Goal: Task Accomplishment & Management: Use online tool/utility

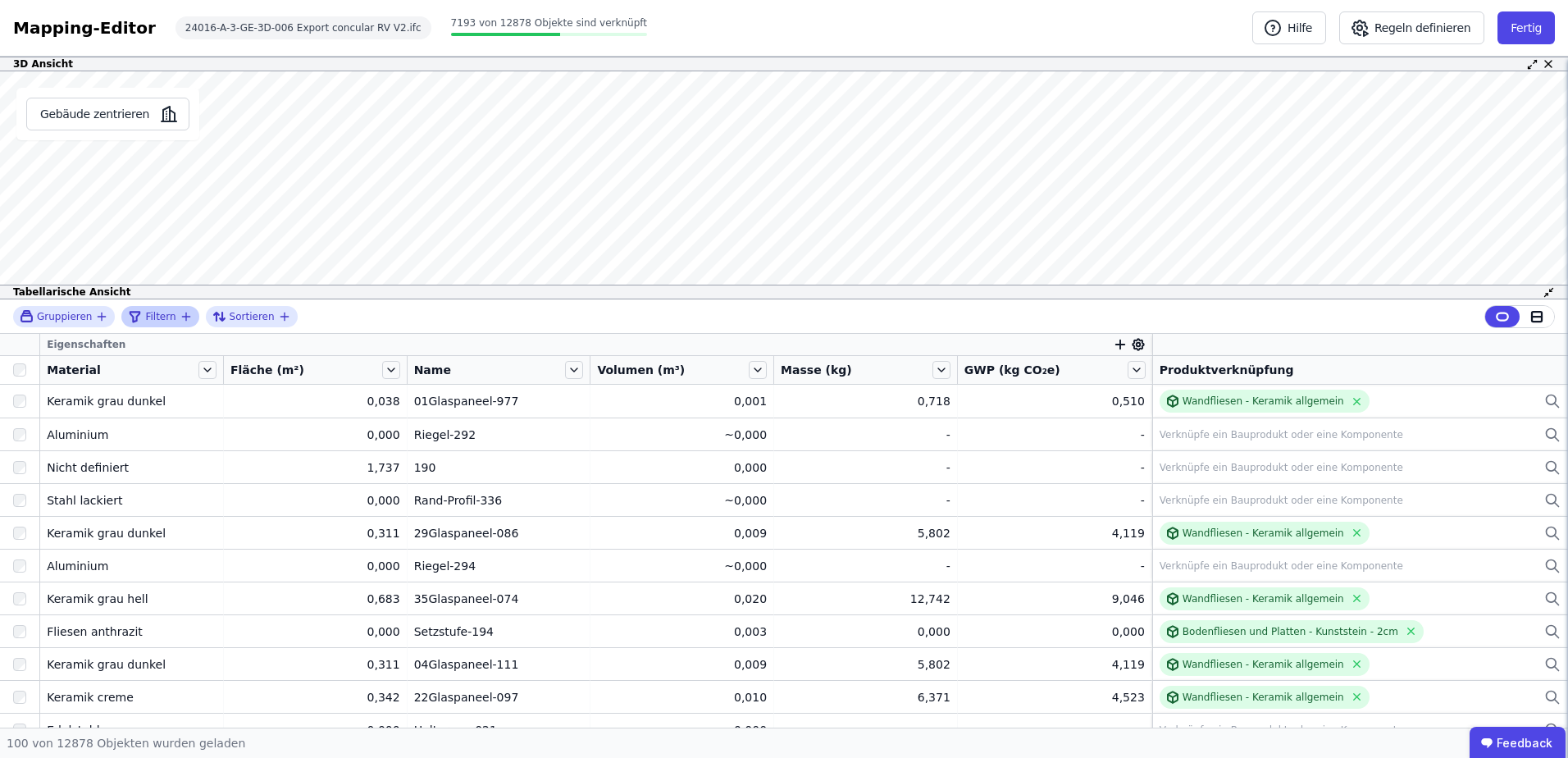
click at [182, 316] on icon "filter_by" at bounding box center [186, 316] width 8 height 0
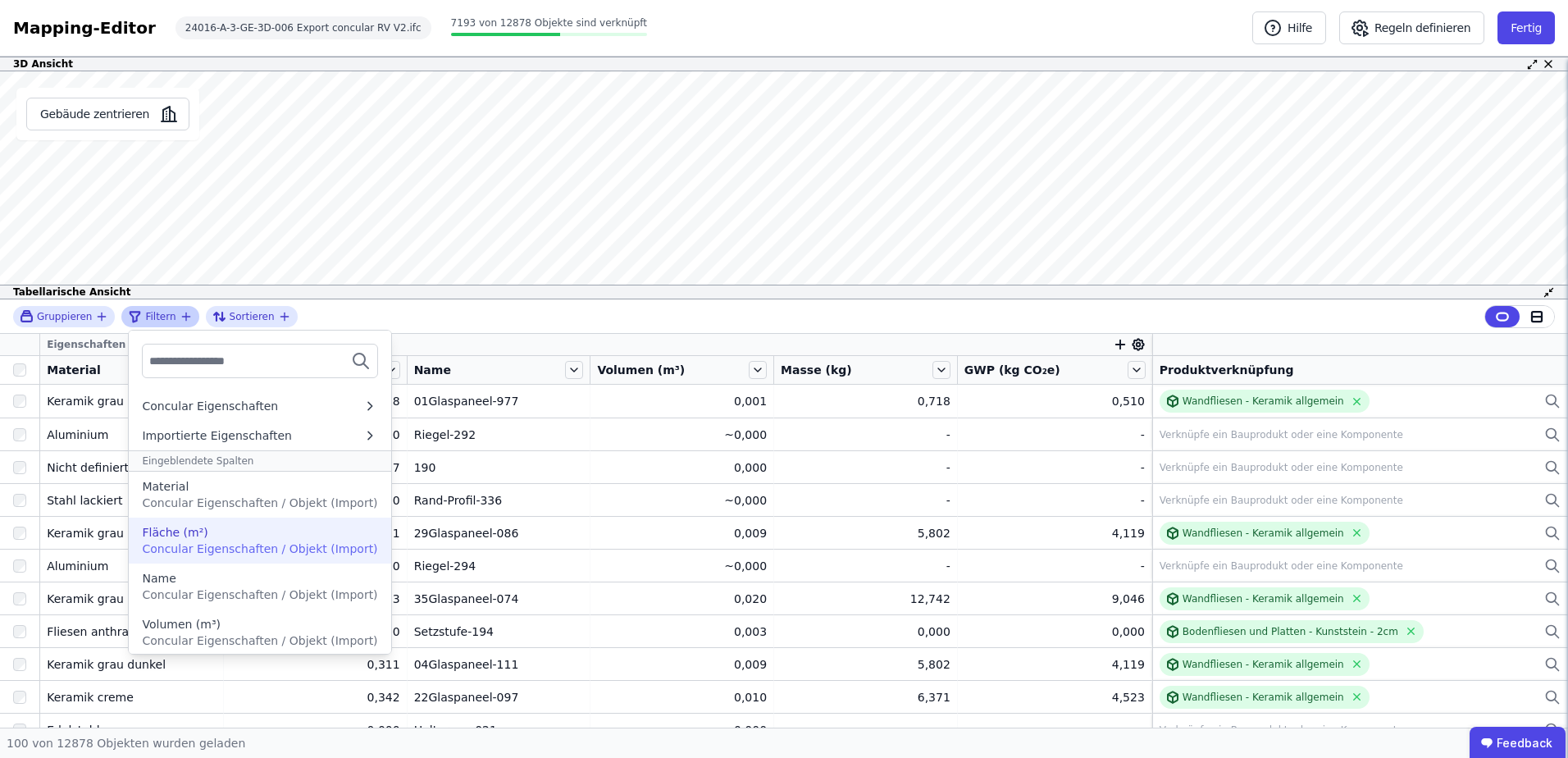
click at [251, 538] on div "Fläche (m²)" at bounding box center [259, 532] width 236 height 16
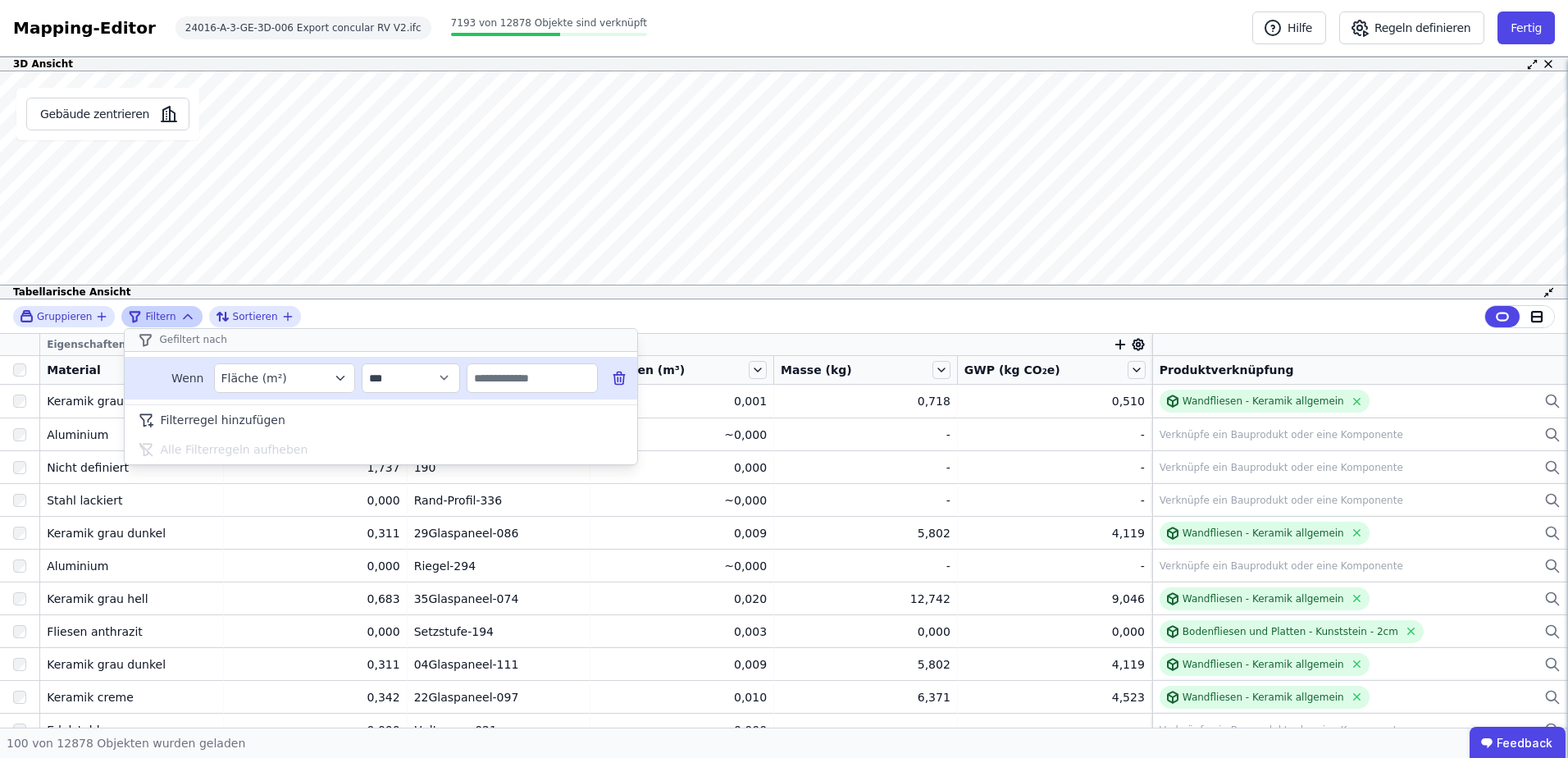
click at [515, 368] on input "text" at bounding box center [532, 377] width 129 height 29
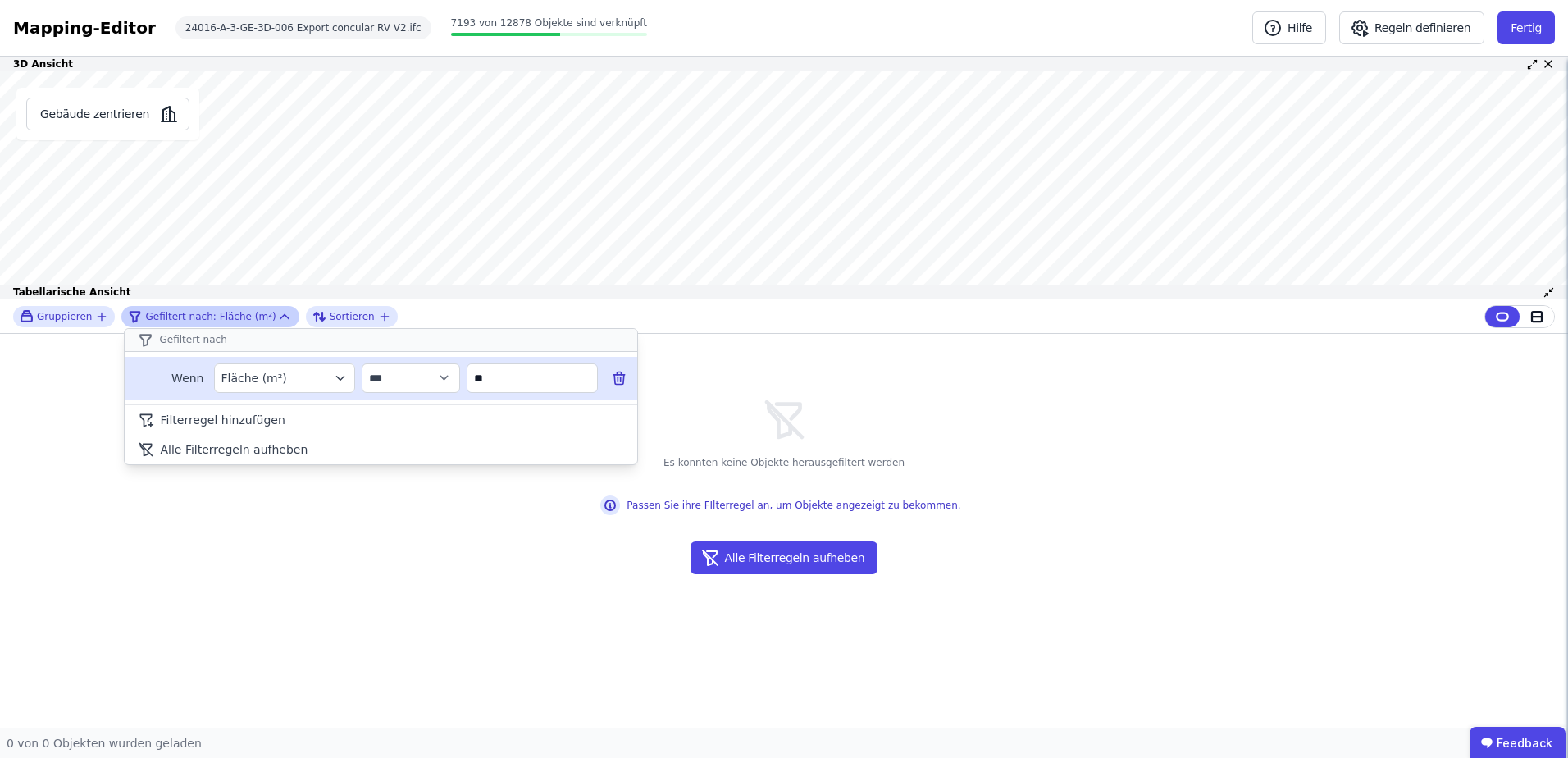
type input "*"
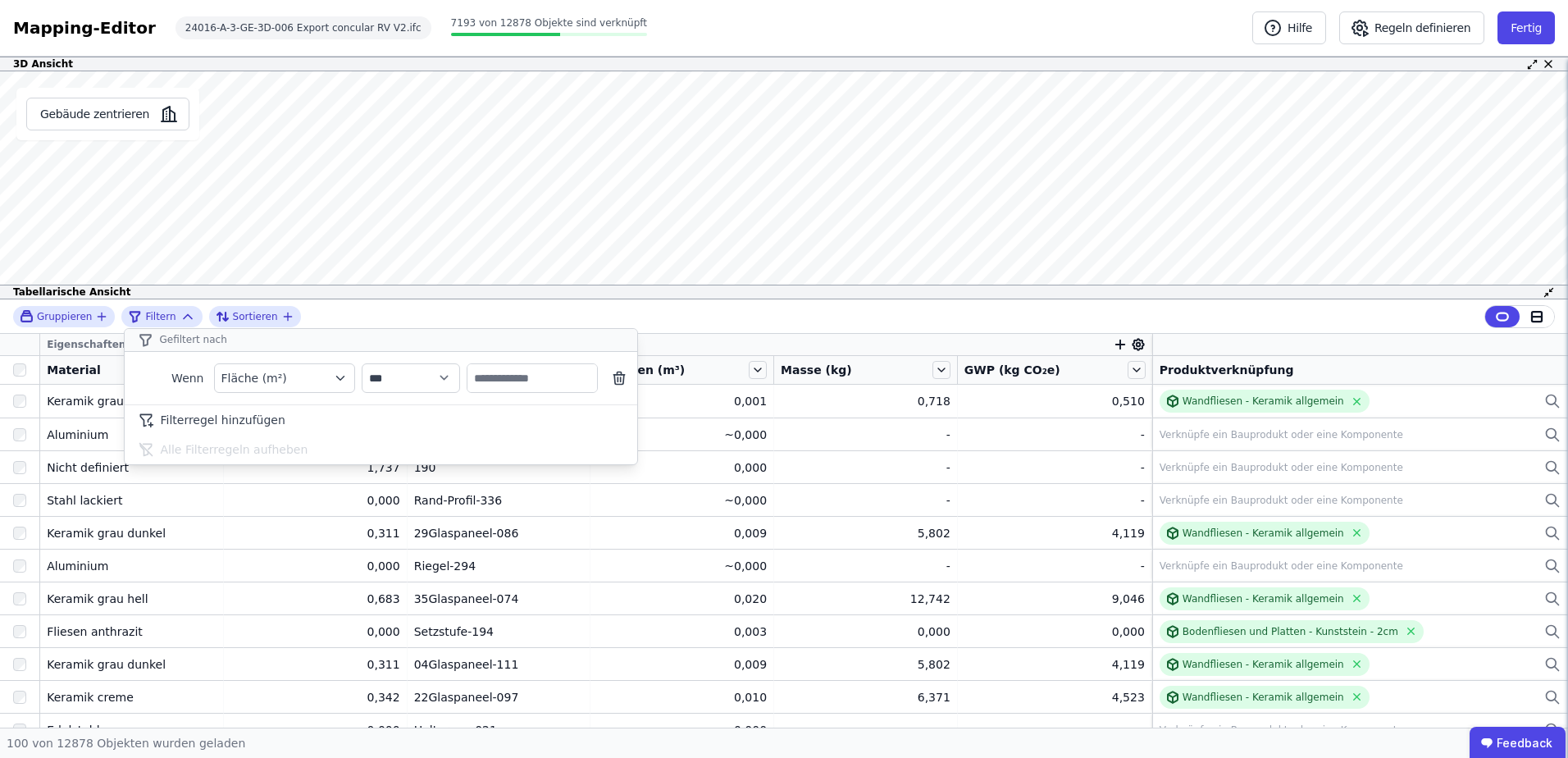
click at [351, 309] on div "**********" at bounding box center [784, 316] width 1568 height 34
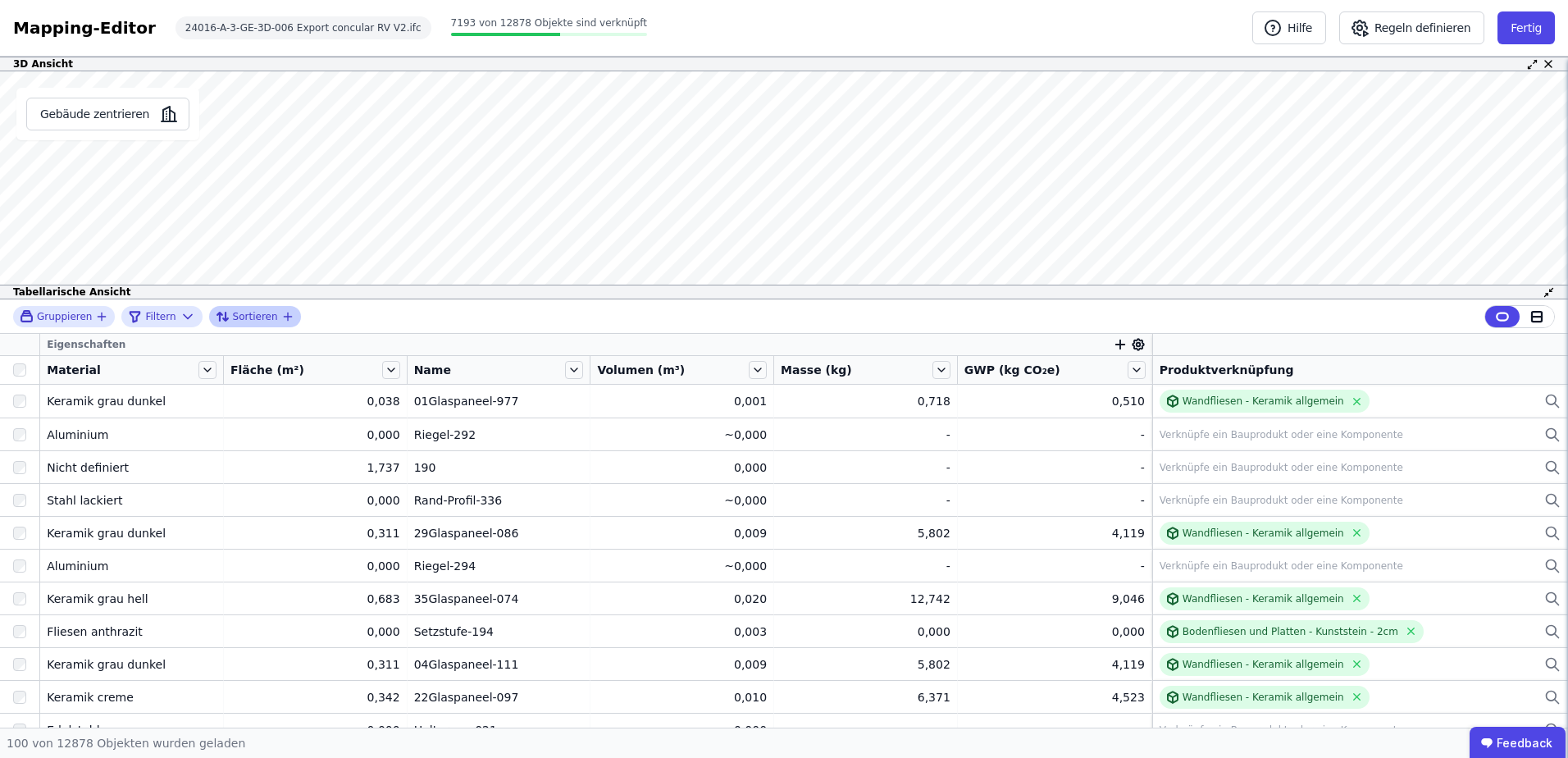
click at [267, 322] on div "Sortieren" at bounding box center [248, 316] width 66 height 20
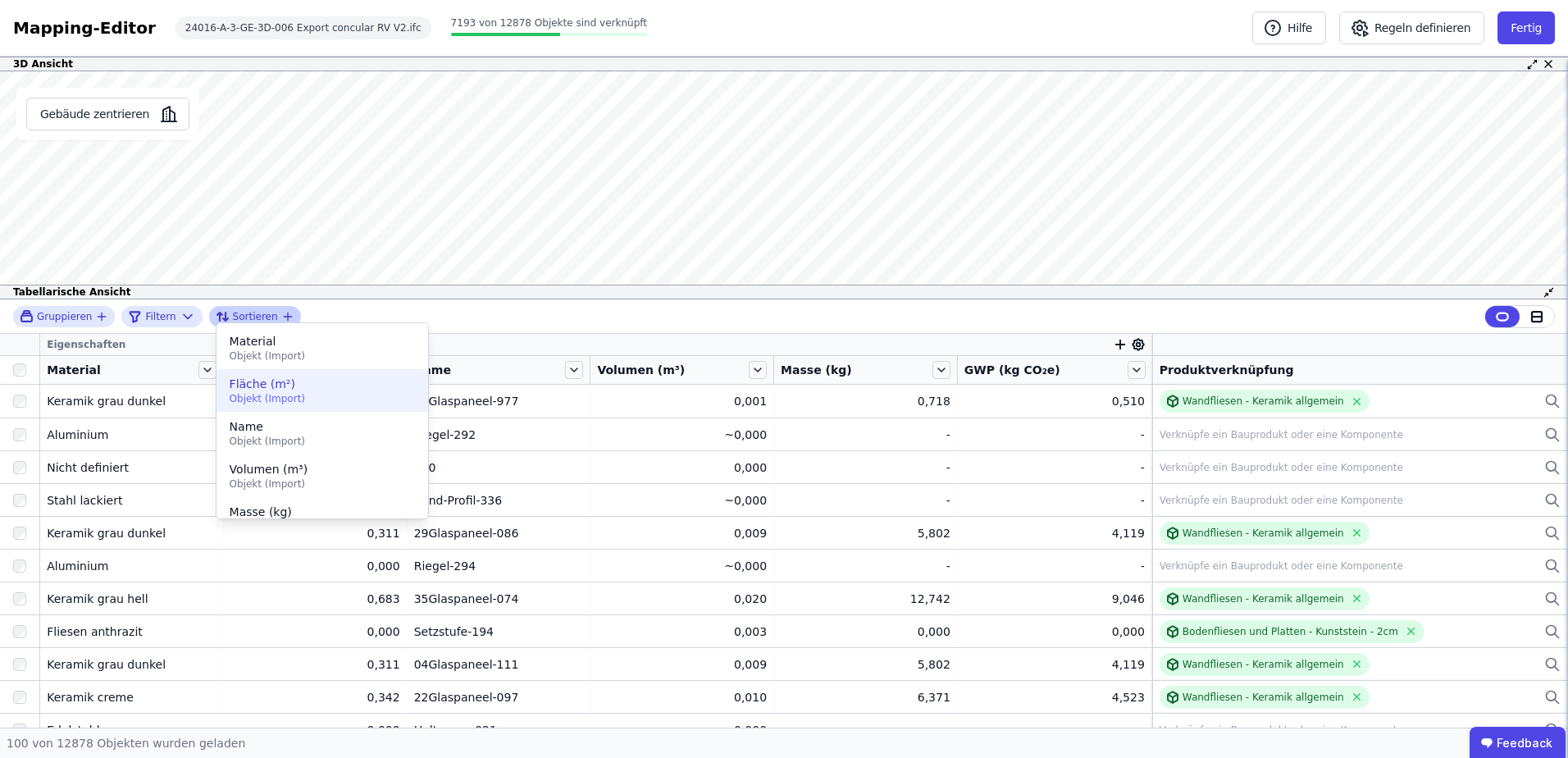
click at [255, 396] on span "Objekt (Import)" at bounding box center [322, 399] width 185 height 13
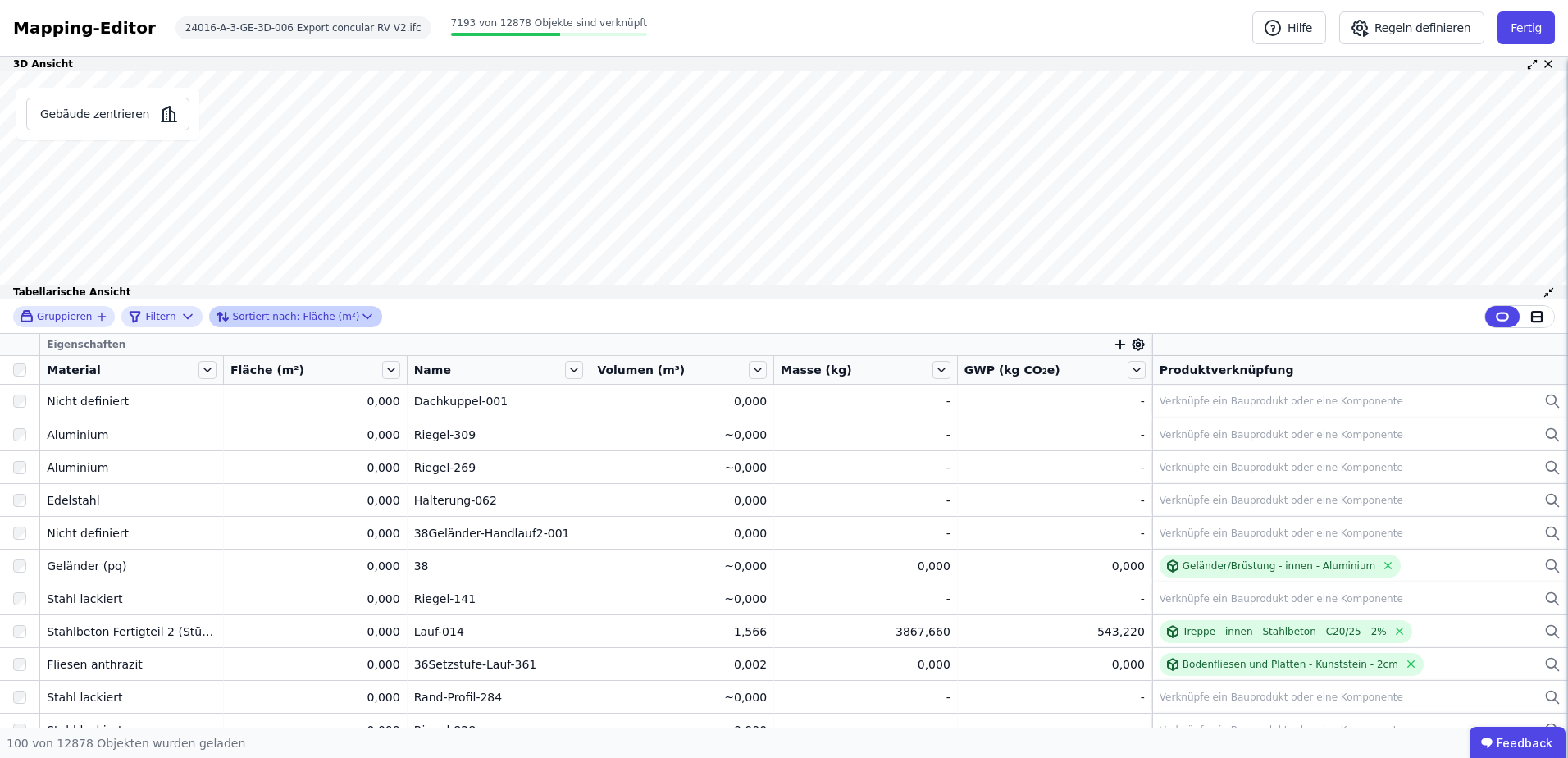
click at [280, 321] on span "Sortiert nach:" at bounding box center [266, 316] width 67 height 13
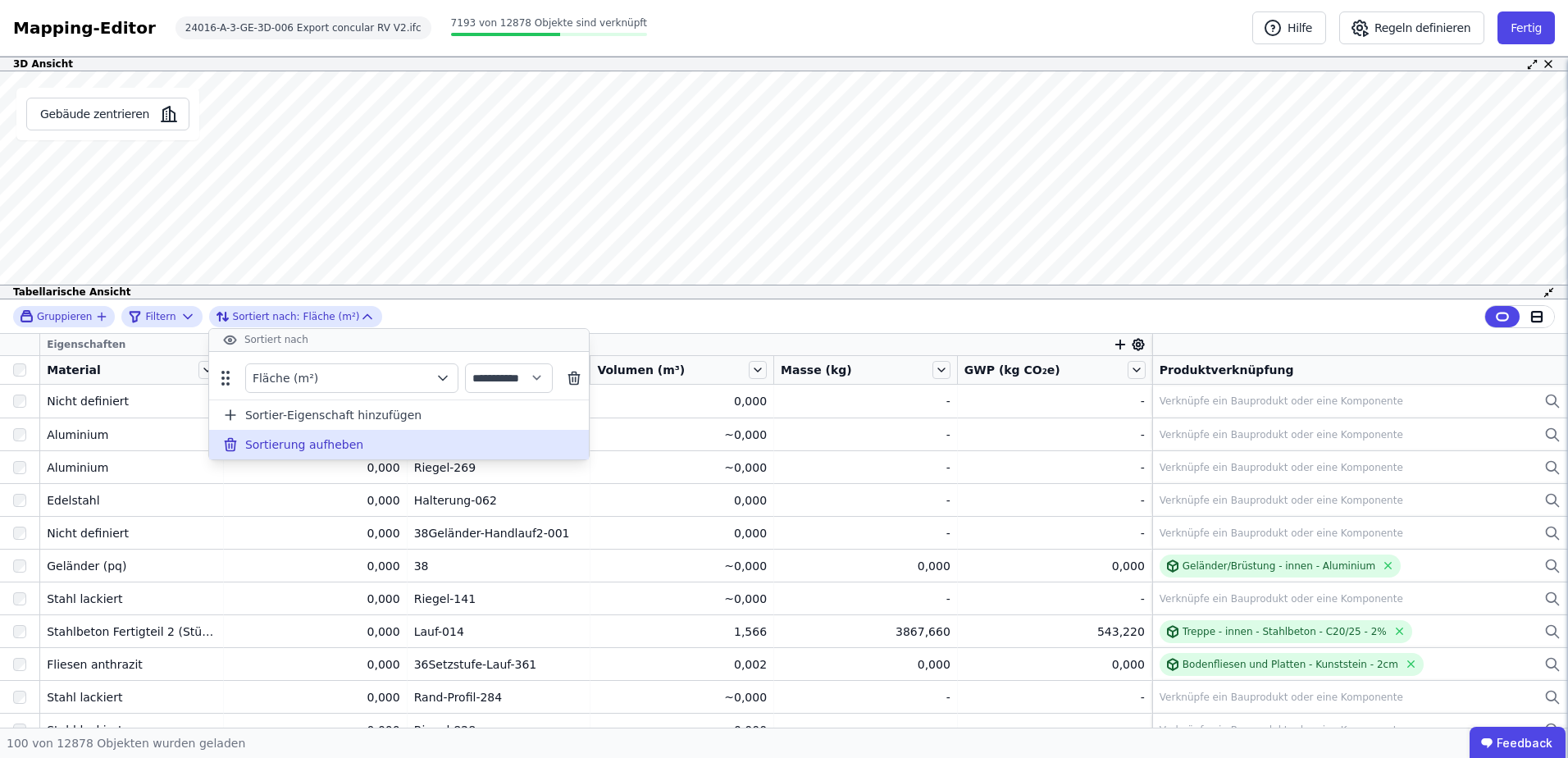
click at [293, 442] on span "Sortierung aufheben" at bounding box center [304, 444] width 118 height 16
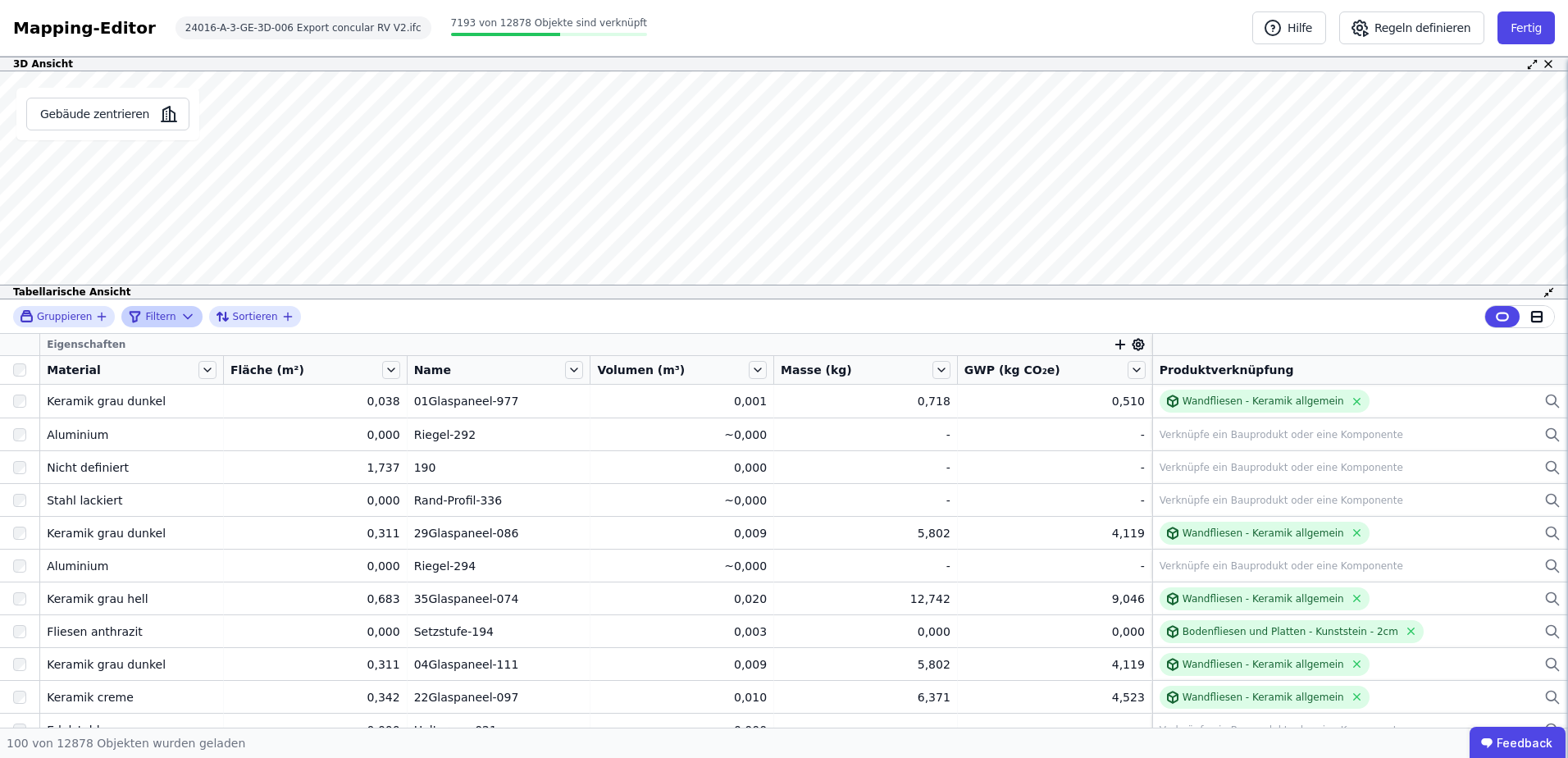
click at [180, 318] on icon at bounding box center [187, 316] width 16 height 16
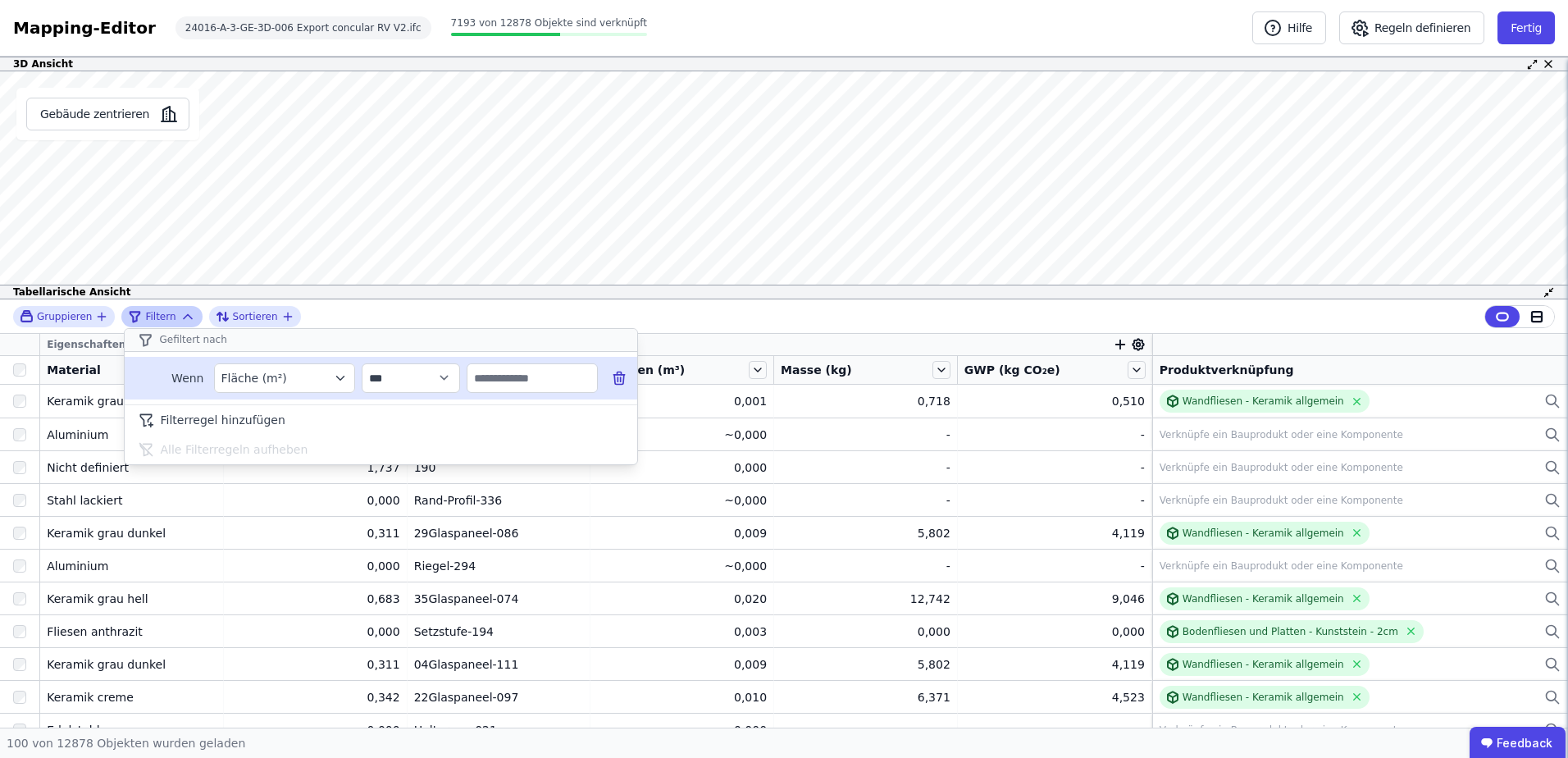
click at [309, 375] on div "Fläche (m²)" at bounding box center [277, 377] width 110 height 16
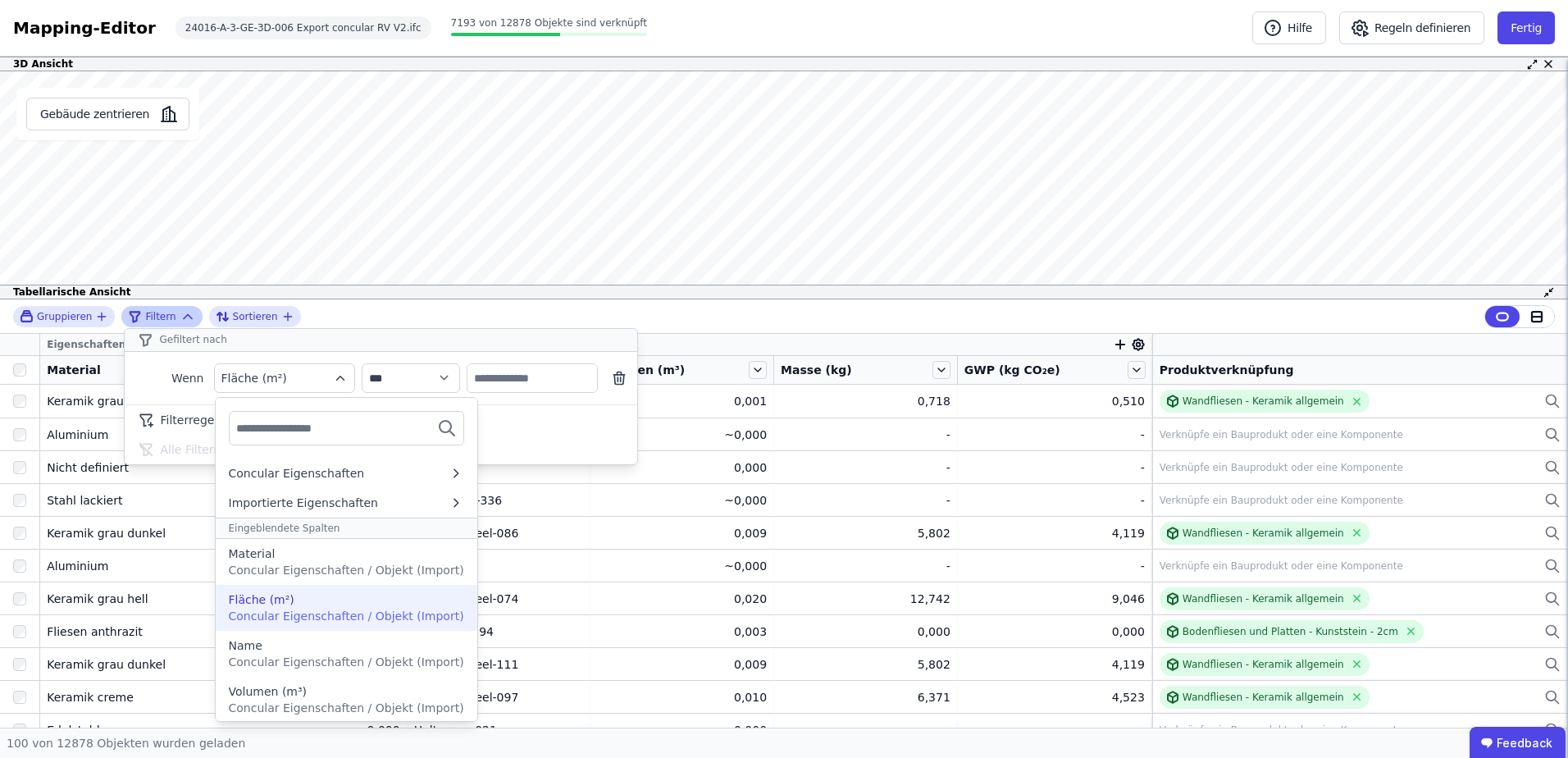
click at [413, 588] on div "Fläche (m²) Concular Eigenschaften / Objekt (Import)" at bounding box center [346, 607] width 261 height 46
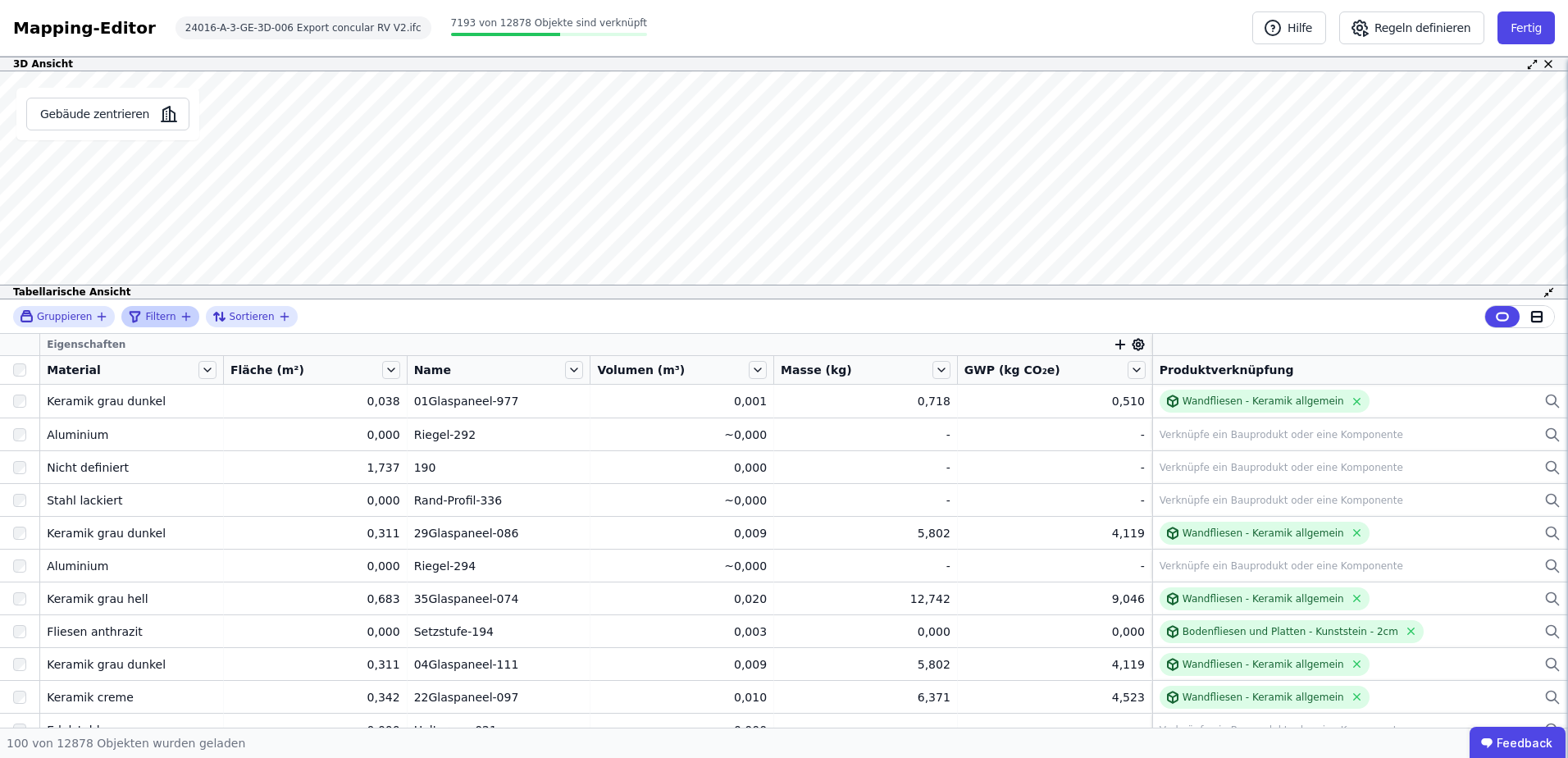
click at [180, 314] on icon "filter_by" at bounding box center [186, 316] width 13 height 13
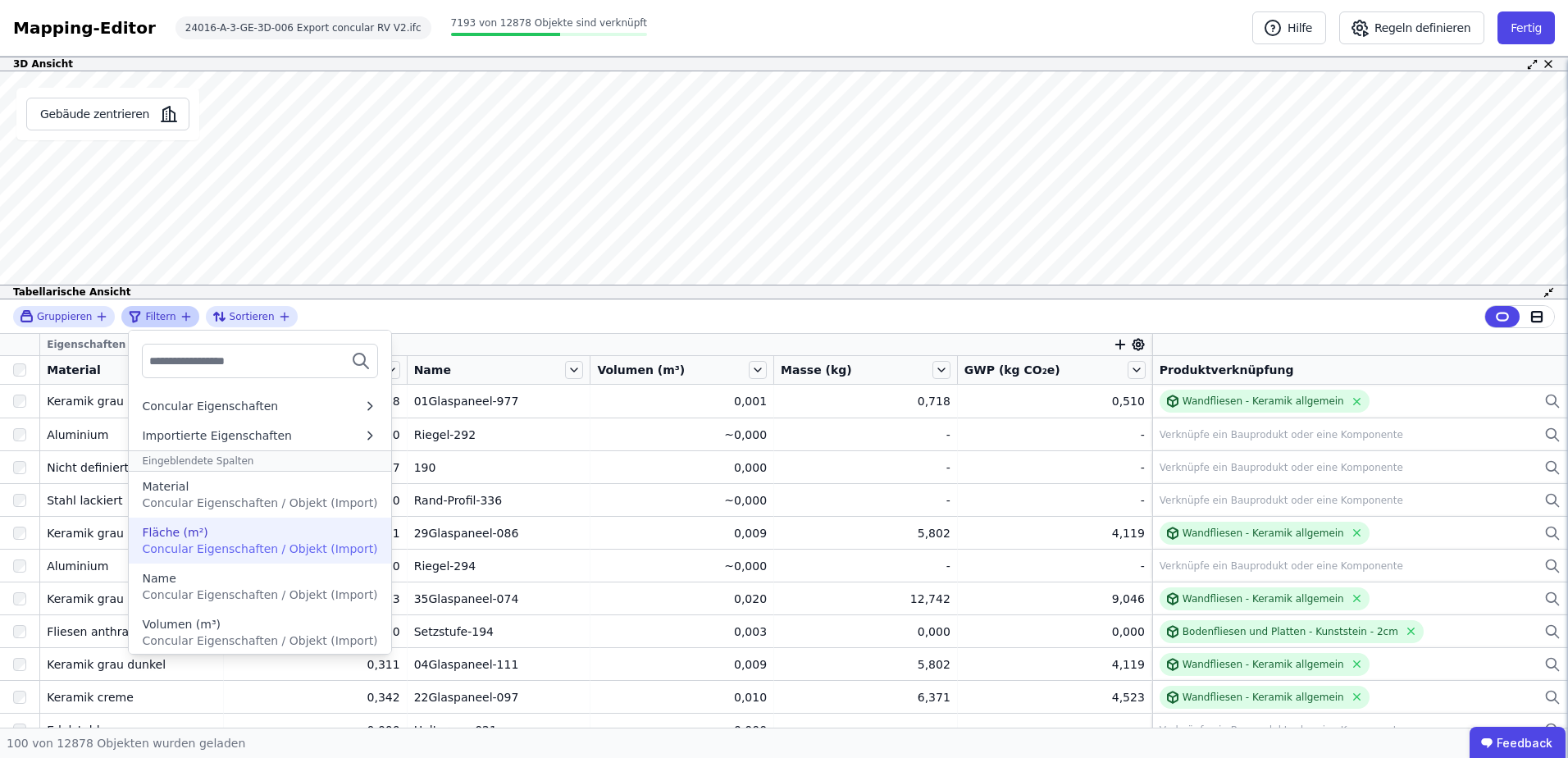
click at [201, 547] on span "Concular Eigenschaften / Objekt (Import)" at bounding box center [259, 549] width 236 height 13
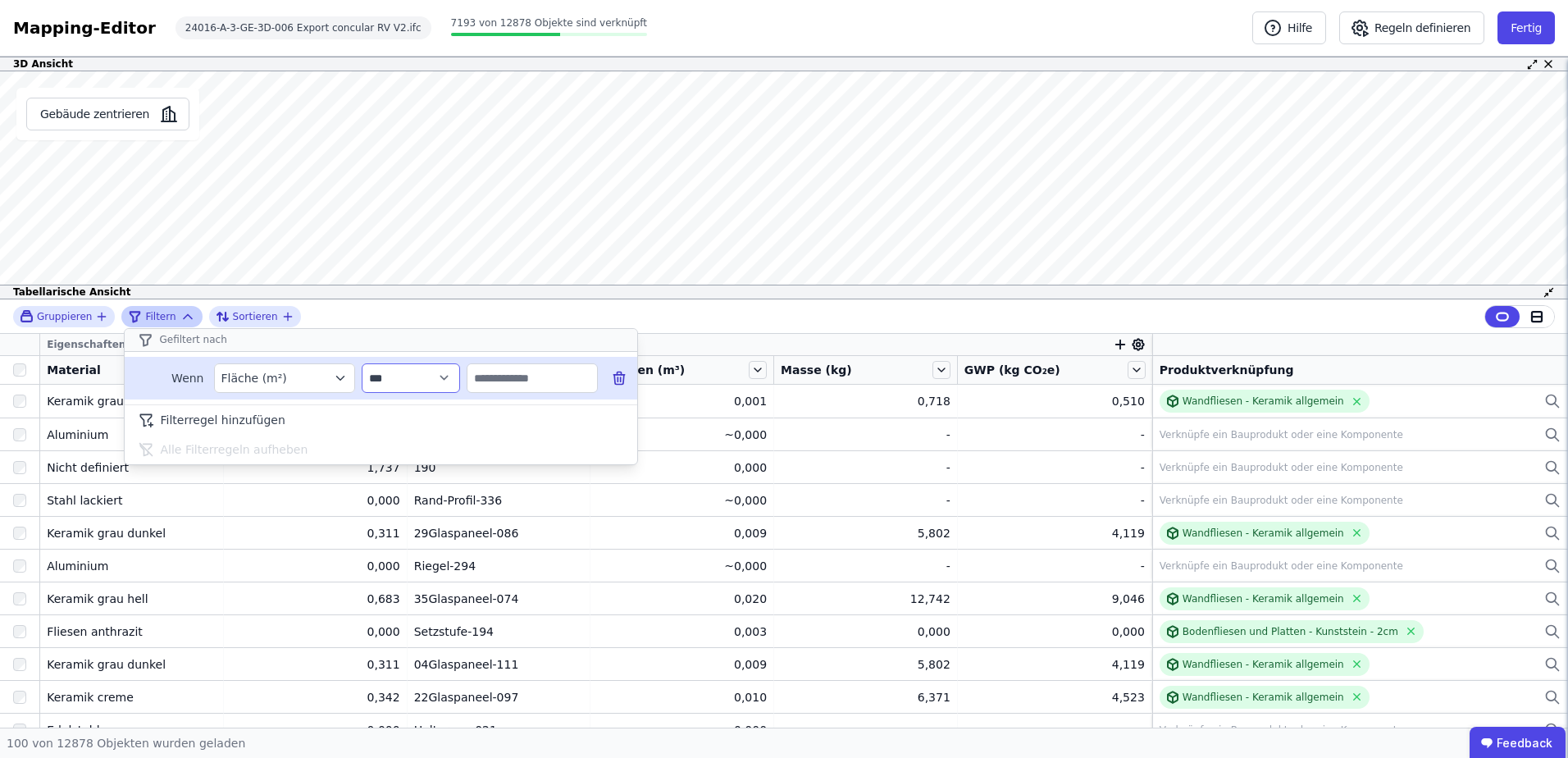
click at [442, 378] on select "**********" at bounding box center [411, 377] width 99 height 29
select select "******"
click at [362, 363] on select "**********" at bounding box center [411, 377] width 99 height 29
click at [515, 387] on input "text" at bounding box center [532, 377] width 129 height 29
type input "****"
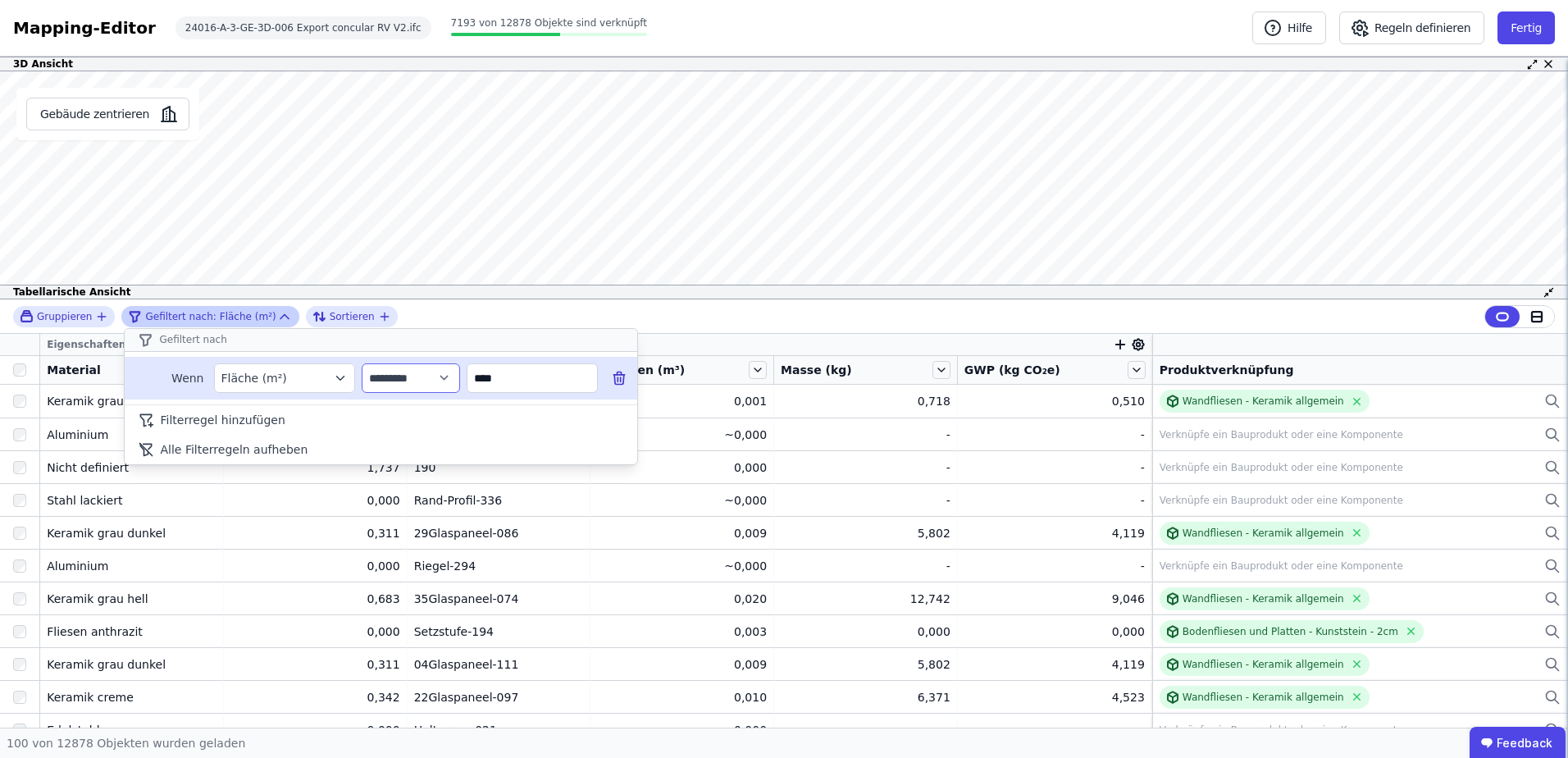
click at [438, 379] on select "**********" at bounding box center [411, 377] width 99 height 29
select select "**"
click at [362, 363] on select "**********" at bounding box center [411, 377] width 99 height 29
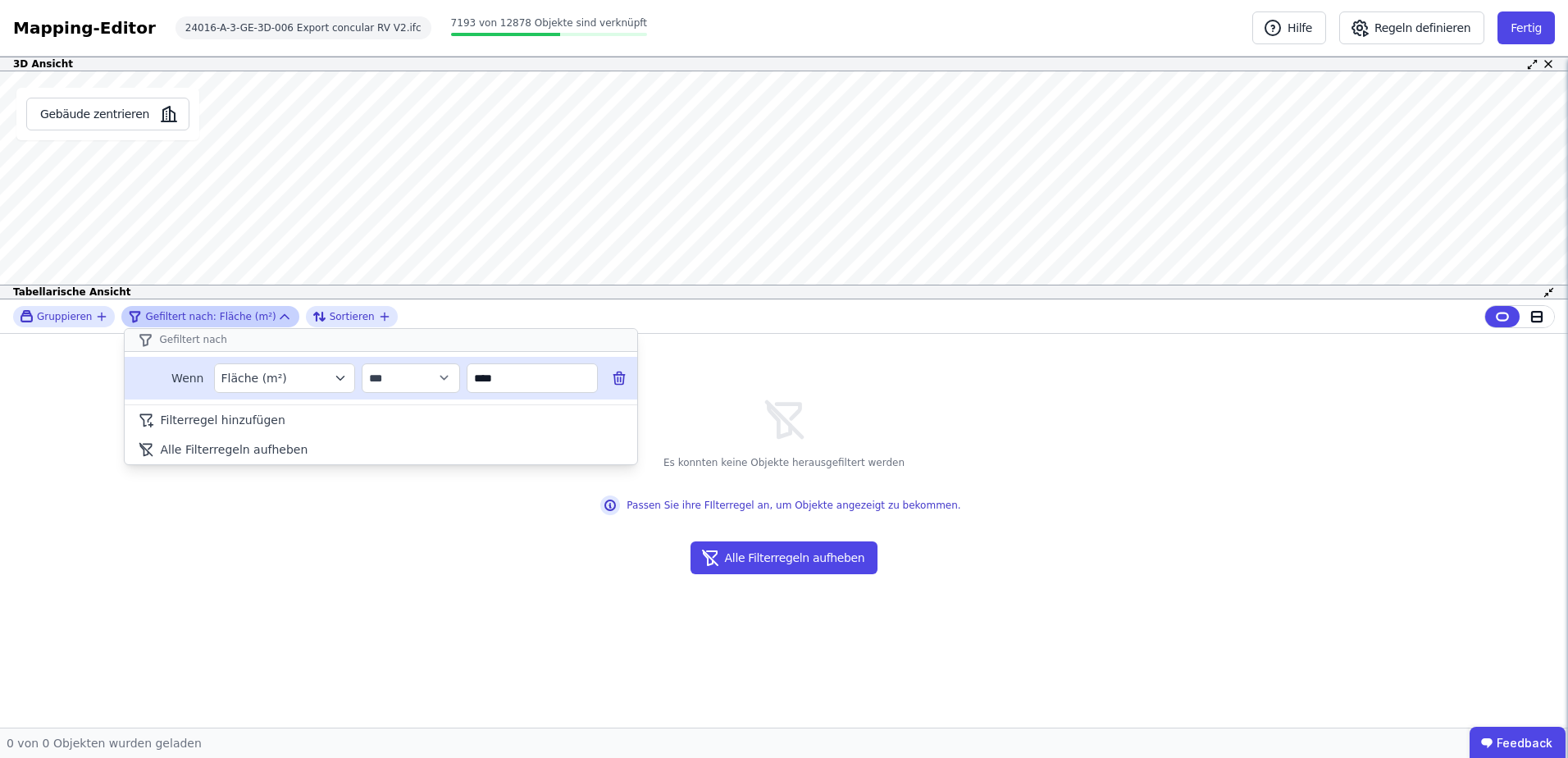
click at [503, 371] on input "****" at bounding box center [532, 377] width 129 height 29
type input "*"
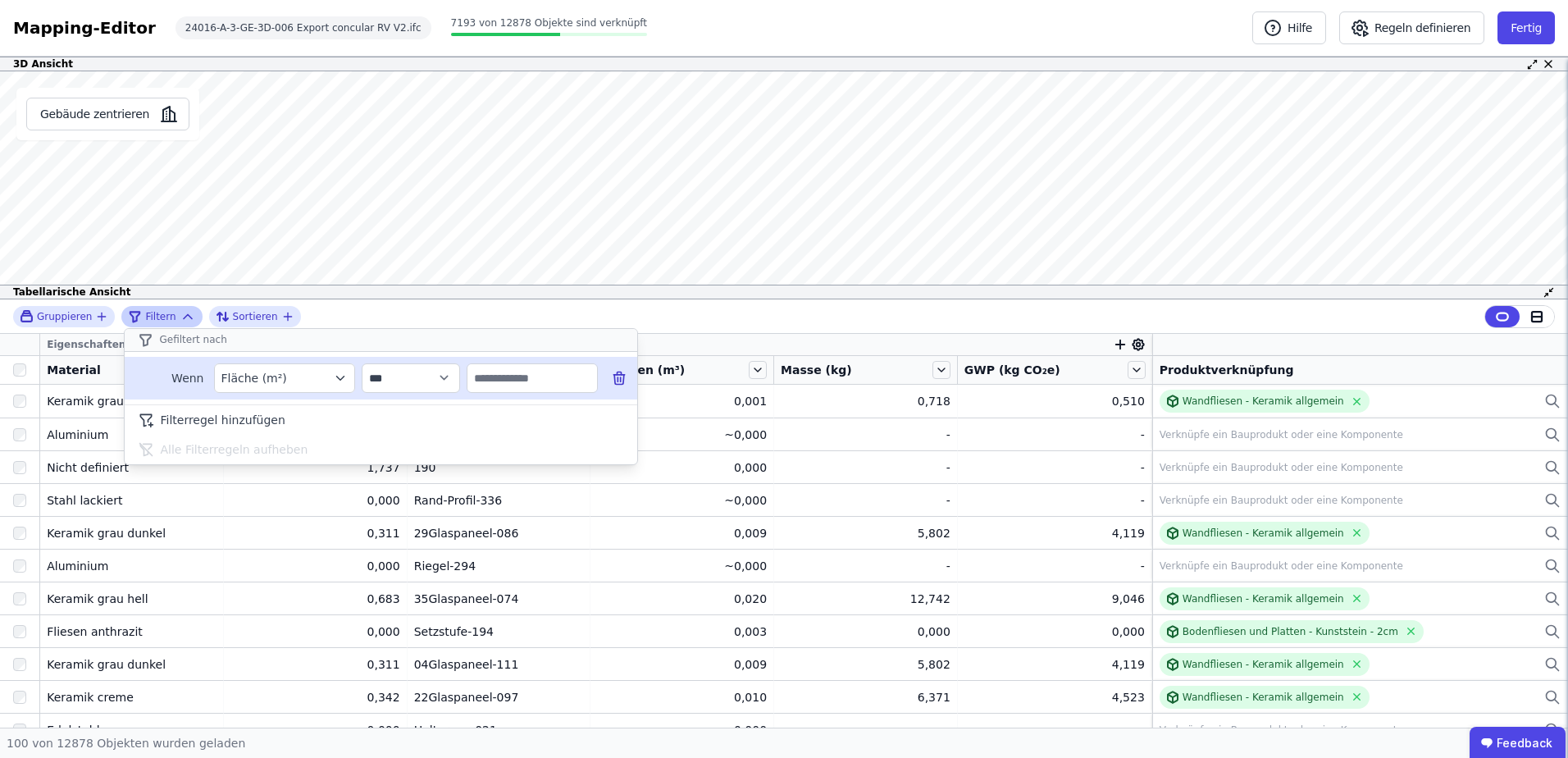
click at [628, 380] on div "**********" at bounding box center [380, 377] width 512 height 43
click at [621, 379] on icon at bounding box center [619, 377] width 16 height 16
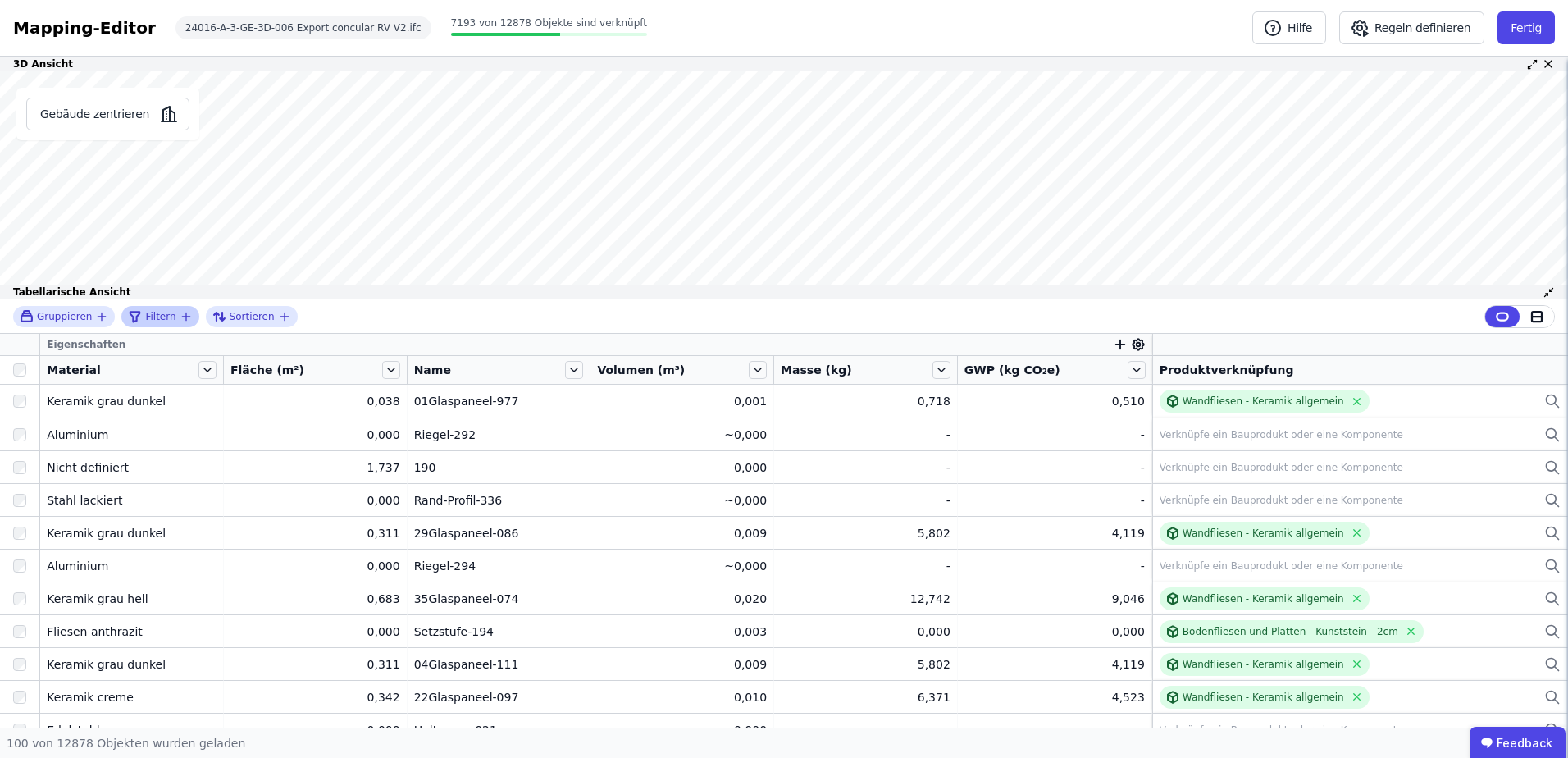
click at [180, 318] on icon "filter_by" at bounding box center [186, 316] width 13 height 13
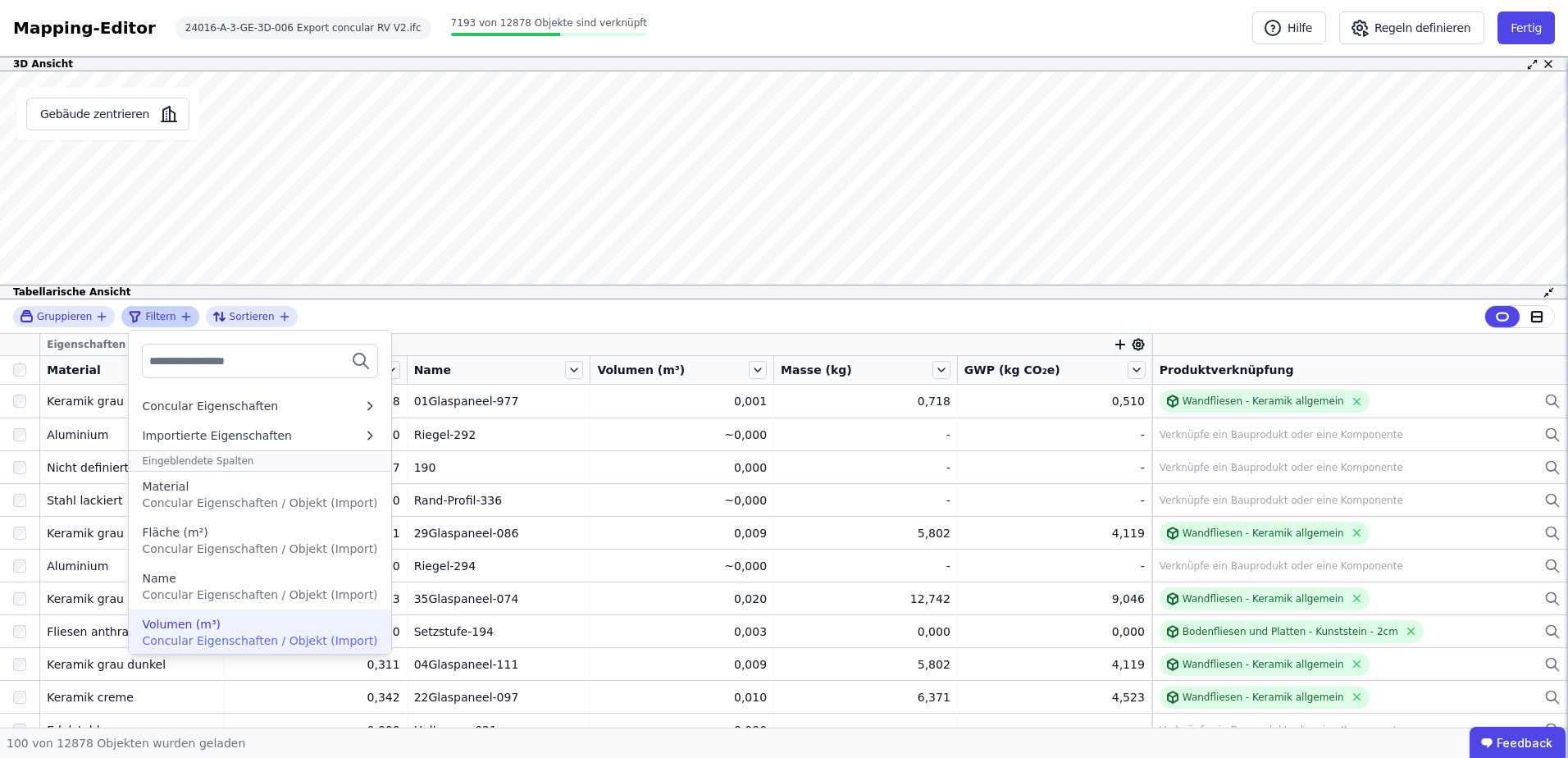
click at [210, 639] on span "Concular Eigenschaften / Objekt (Import)" at bounding box center [259, 640] width 236 height 13
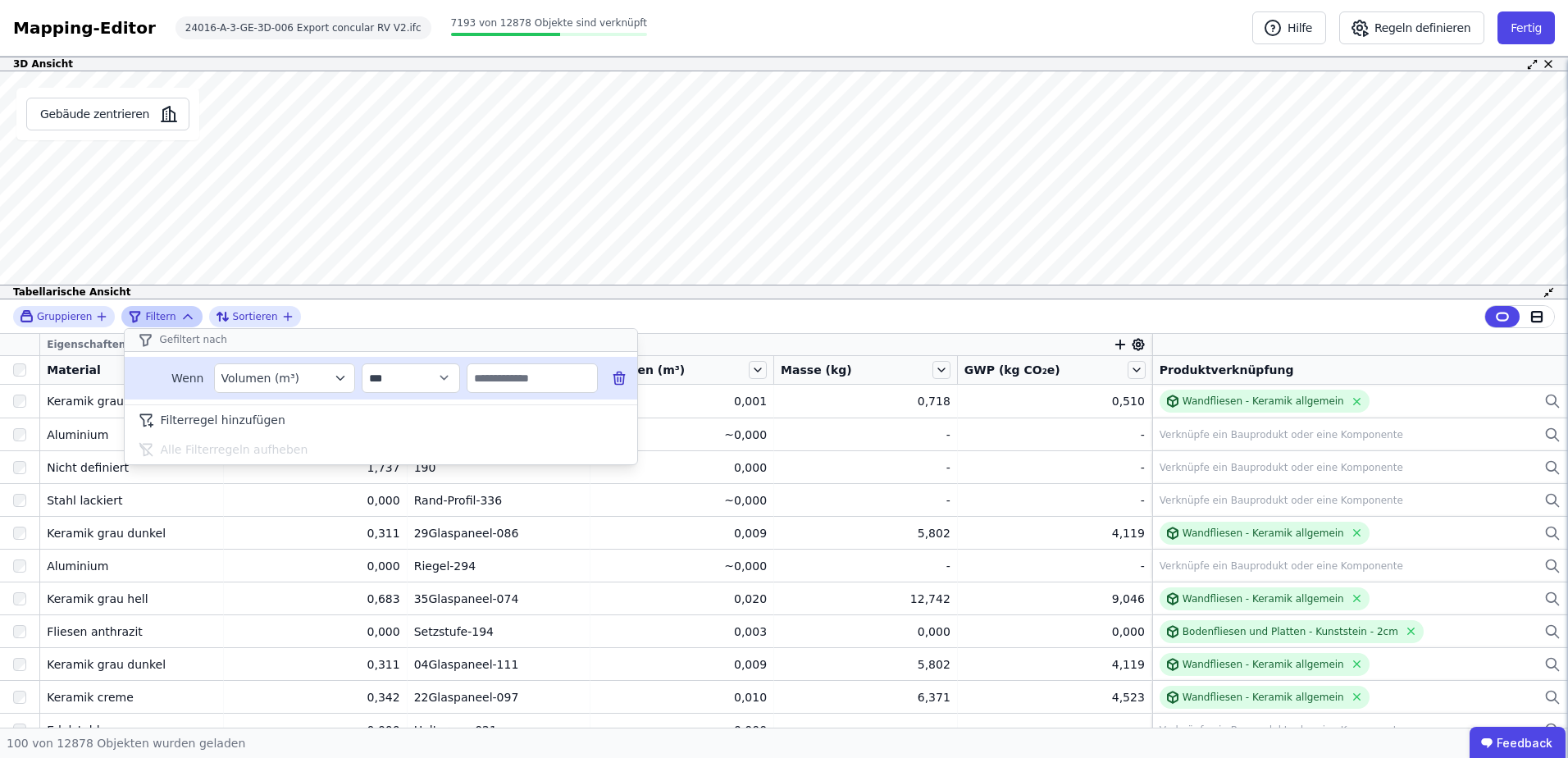
click at [494, 378] on input "text" at bounding box center [532, 377] width 129 height 29
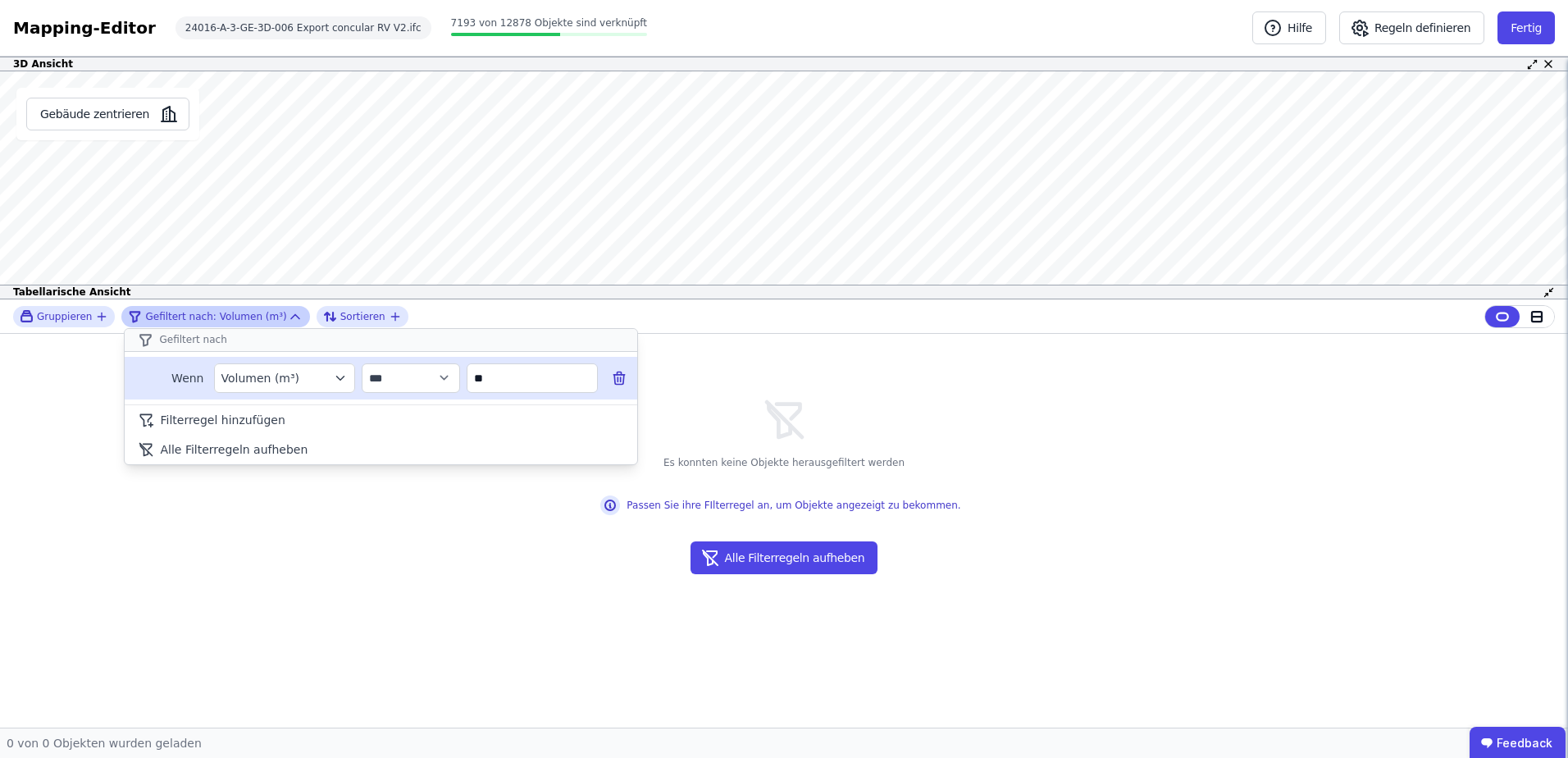
type input "*"
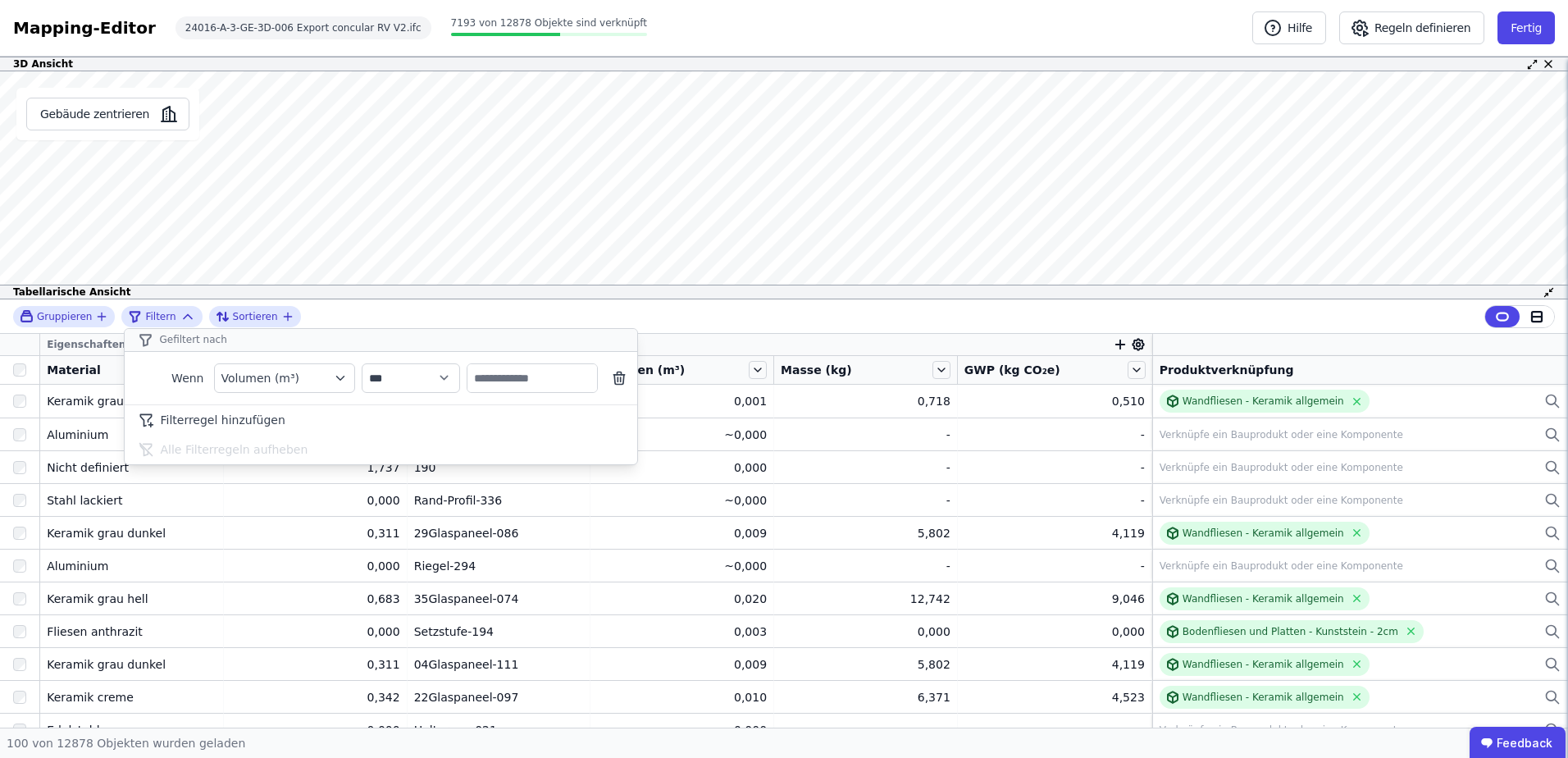
click at [323, 309] on div "**********" at bounding box center [784, 316] width 1568 height 34
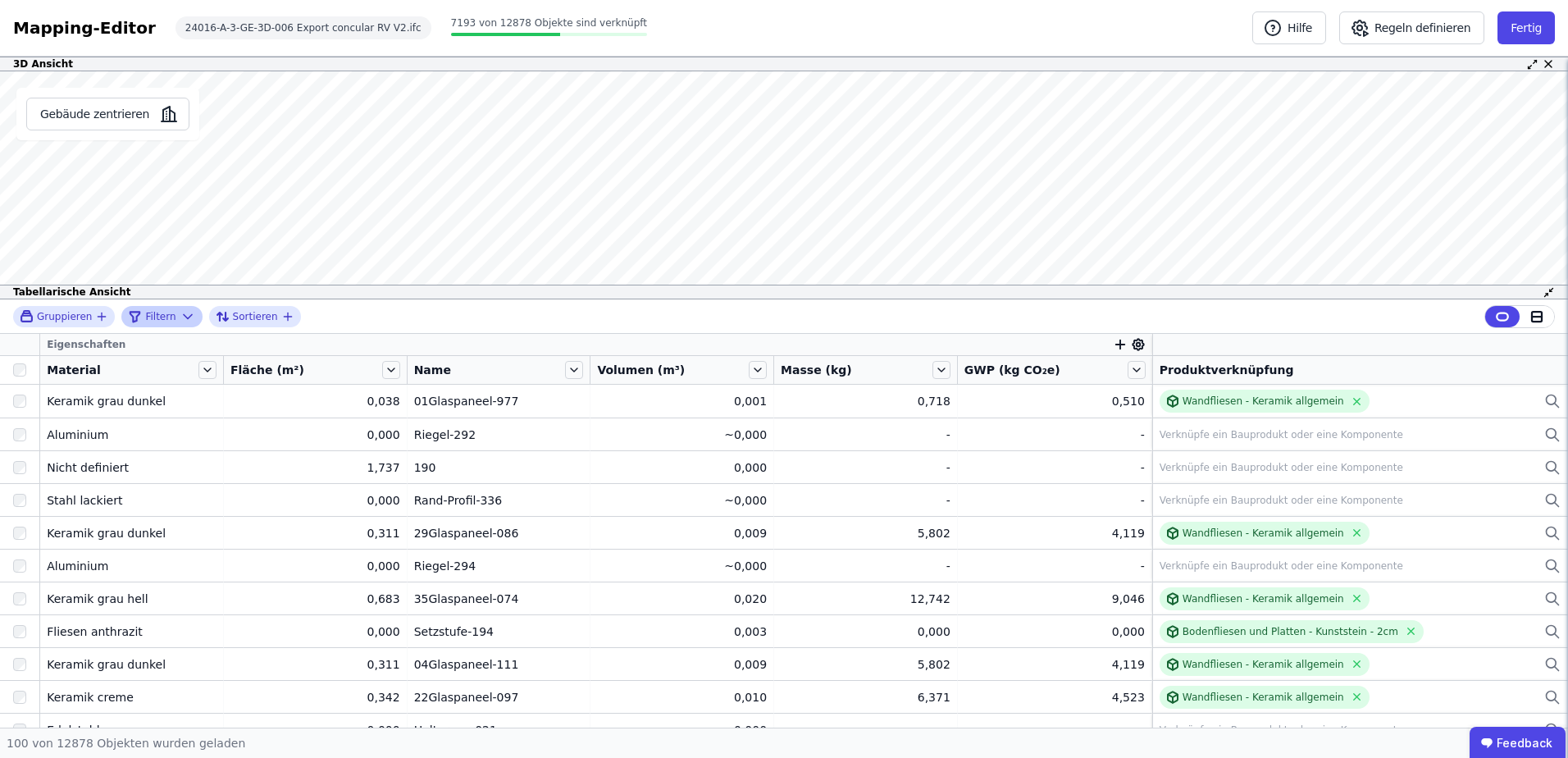
click at [161, 327] on div "Gruppieren Filtern Sortieren" at bounding box center [784, 316] width 1568 height 34
click at [180, 316] on icon at bounding box center [187, 316] width 16 height 16
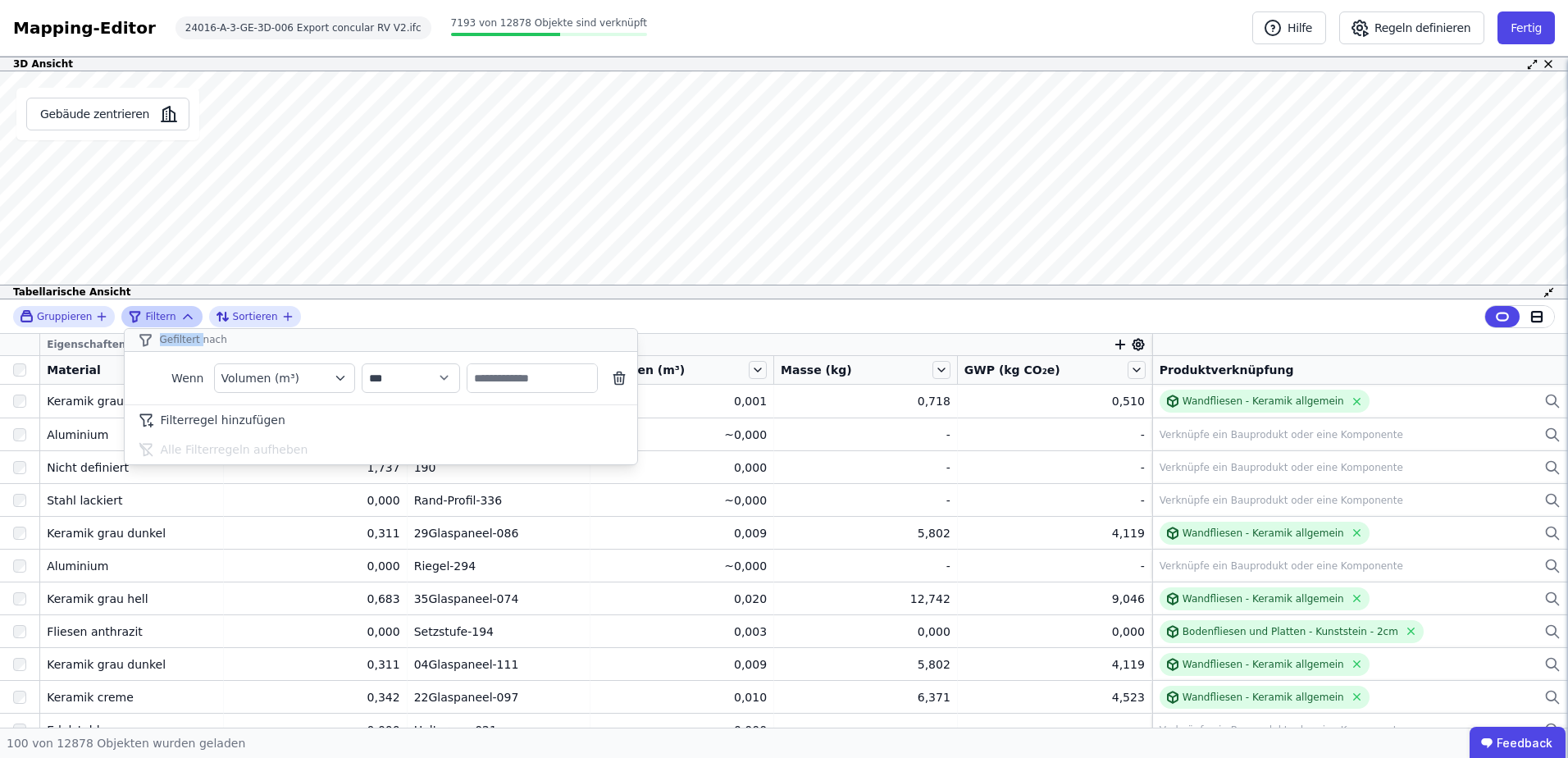
click at [180, 316] on div "**********" at bounding box center [187, 316] width 16 height 16
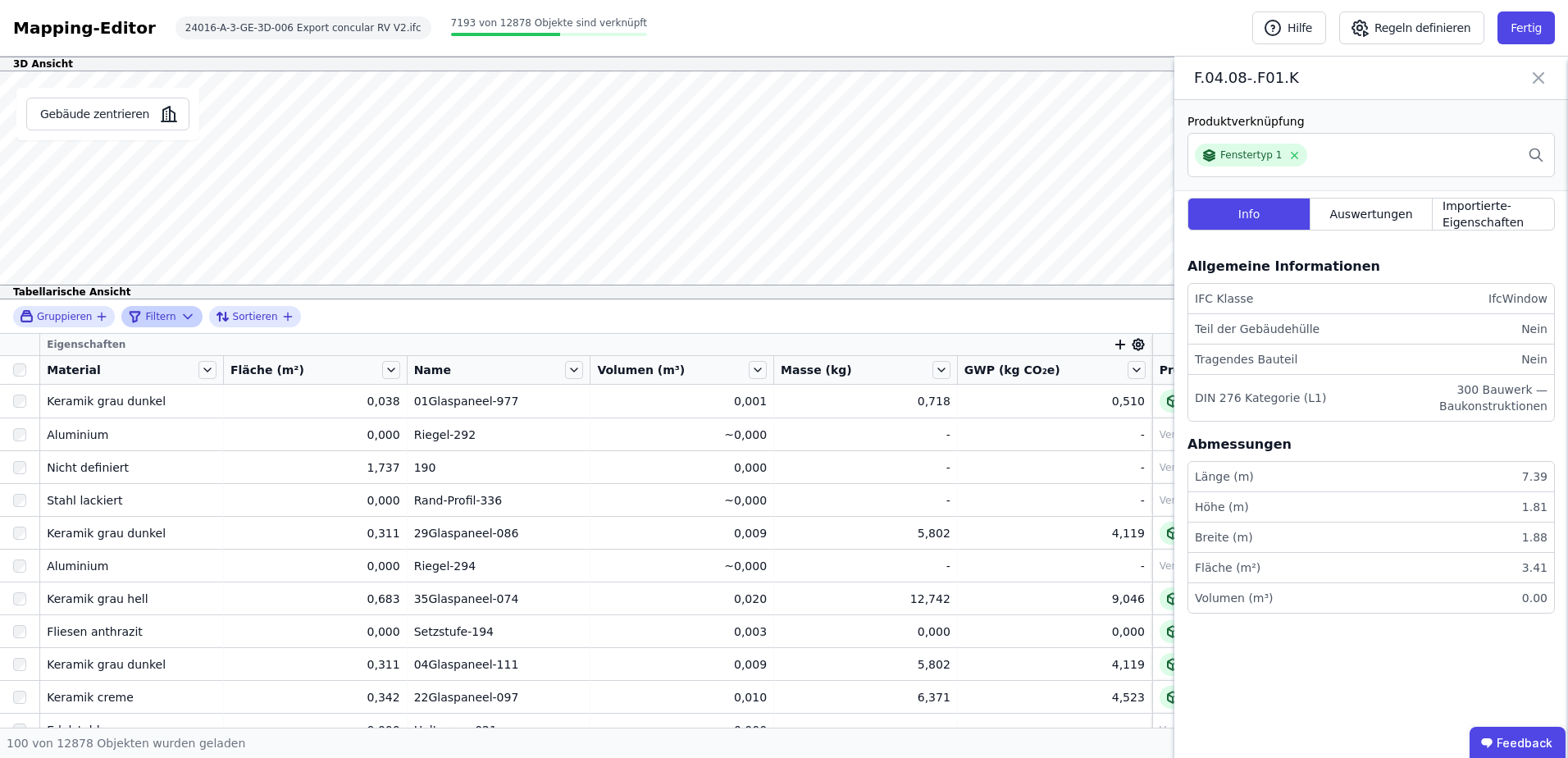
click at [167, 321] on span "Filtern" at bounding box center [161, 316] width 30 height 13
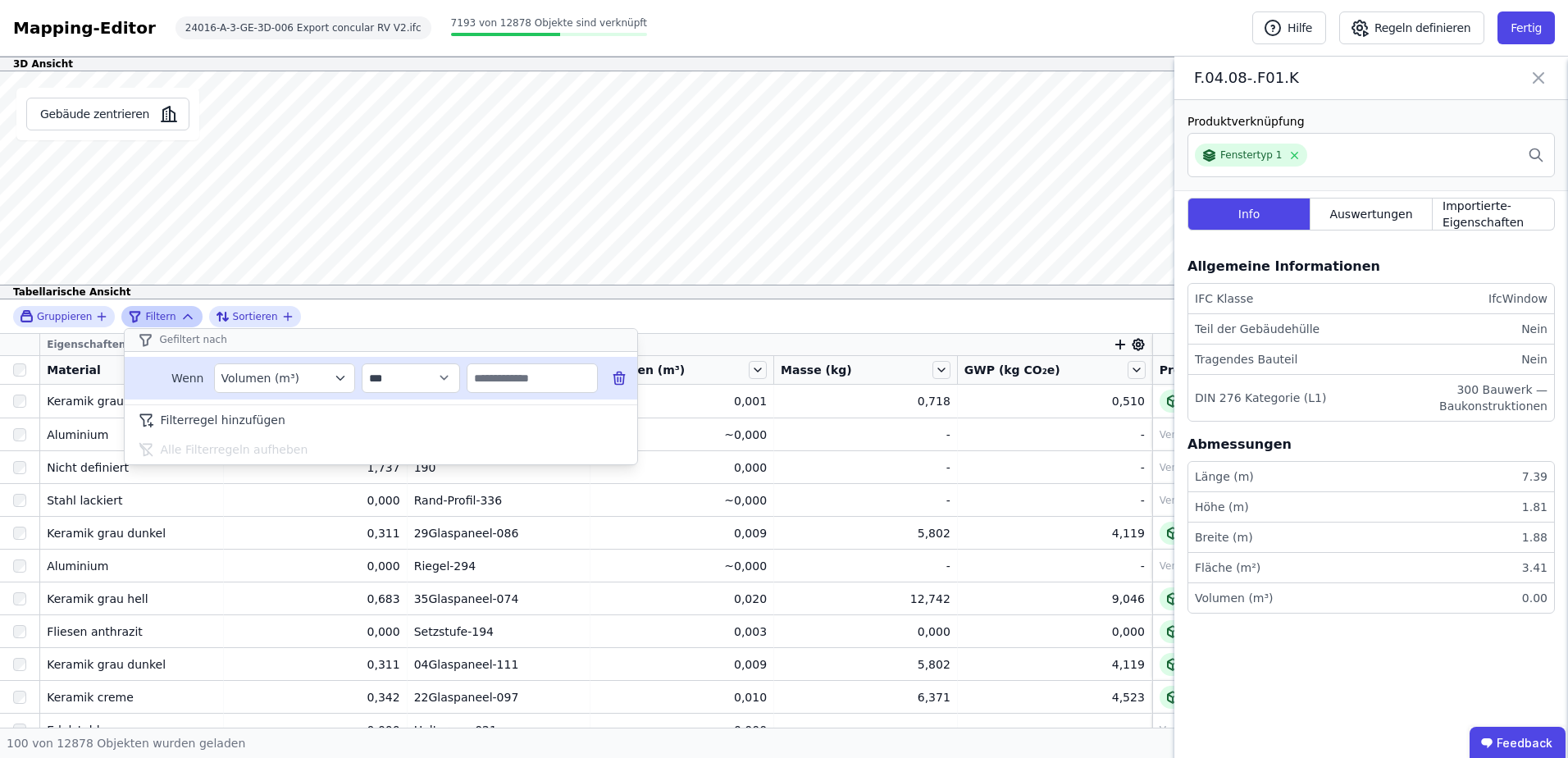
click at [298, 377] on div "Volumen (m³)" at bounding box center [277, 377] width 110 height 16
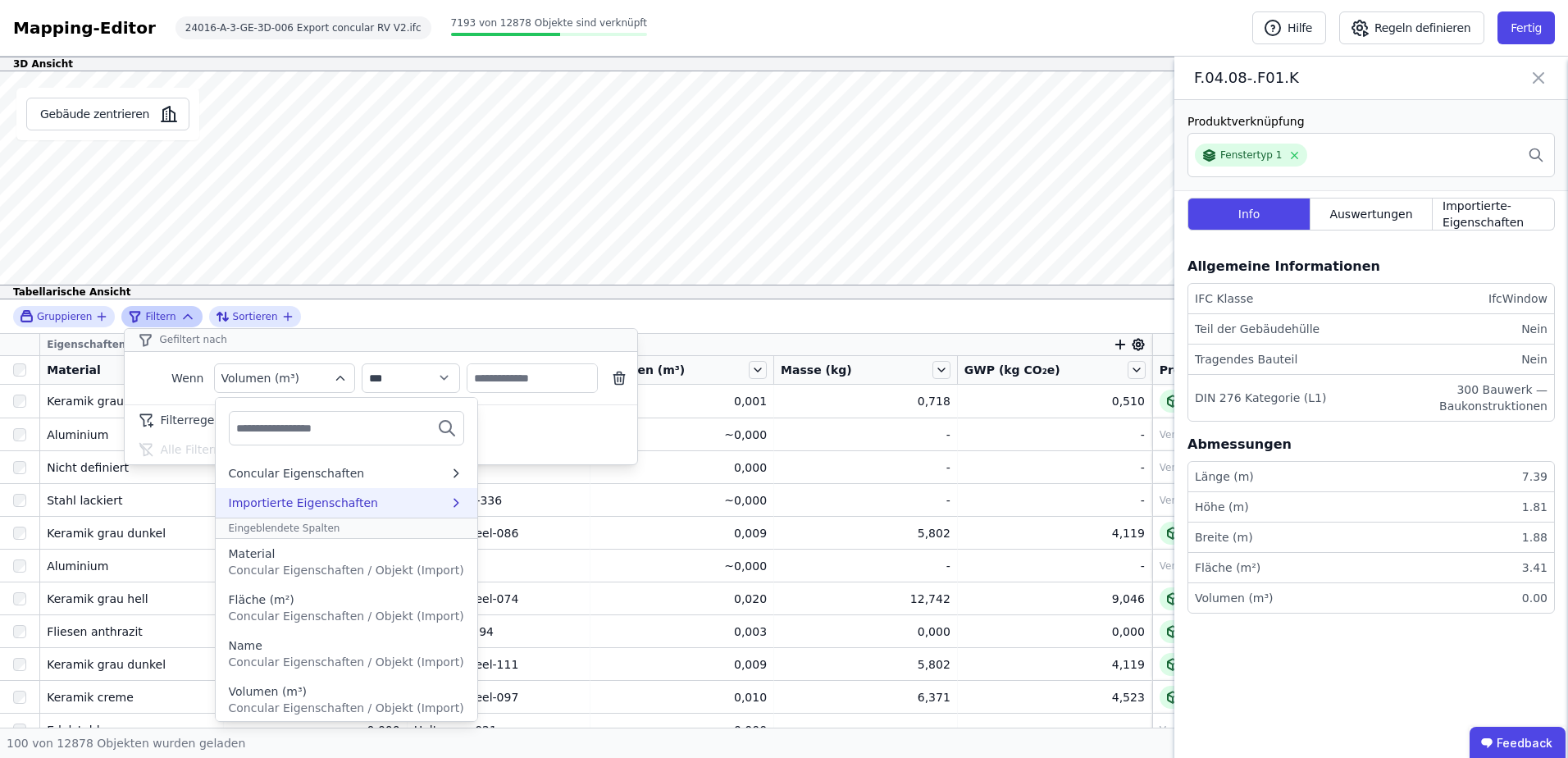
click at [347, 497] on div "Importierte Eigenschaften" at bounding box center [304, 502] width 150 height 16
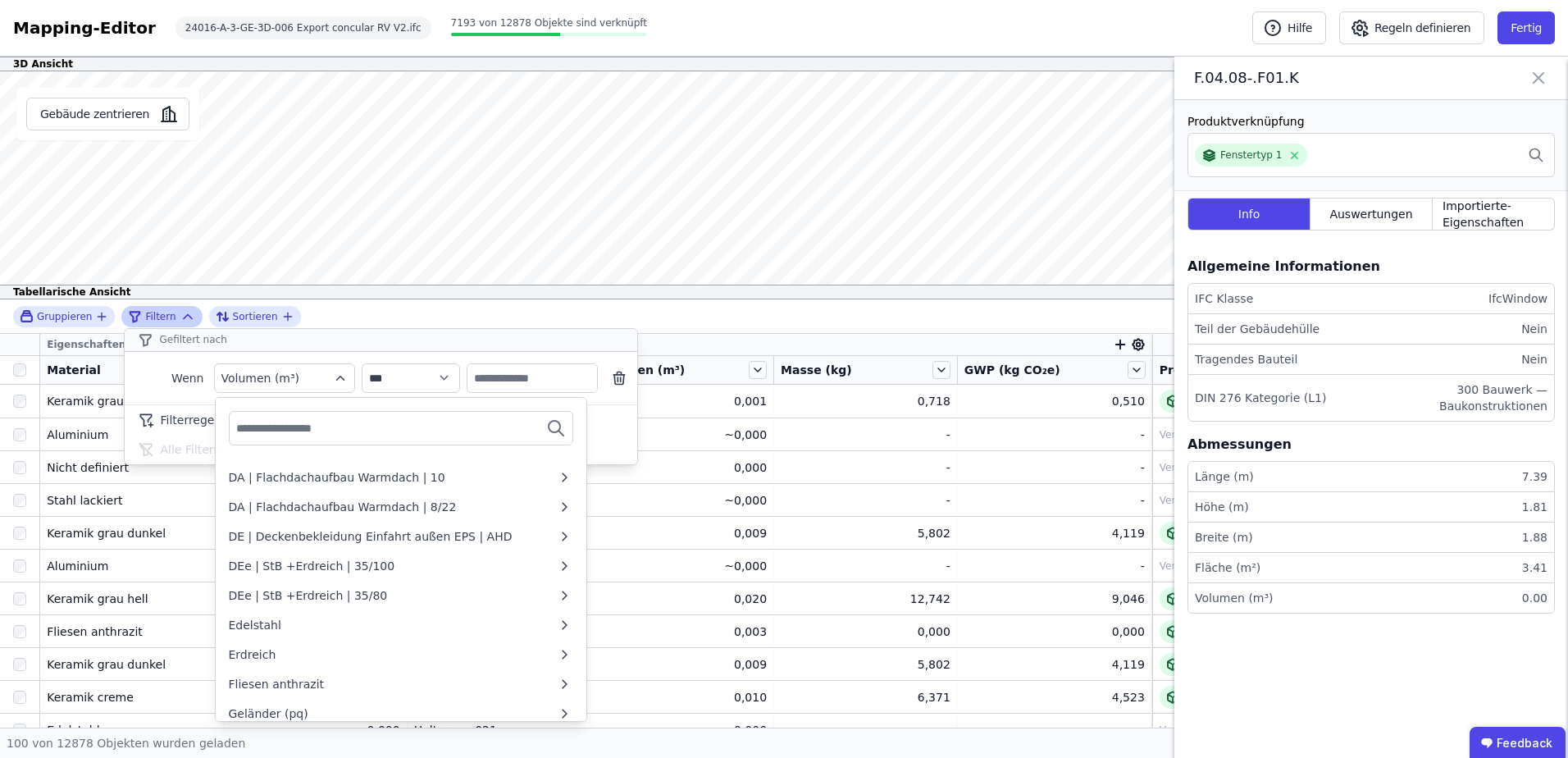
scroll to position [547, 0]
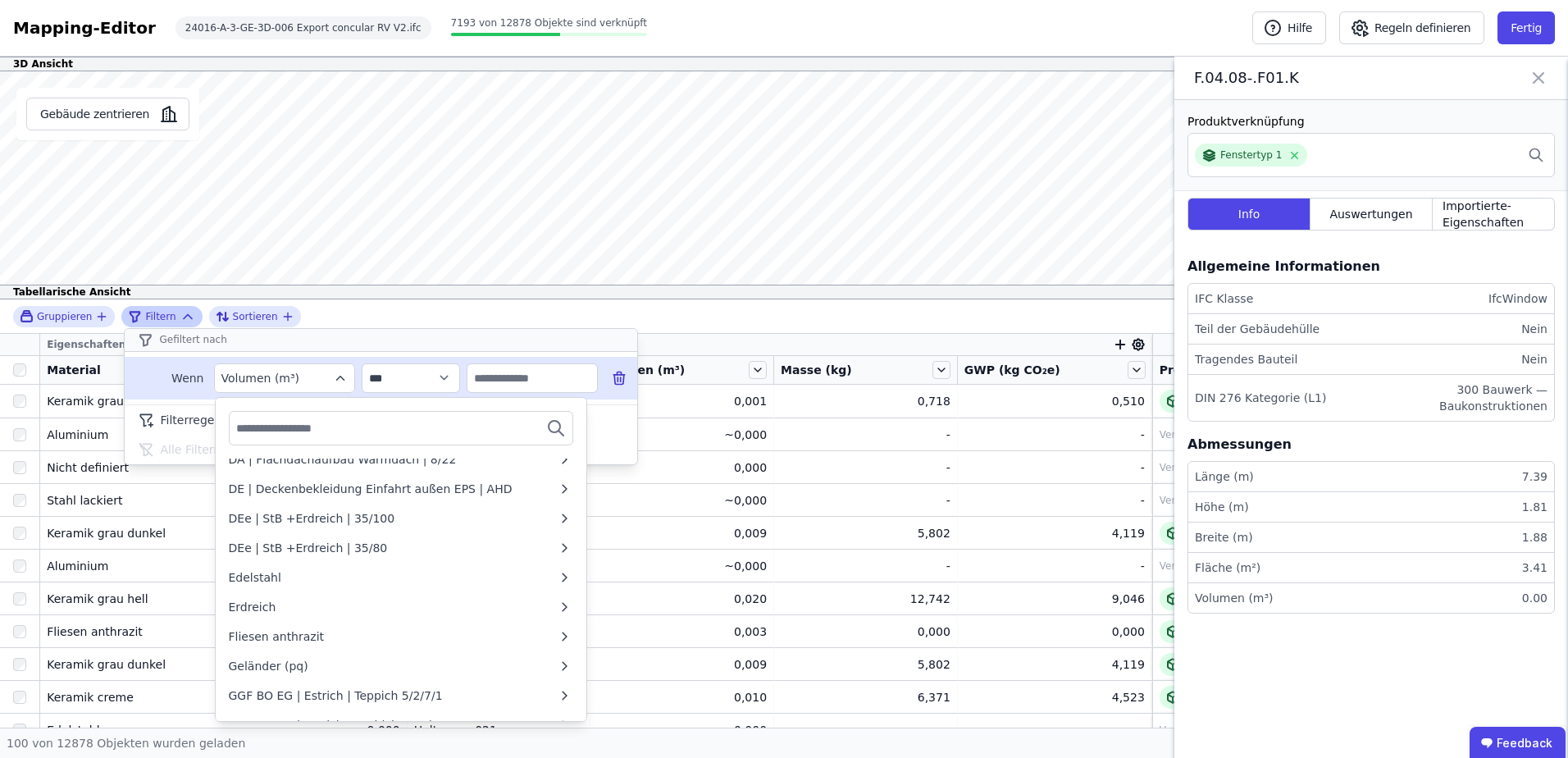
click at [182, 381] on span "Wenn" at bounding box center [169, 377] width 69 height 16
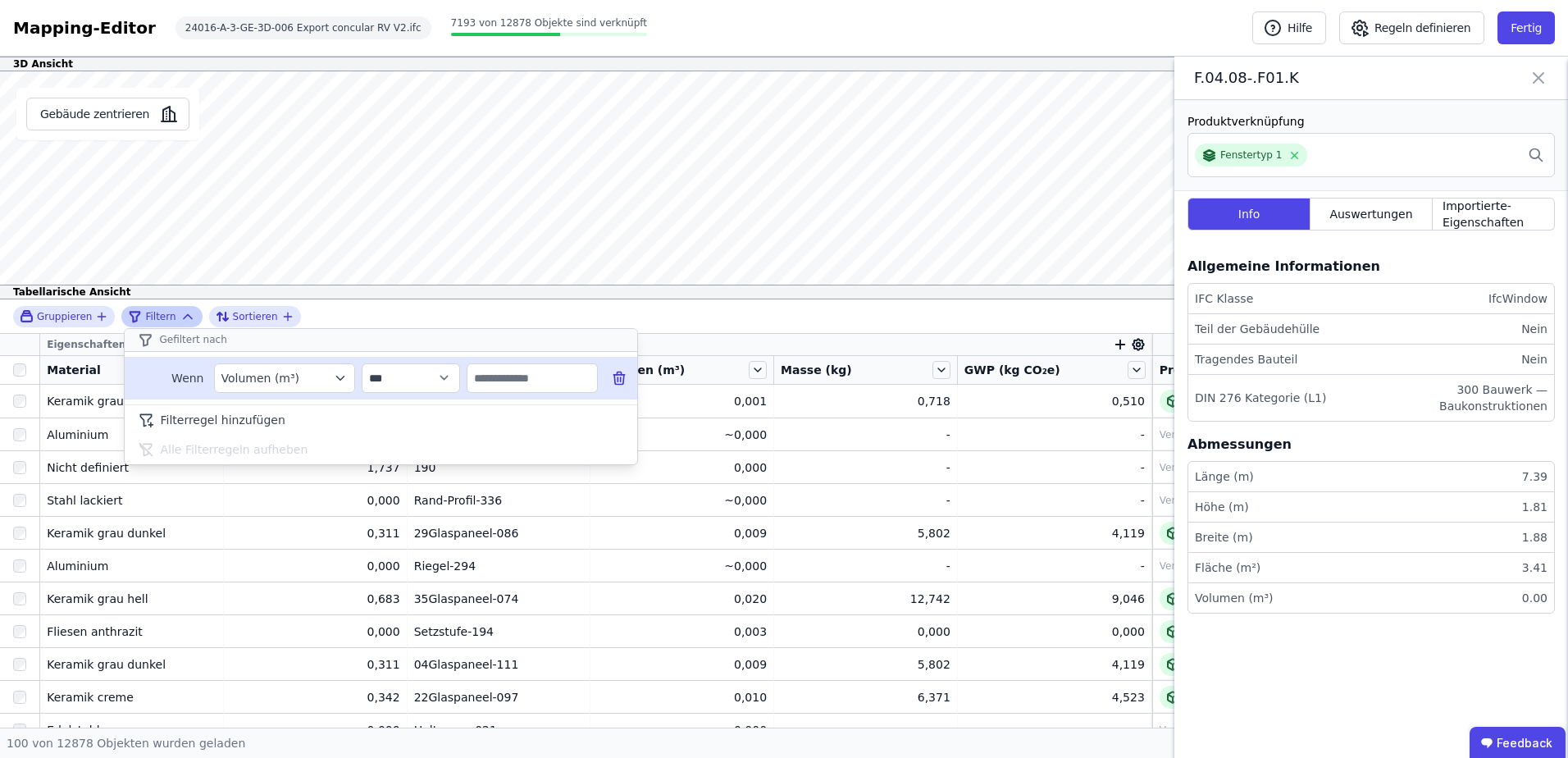
click at [615, 380] on icon at bounding box center [620, 379] width 10 height 9
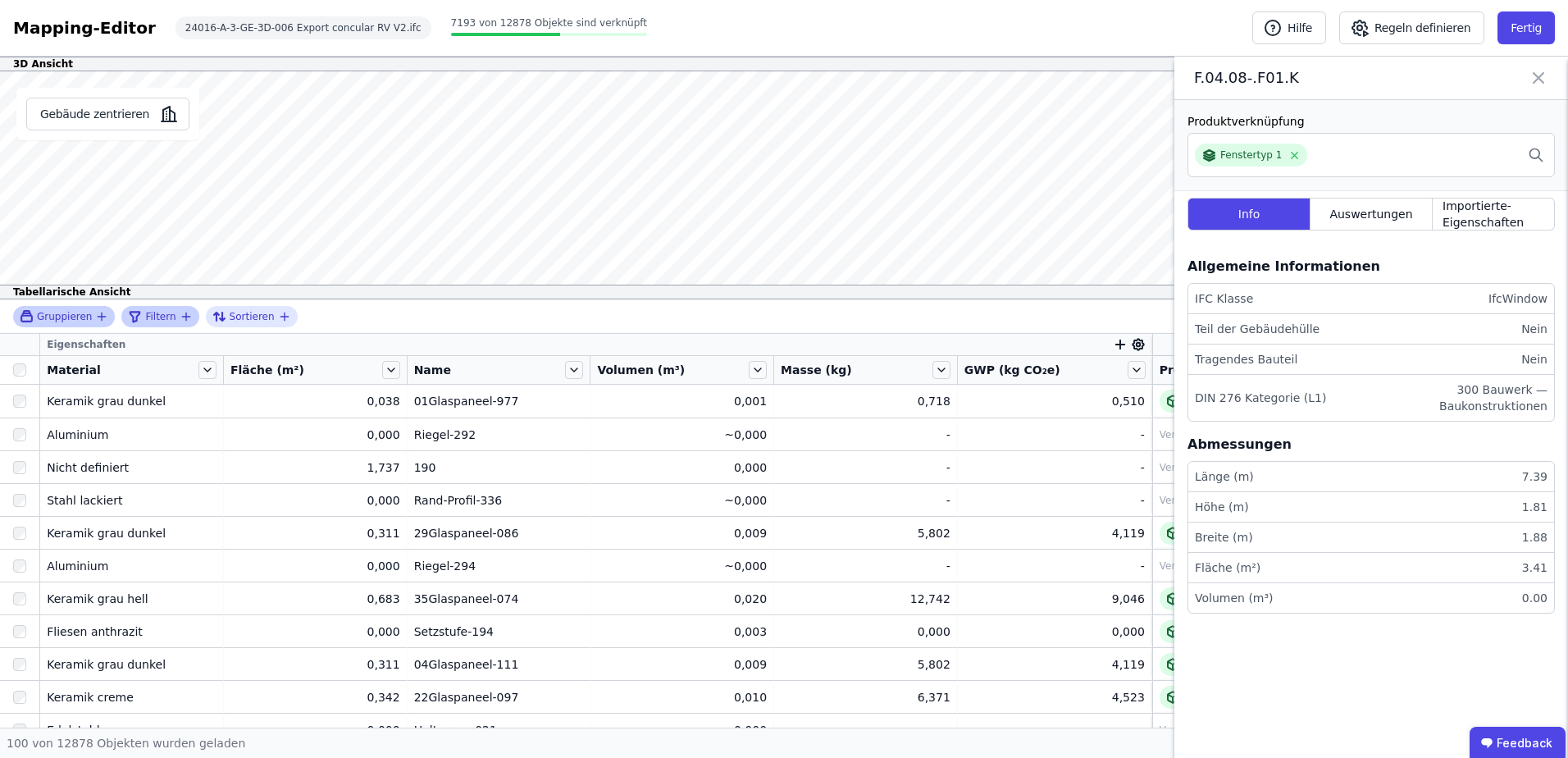
click at [49, 324] on div "Gruppieren" at bounding box center [64, 316] width 102 height 21
click at [84, 313] on span "Gruppieren" at bounding box center [65, 316] width 55 height 13
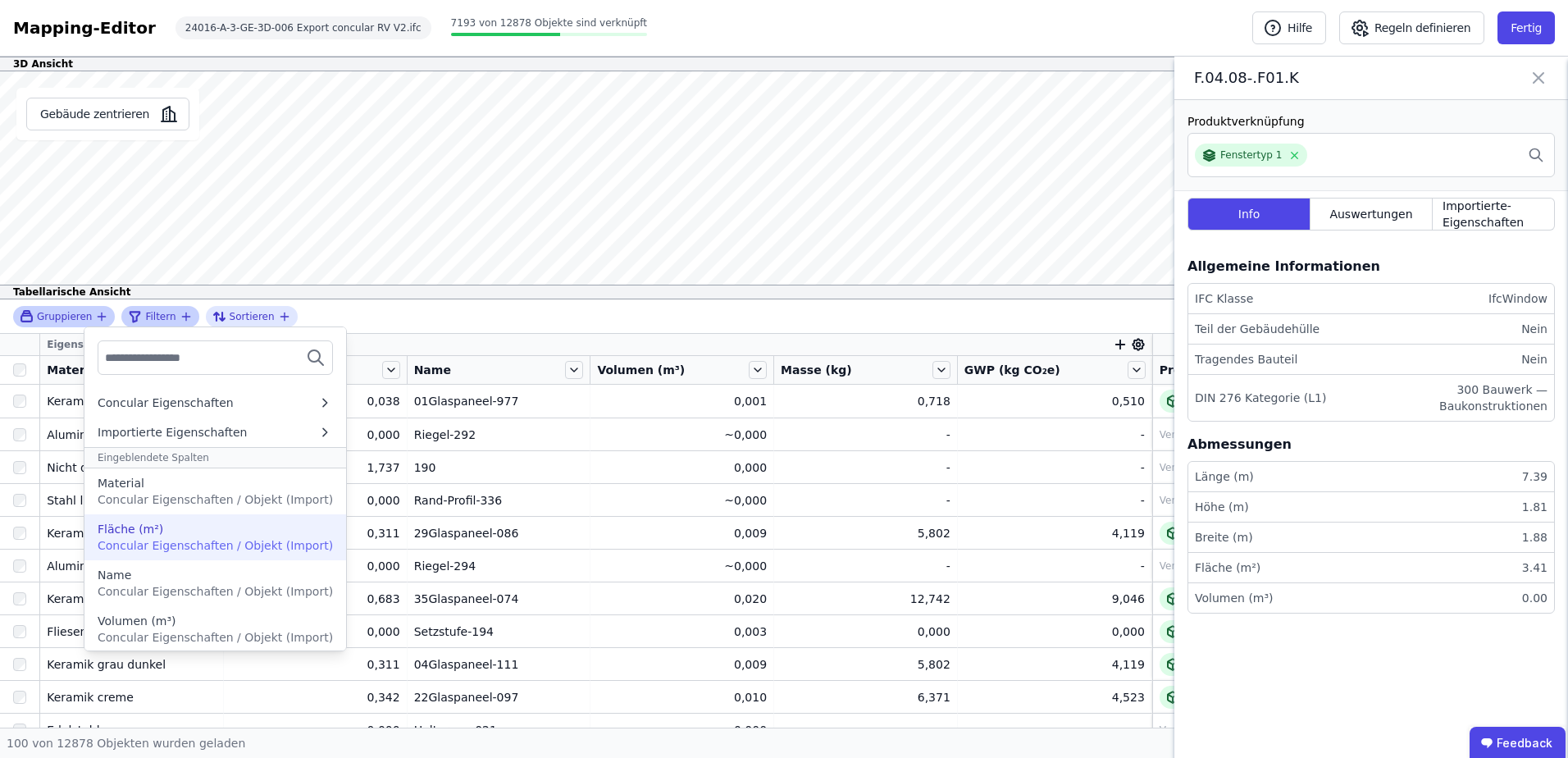
click at [181, 530] on div "Fläche (m²)" at bounding box center [216, 528] width 236 height 16
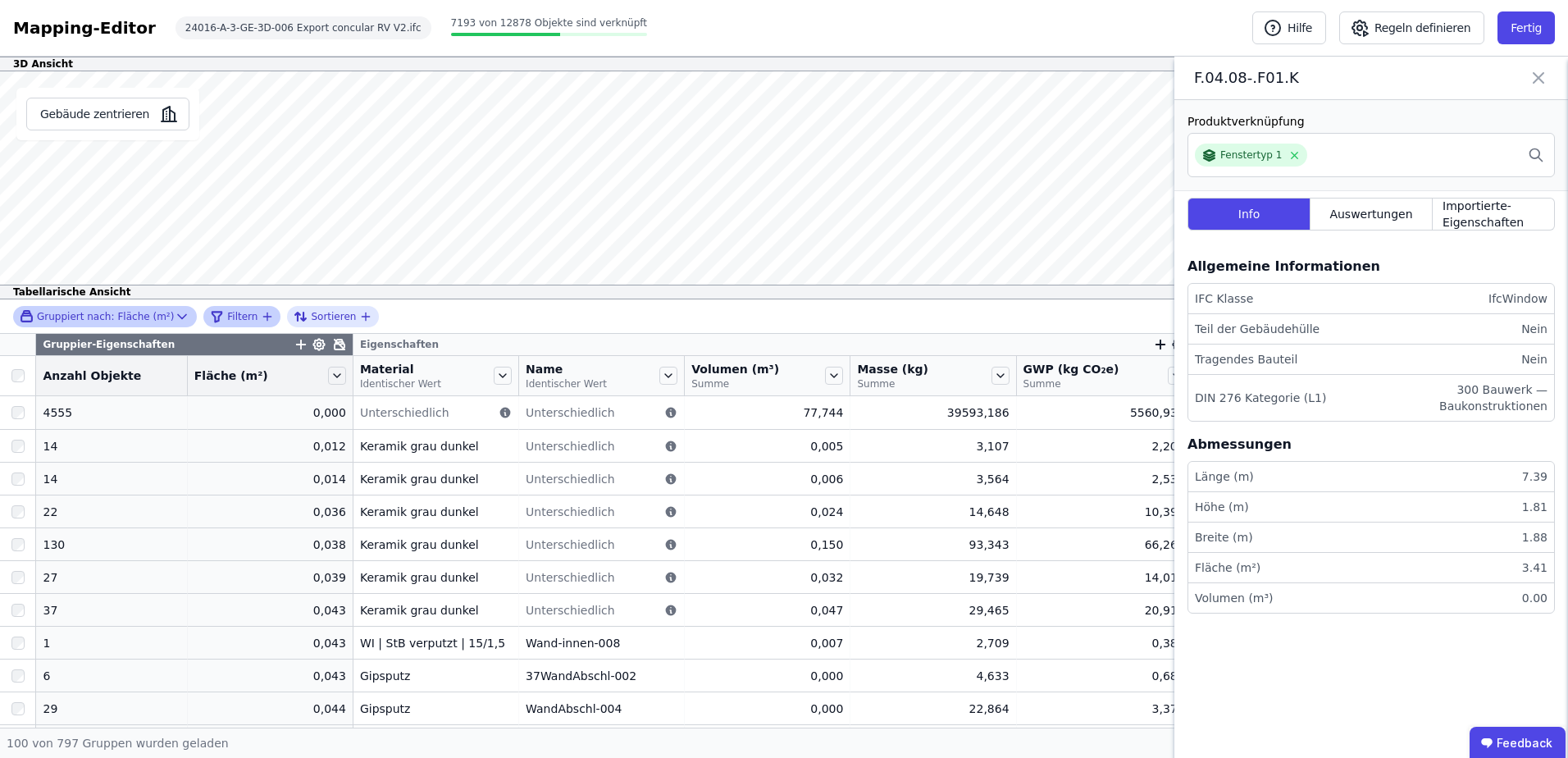
click at [241, 313] on span "Filtern" at bounding box center [242, 316] width 30 height 13
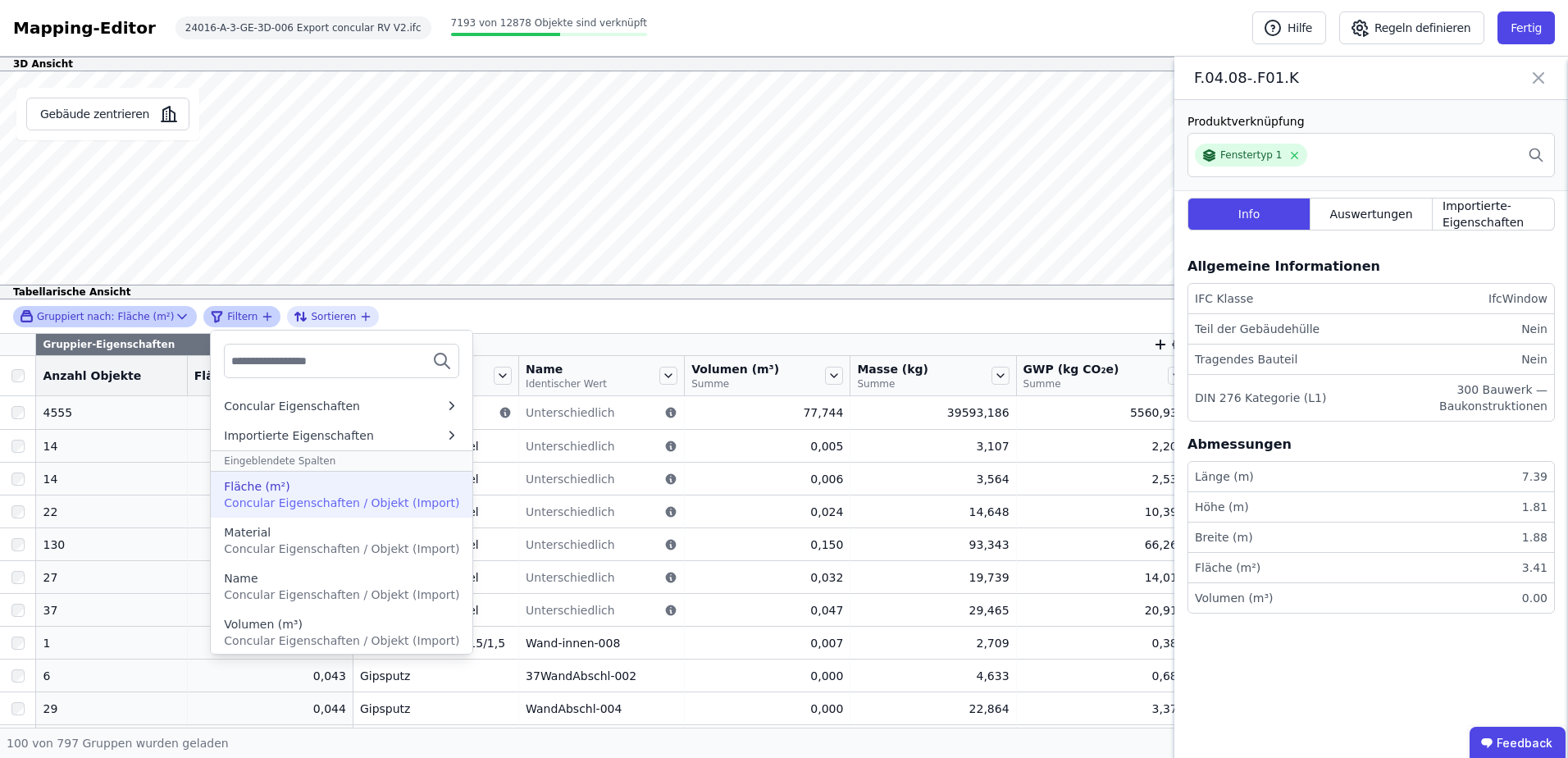
click at [322, 501] on span "Concular Eigenschaften / Objekt (Import)" at bounding box center [342, 502] width 236 height 13
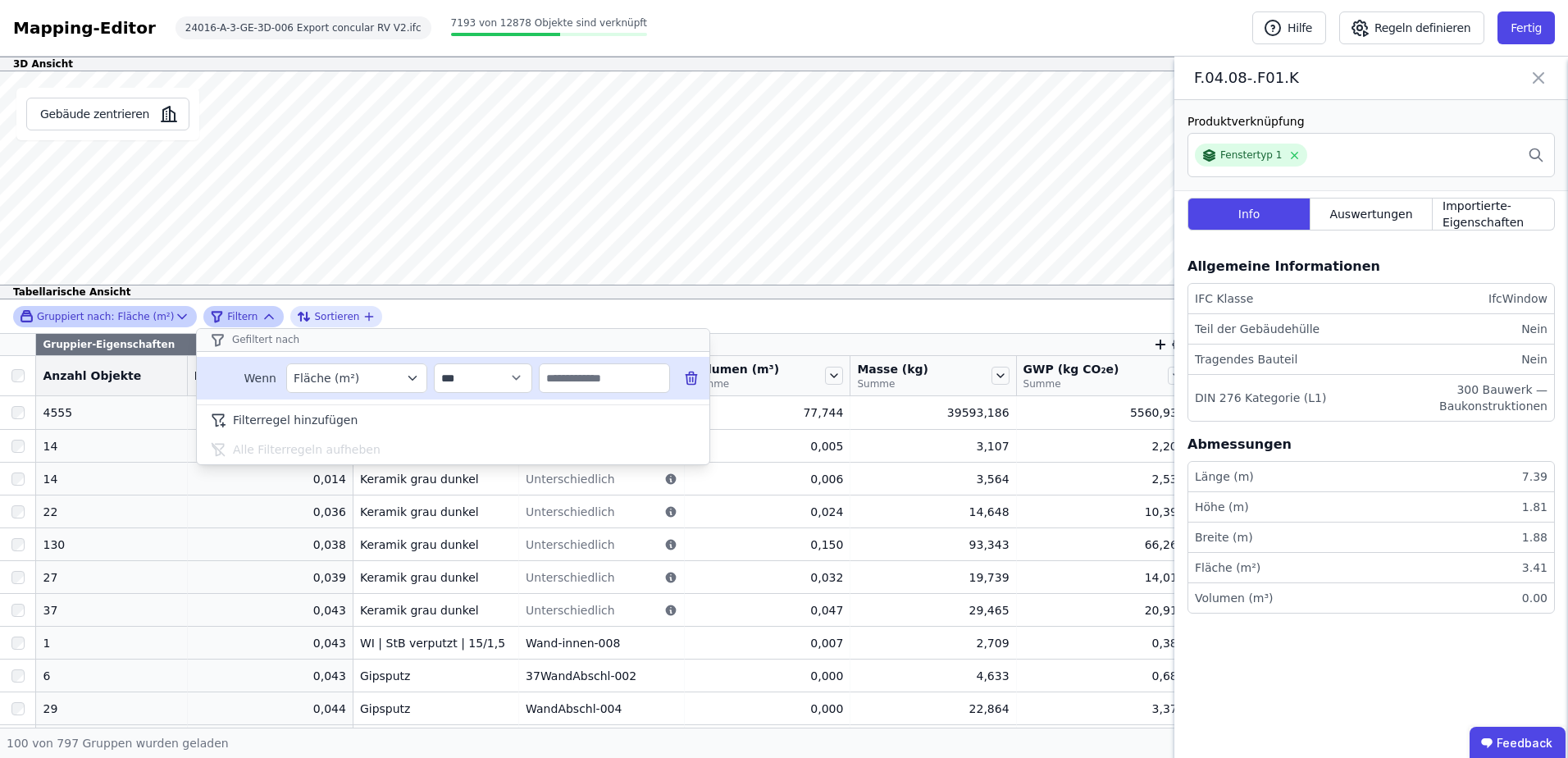
click at [607, 377] on input "text" at bounding box center [604, 377] width 129 height 29
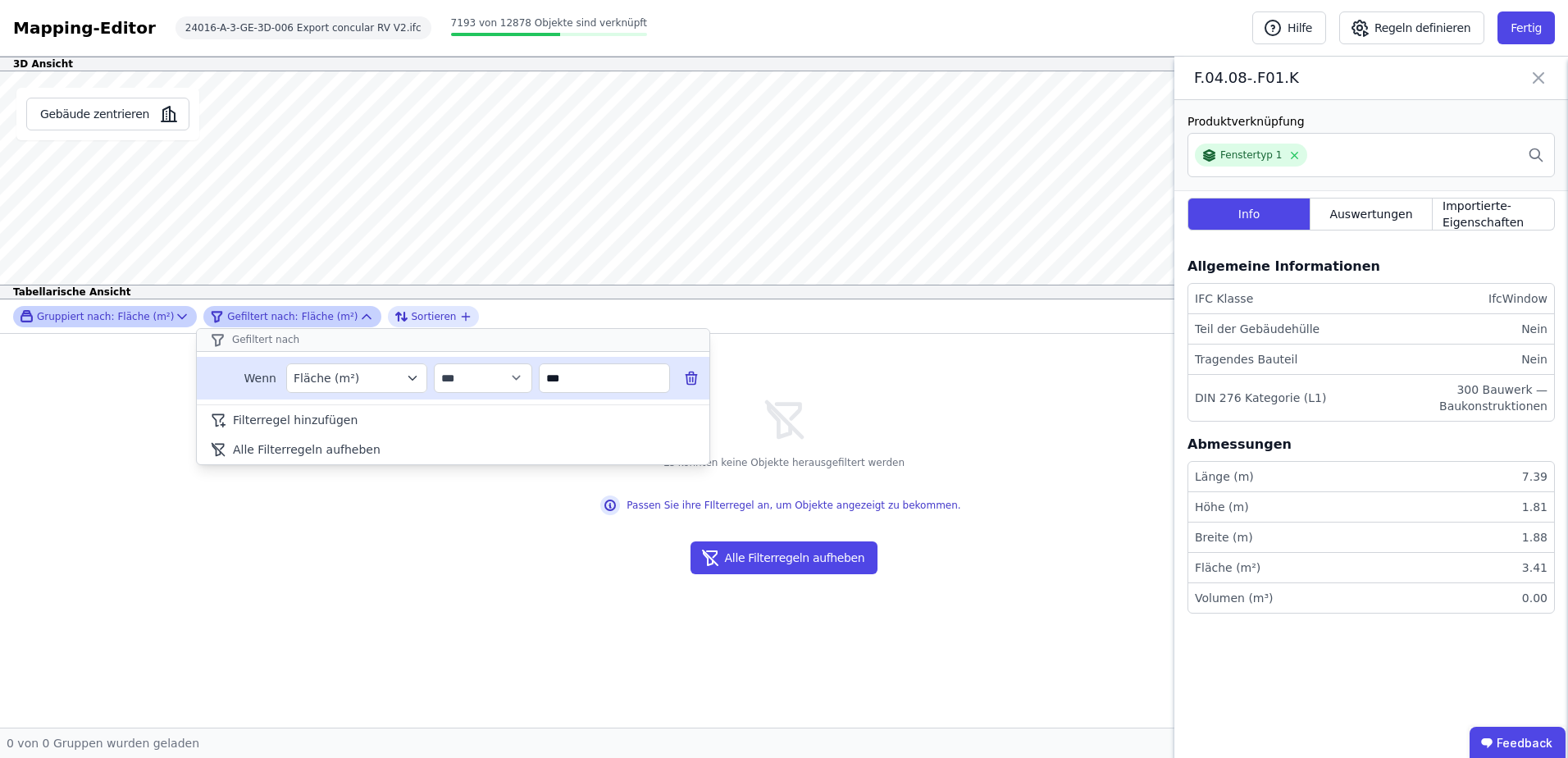
type input "****"
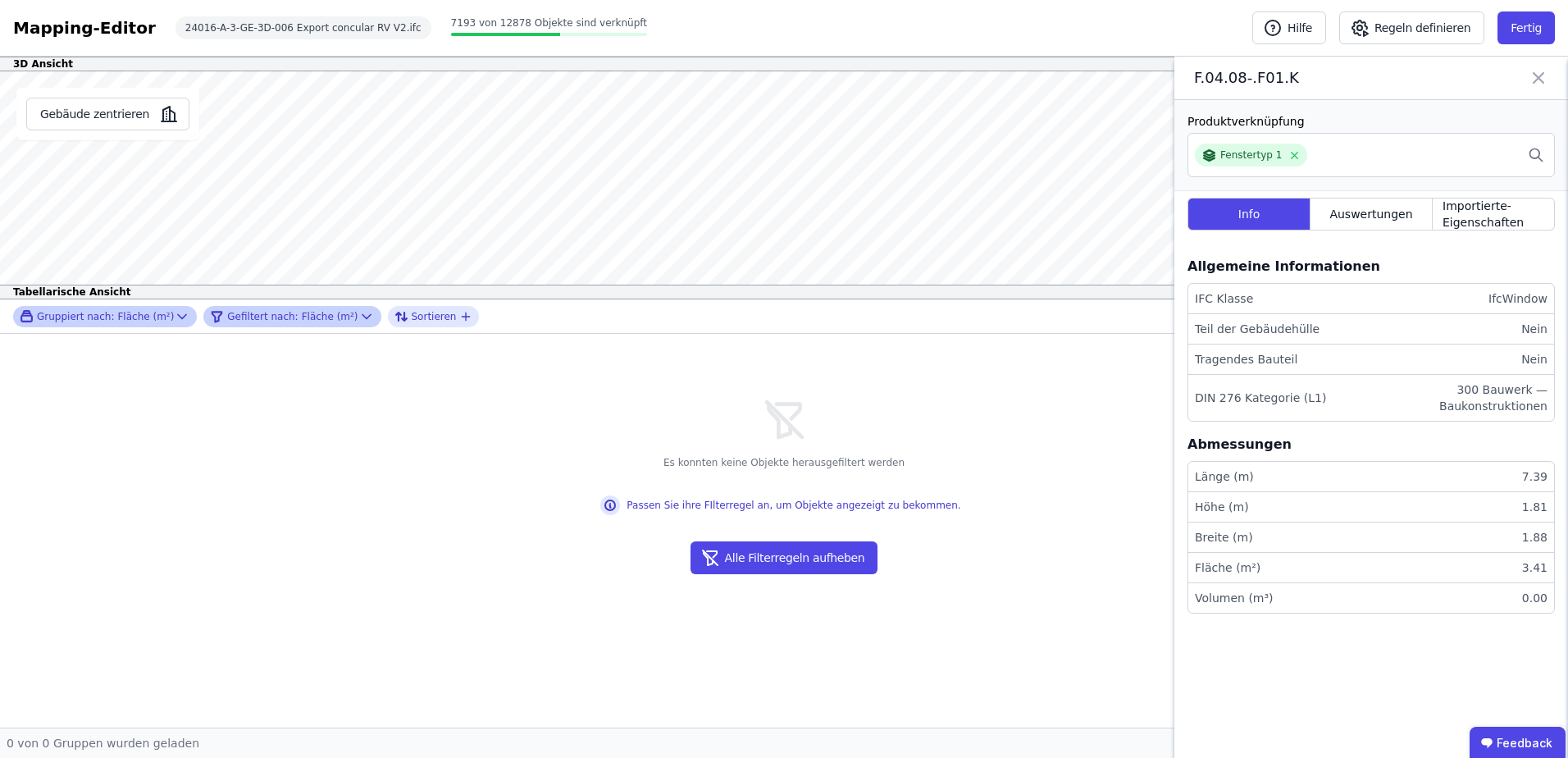
click at [126, 309] on div "Gruppiert nach: Fläche (m²)" at bounding box center [97, 315] width 154 height 14
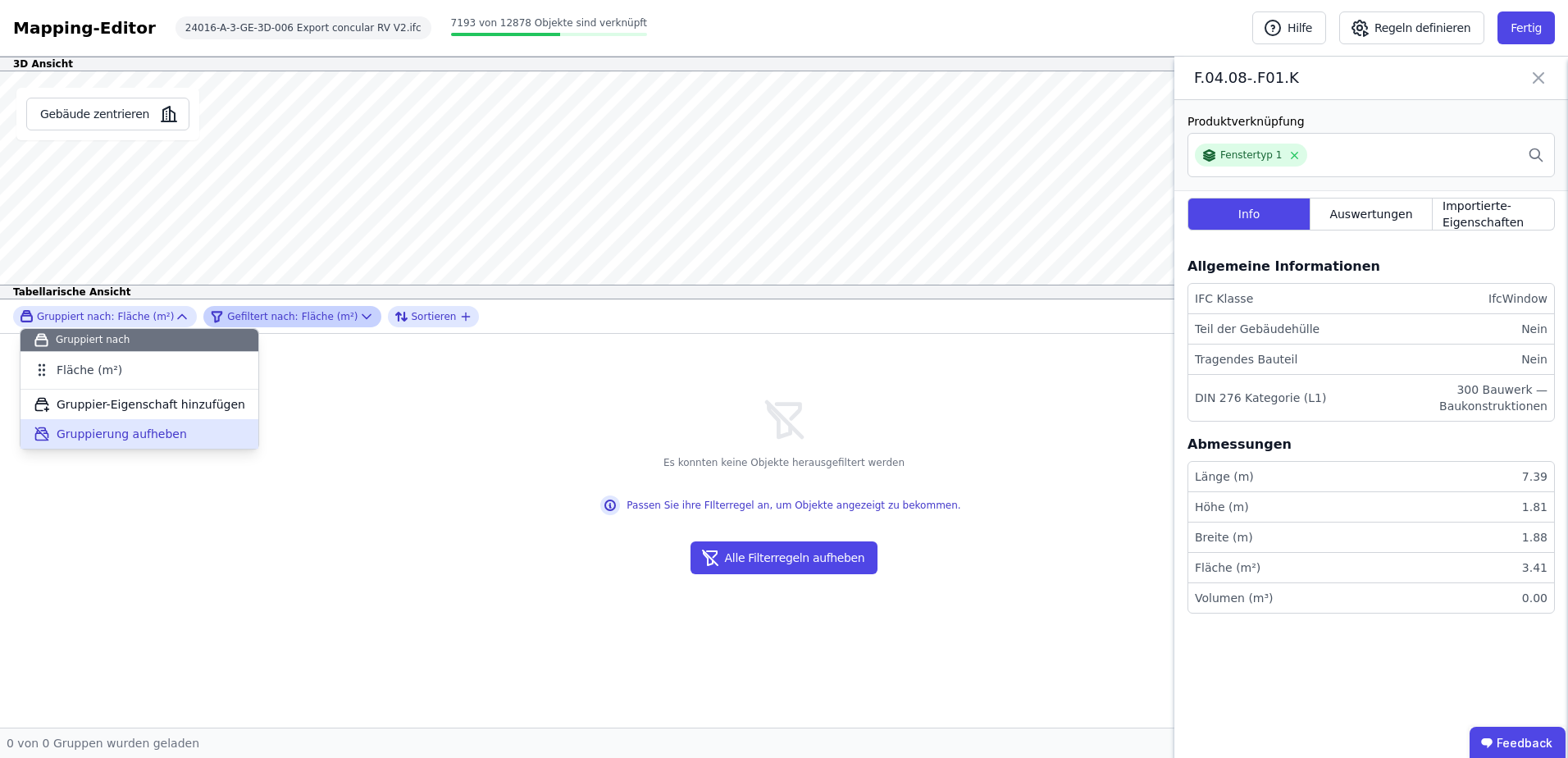
click at [135, 428] on span "Gruppierung aufheben" at bounding box center [122, 433] width 130 height 16
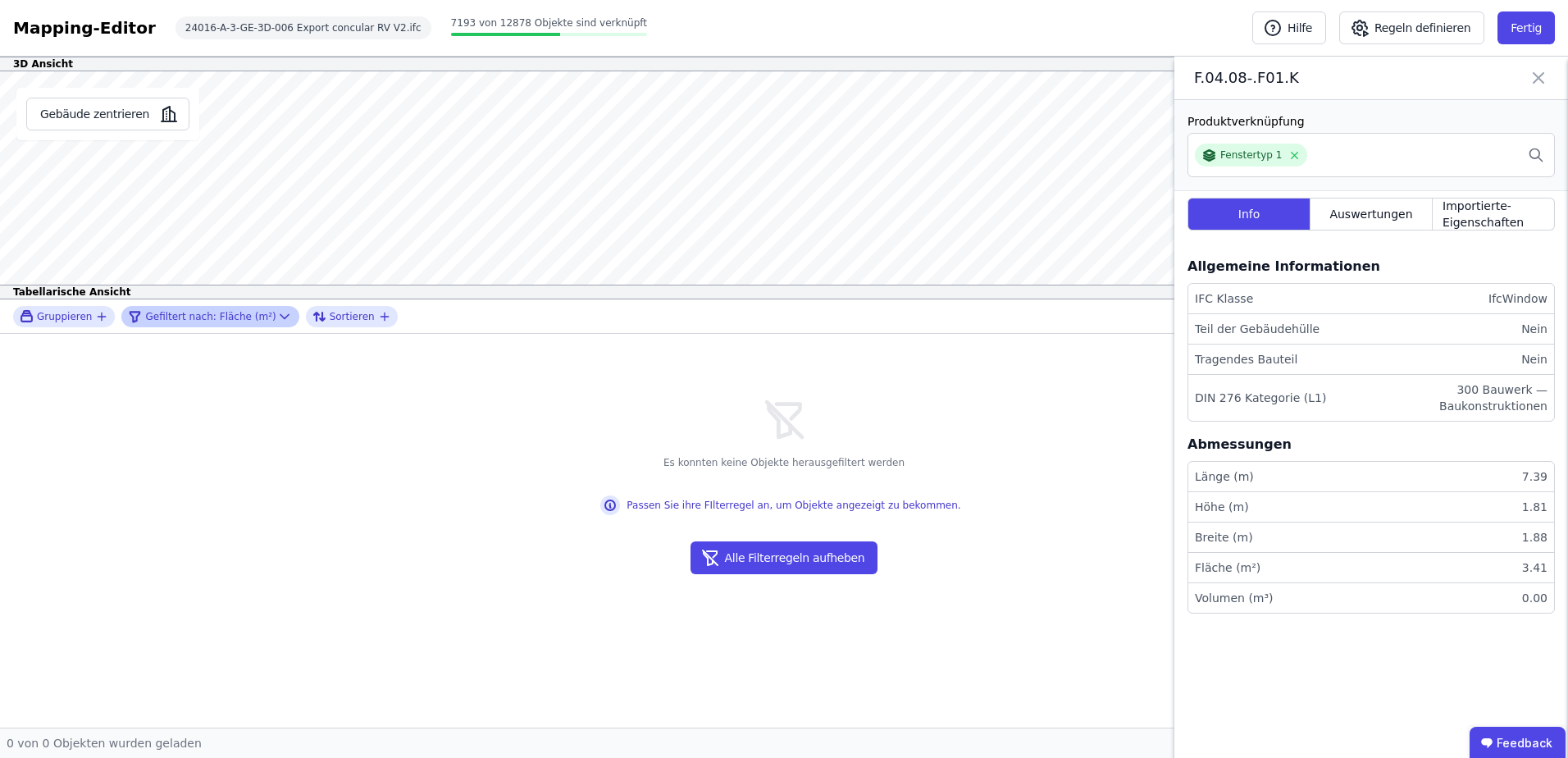
click at [82, 320] on span "Gruppieren" at bounding box center [65, 316] width 55 height 13
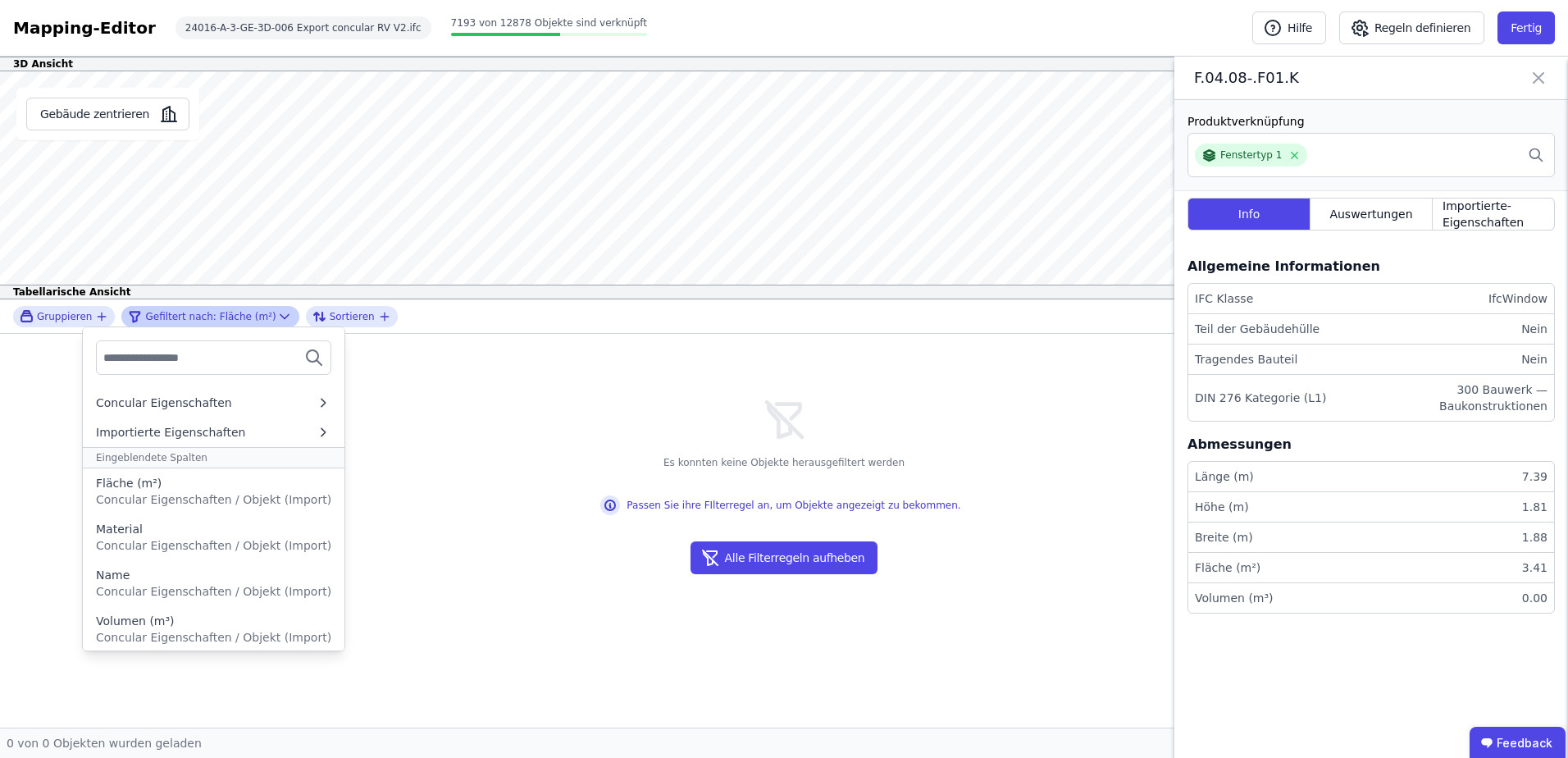
click at [75, 327] on div "Gruppieren Concular Eigenschaften Importierte Eigenschaften Eingeblendete Spalt…" at bounding box center [64, 316] width 102 height 21
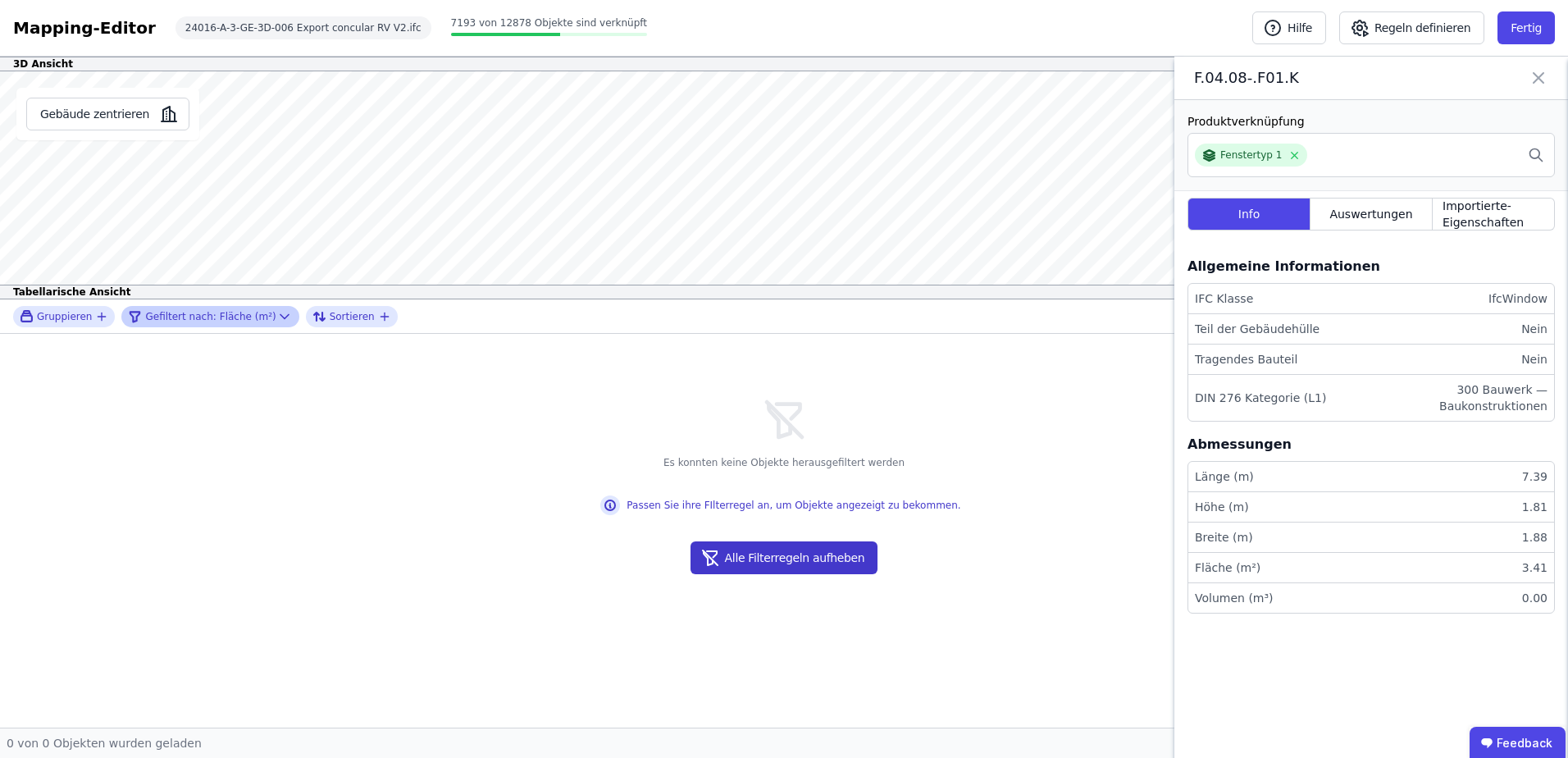
click at [840, 564] on button "Alle Filterregeln aufheben" at bounding box center [785, 558] width 188 height 33
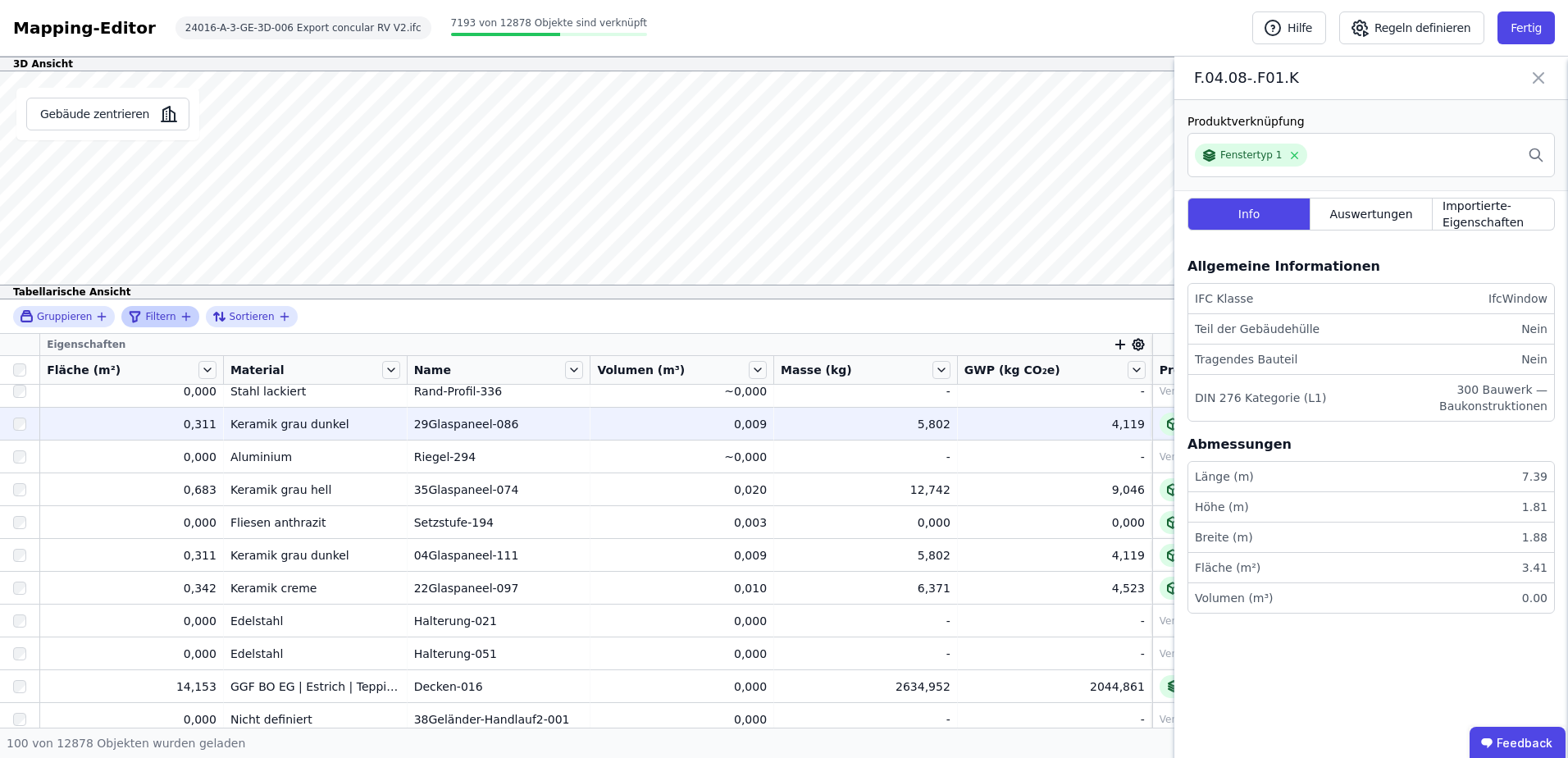
scroll to position [0, 0]
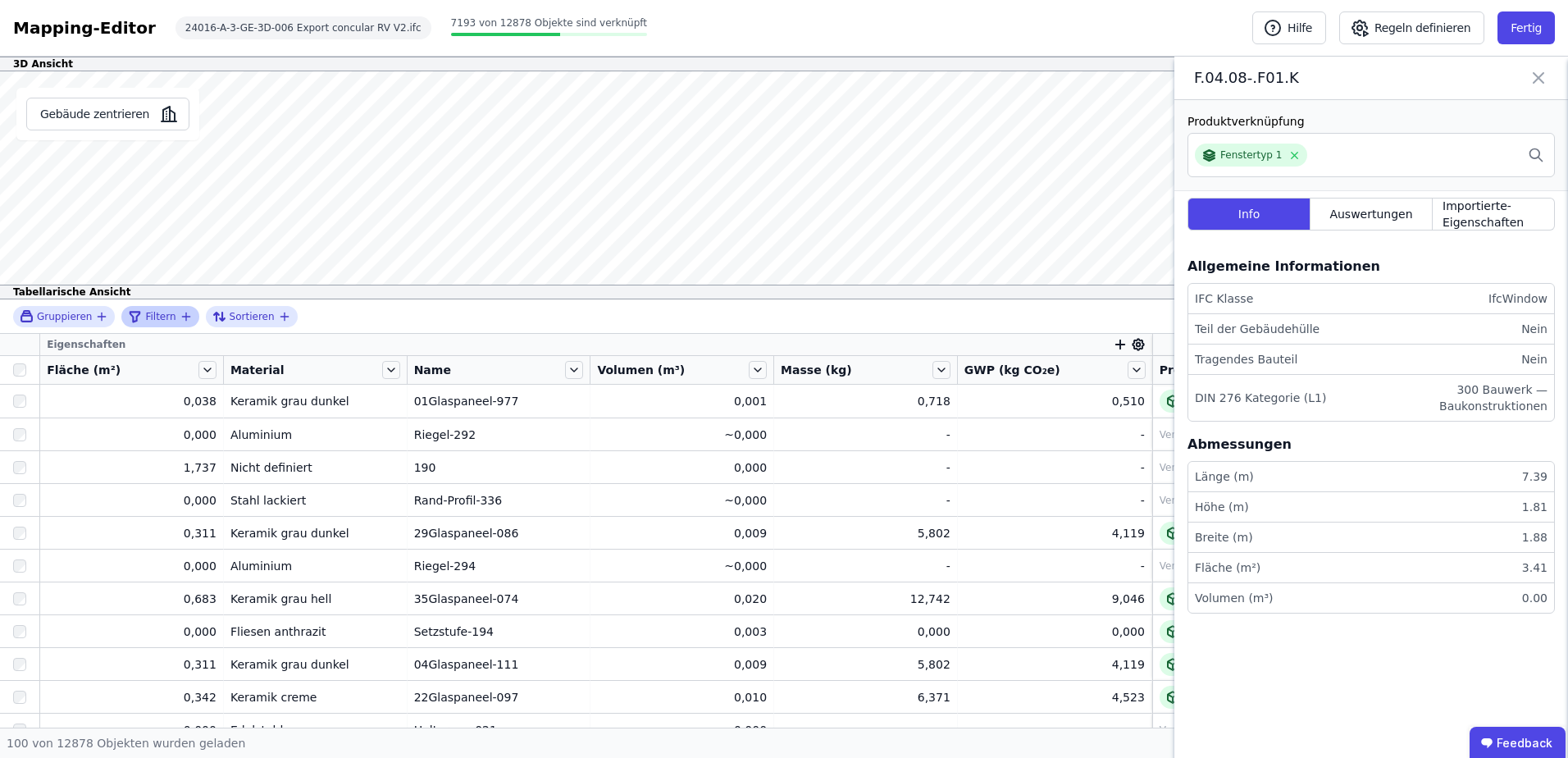
click at [262, 317] on span "Sortieren" at bounding box center [252, 316] width 45 height 13
click at [1356, 207] on span "Auswertungen" at bounding box center [1370, 214] width 83 height 16
click at [1425, 217] on div "Auswertungen" at bounding box center [1371, 214] width 123 height 33
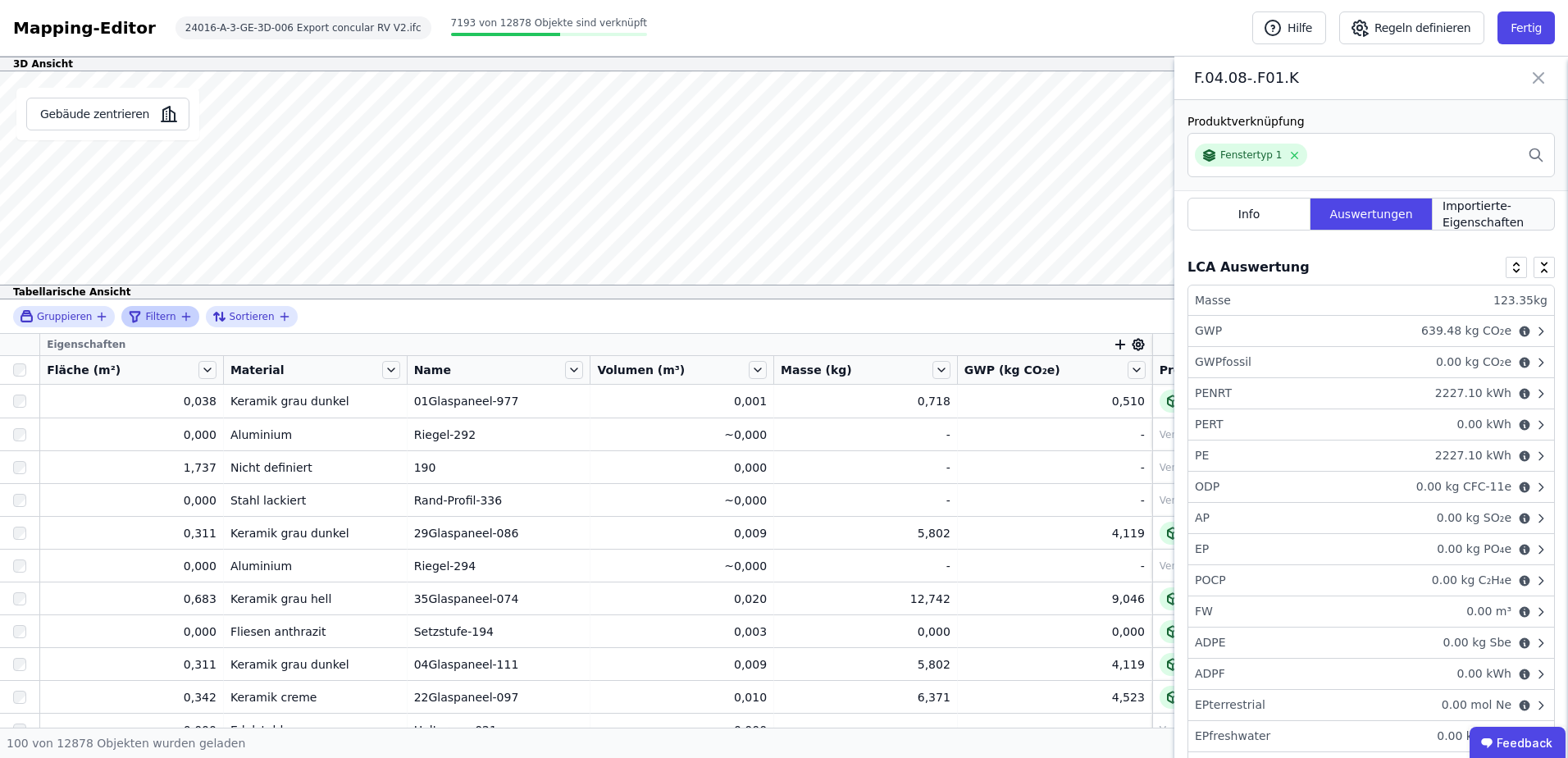
click at [1475, 218] on span "Importierte-Eigenschaften" at bounding box center [1493, 214] width 102 height 33
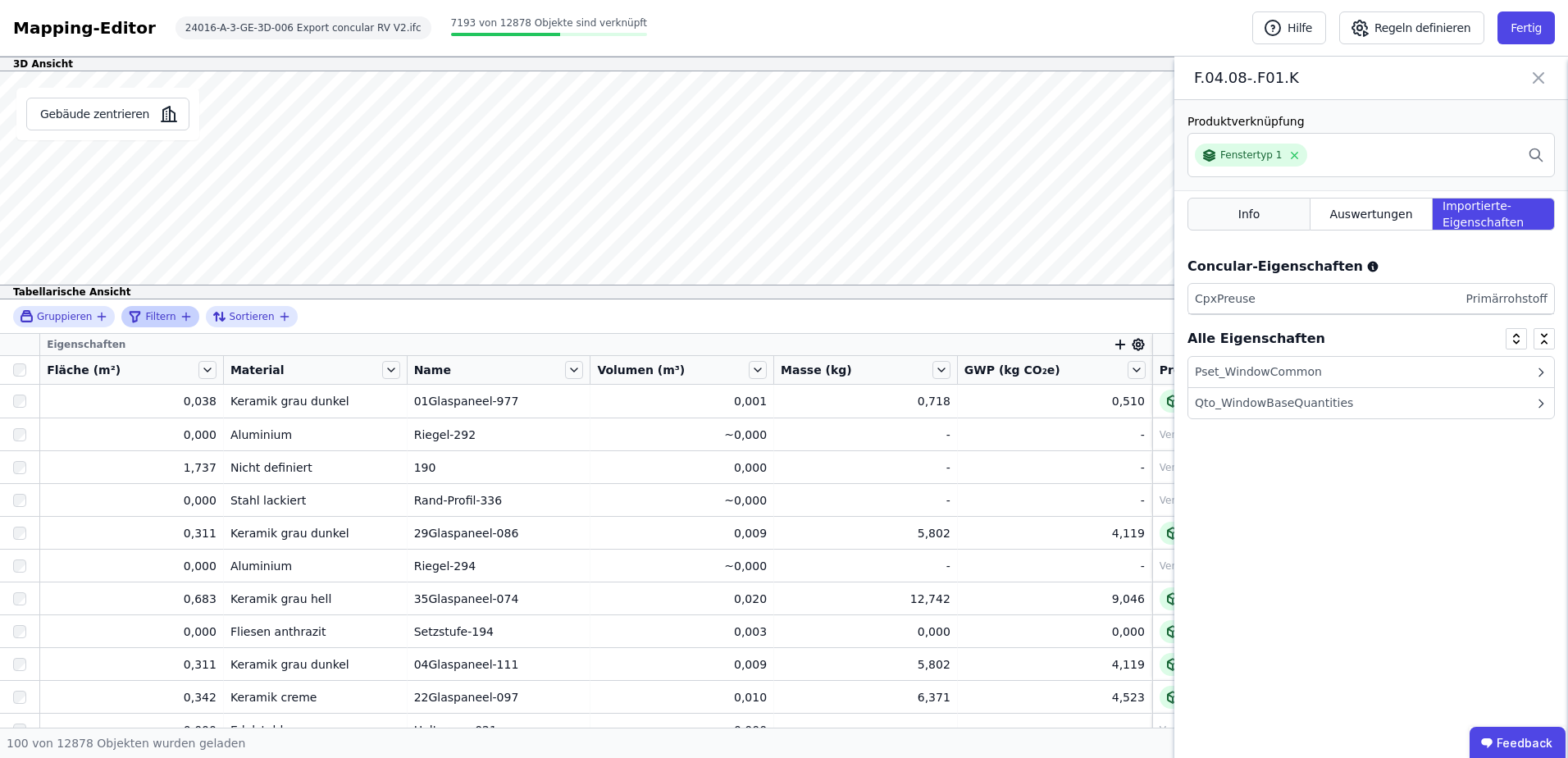
click at [1266, 206] on div "Info" at bounding box center [1249, 214] width 123 height 33
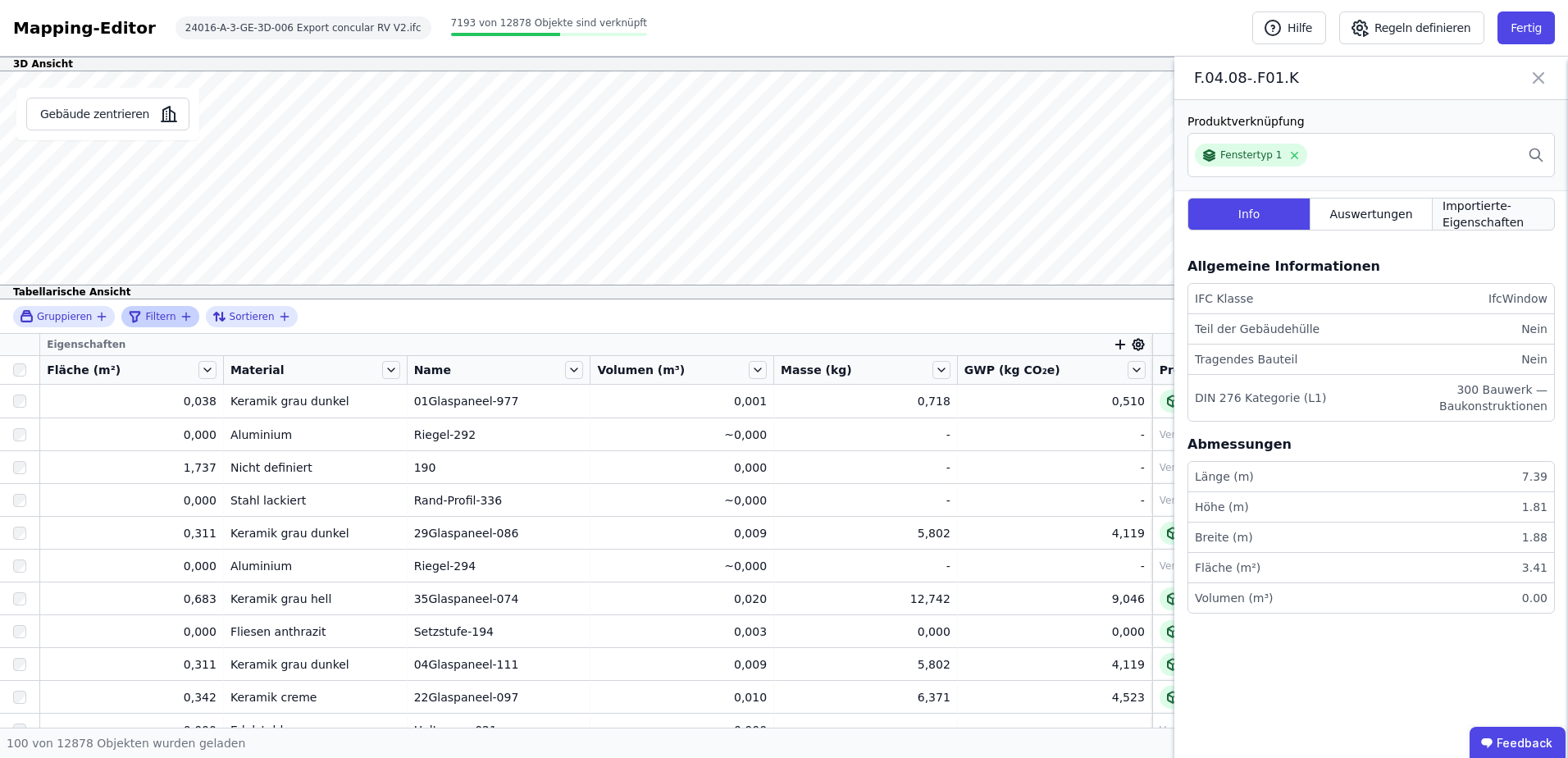
click at [1500, 207] on span "Importierte-Eigenschaften" at bounding box center [1493, 214] width 102 height 33
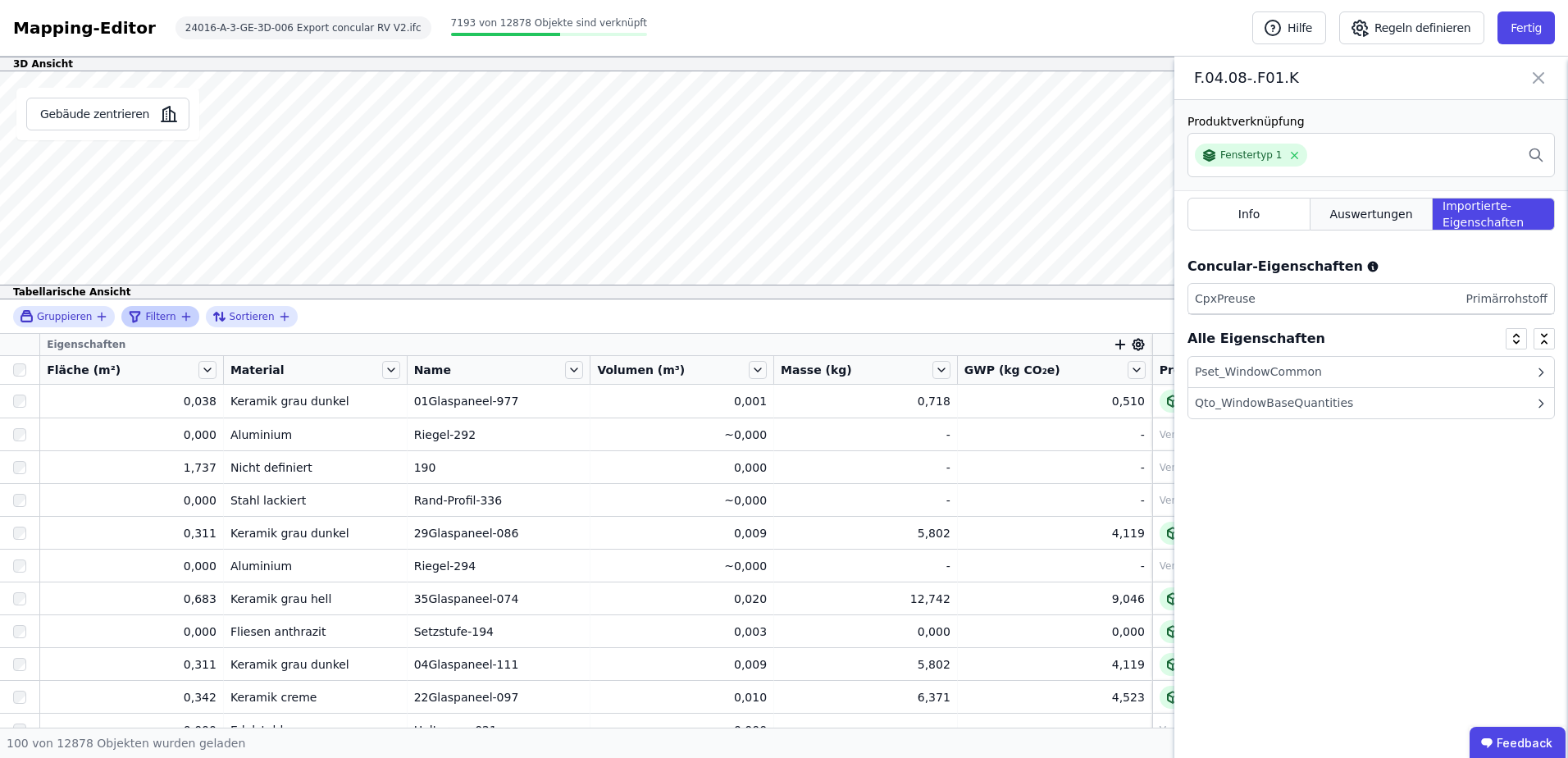
click at [1342, 207] on span "Auswertungen" at bounding box center [1370, 214] width 83 height 16
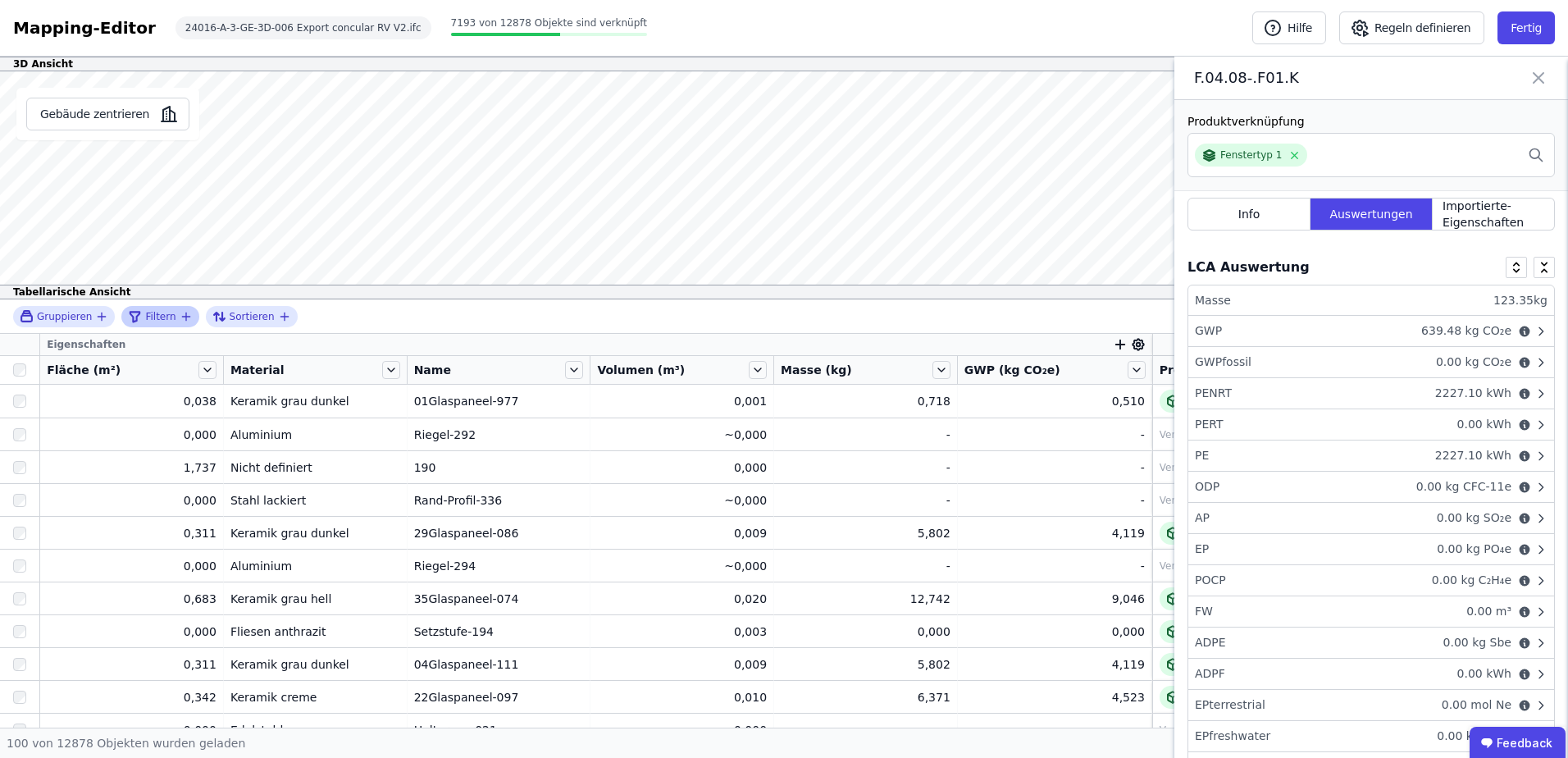
click at [171, 317] on div "Filtern" at bounding box center [154, 316] width 51 height 20
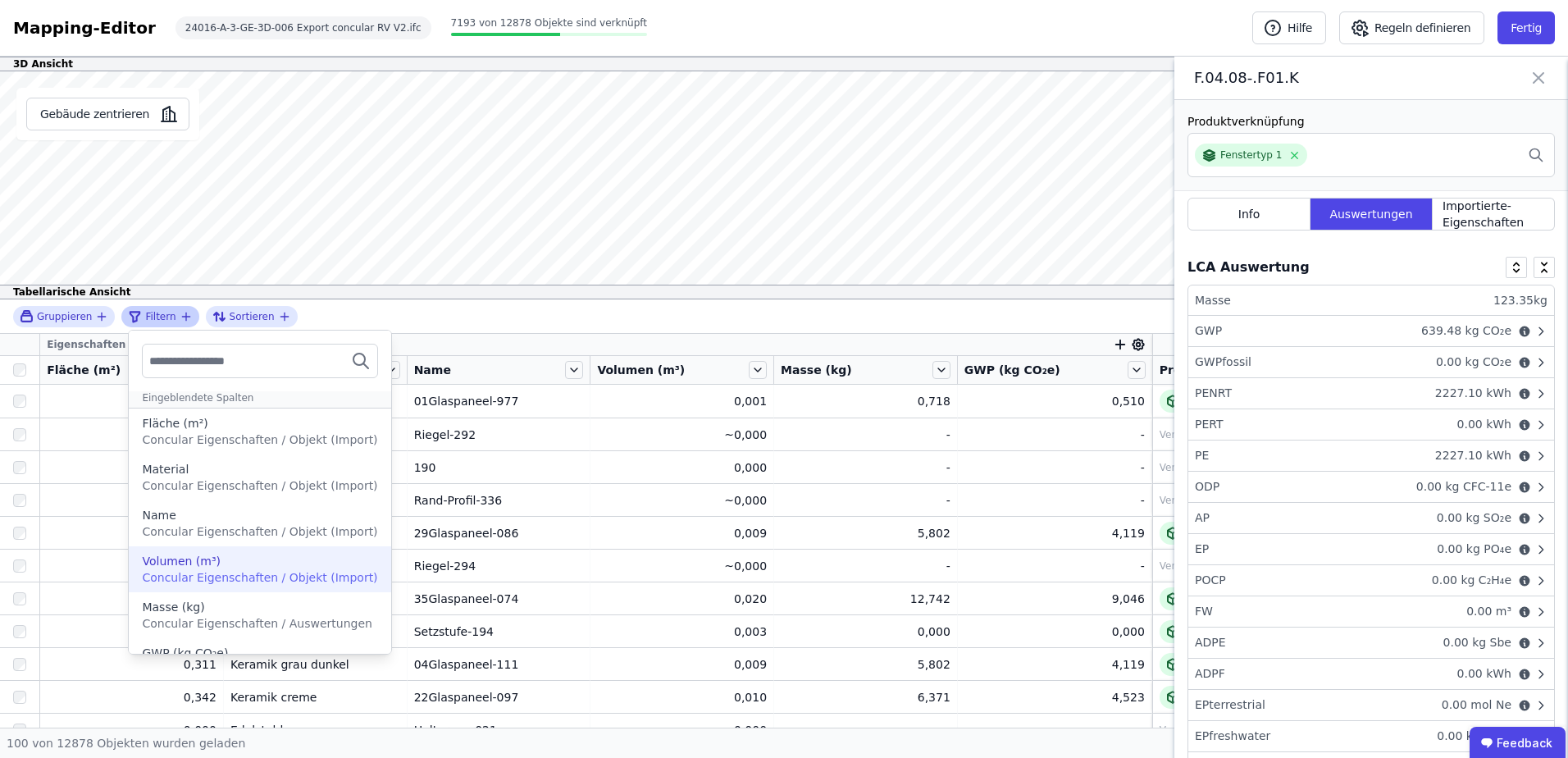
scroll to position [93, 0]
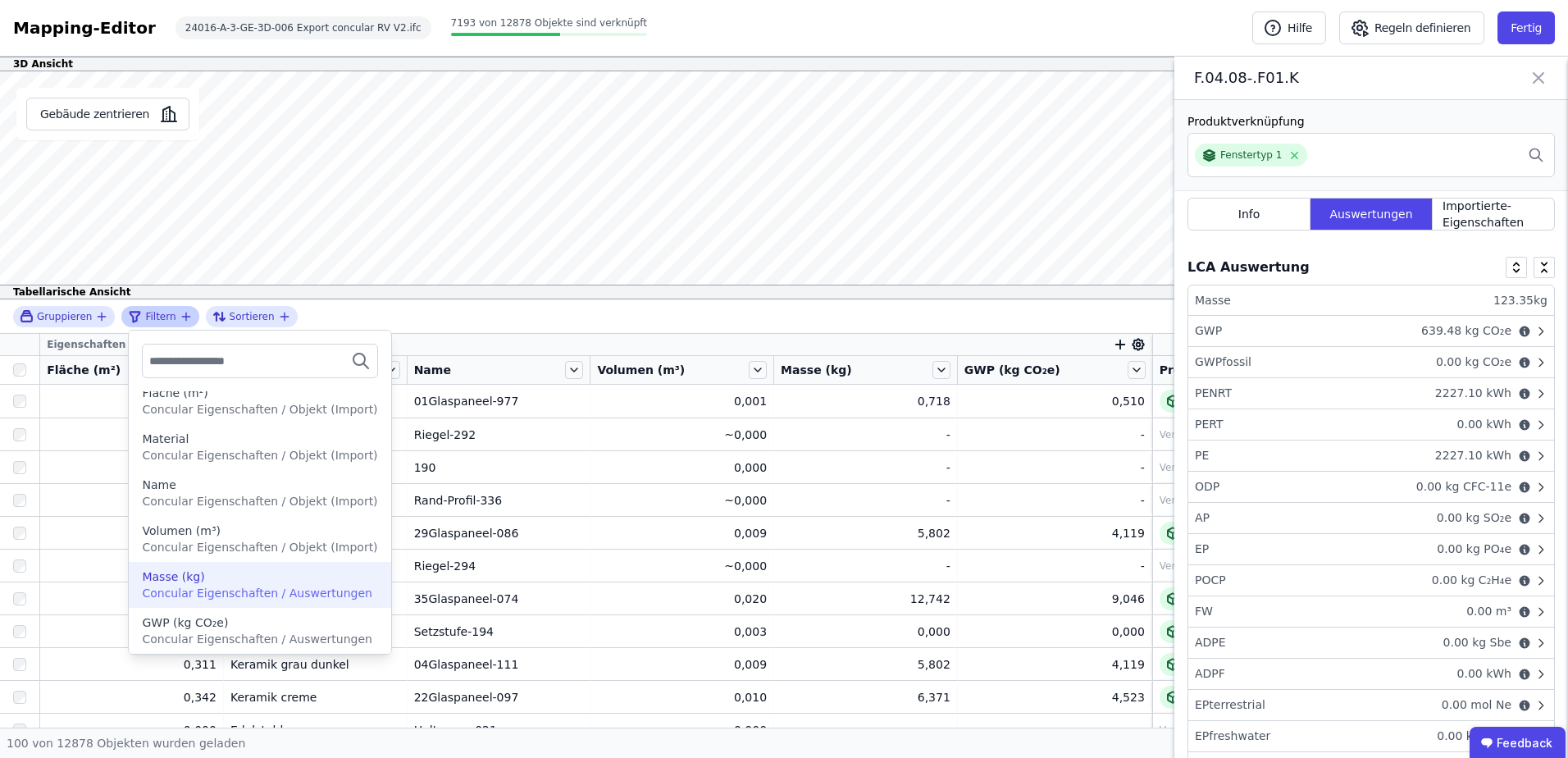
click at [254, 592] on span "Concular Eigenschaften / Auswertungen" at bounding box center [257, 593] width 230 height 13
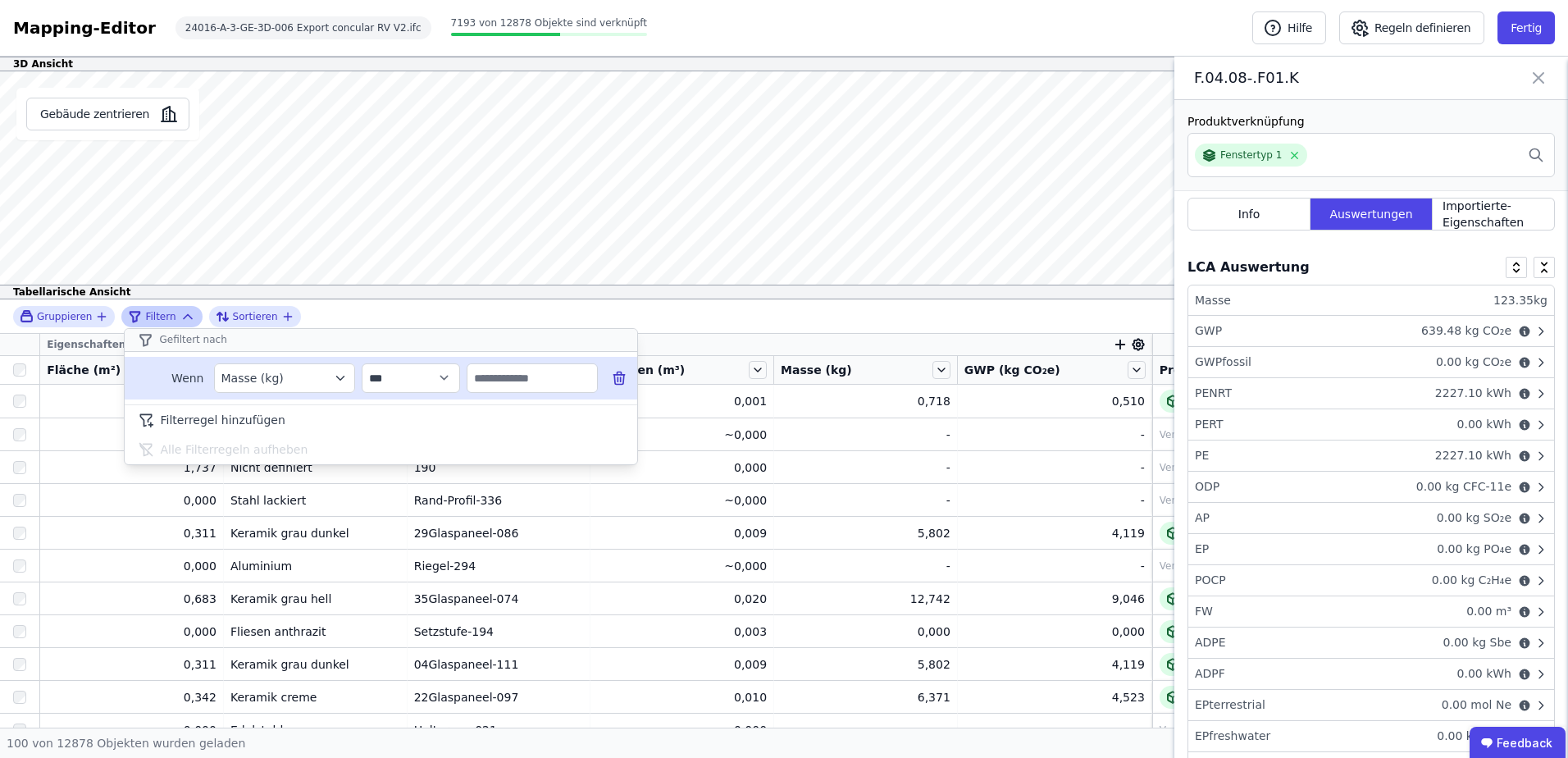
click at [556, 373] on input "text" at bounding box center [532, 377] width 129 height 29
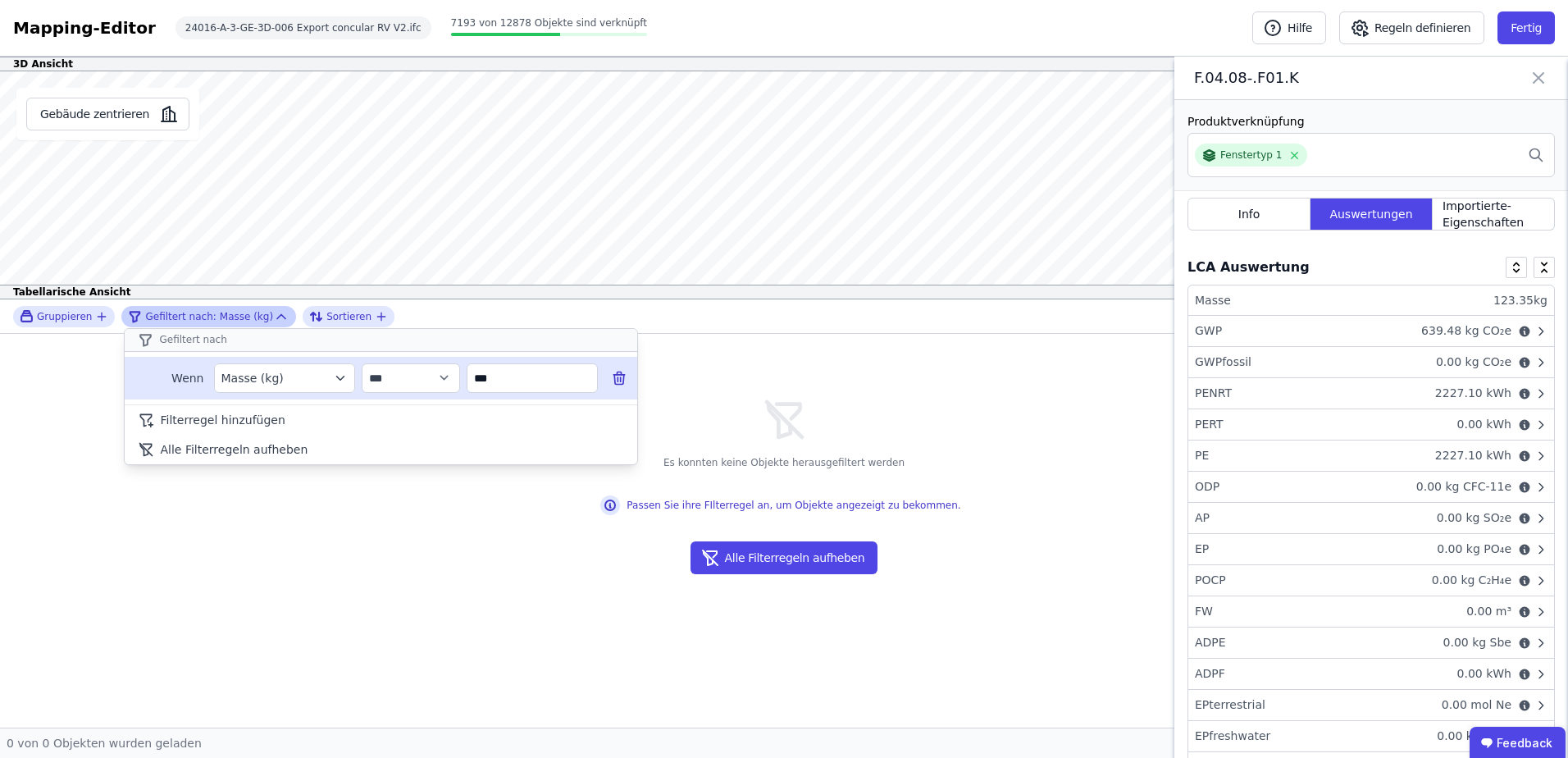
type input "***"
click at [315, 379] on div "Masse (kg)" at bounding box center [277, 377] width 110 height 16
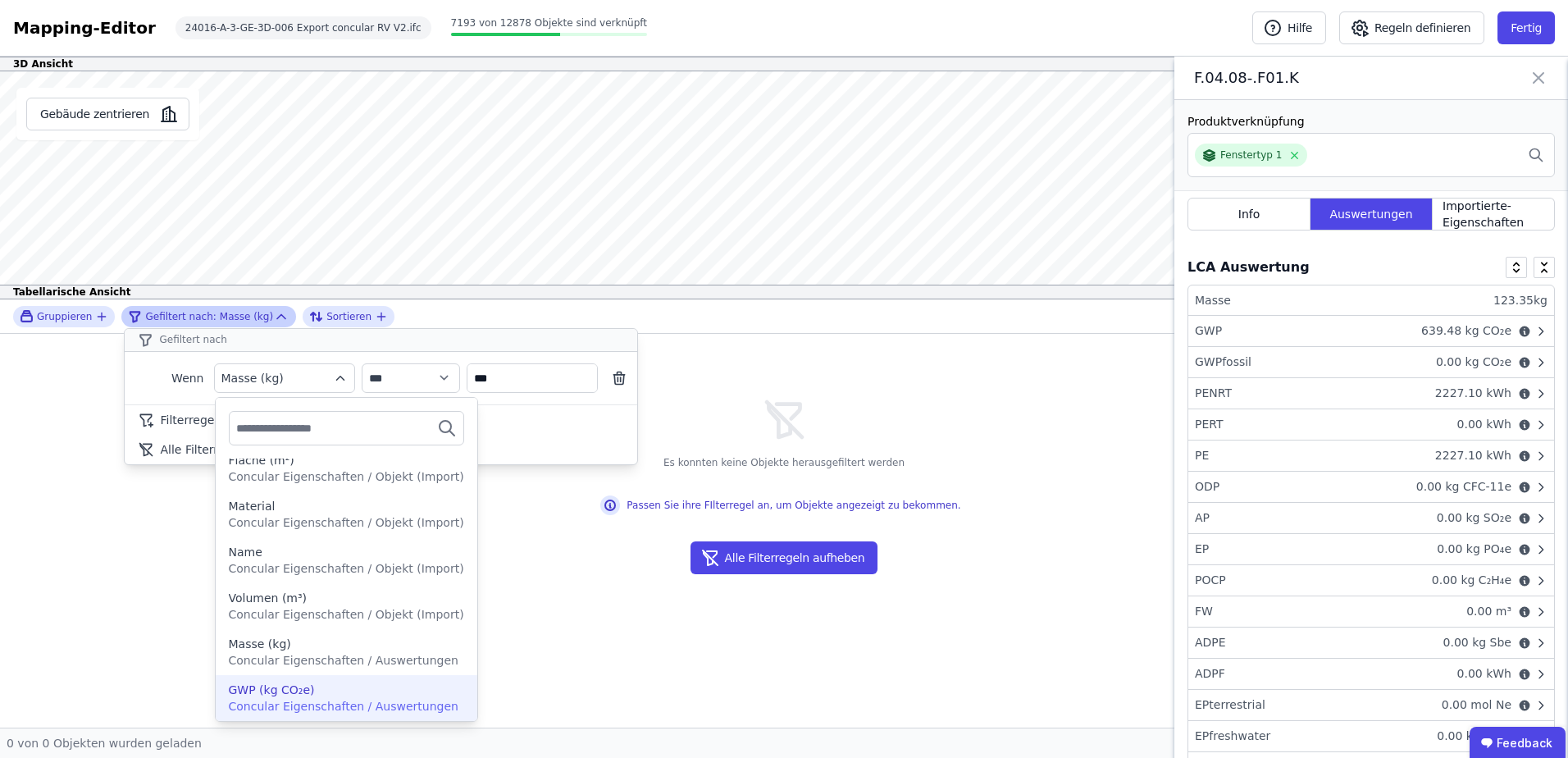
click at [296, 686] on div "GWP (kg CO₂e)" at bounding box center [272, 689] width 86 height 16
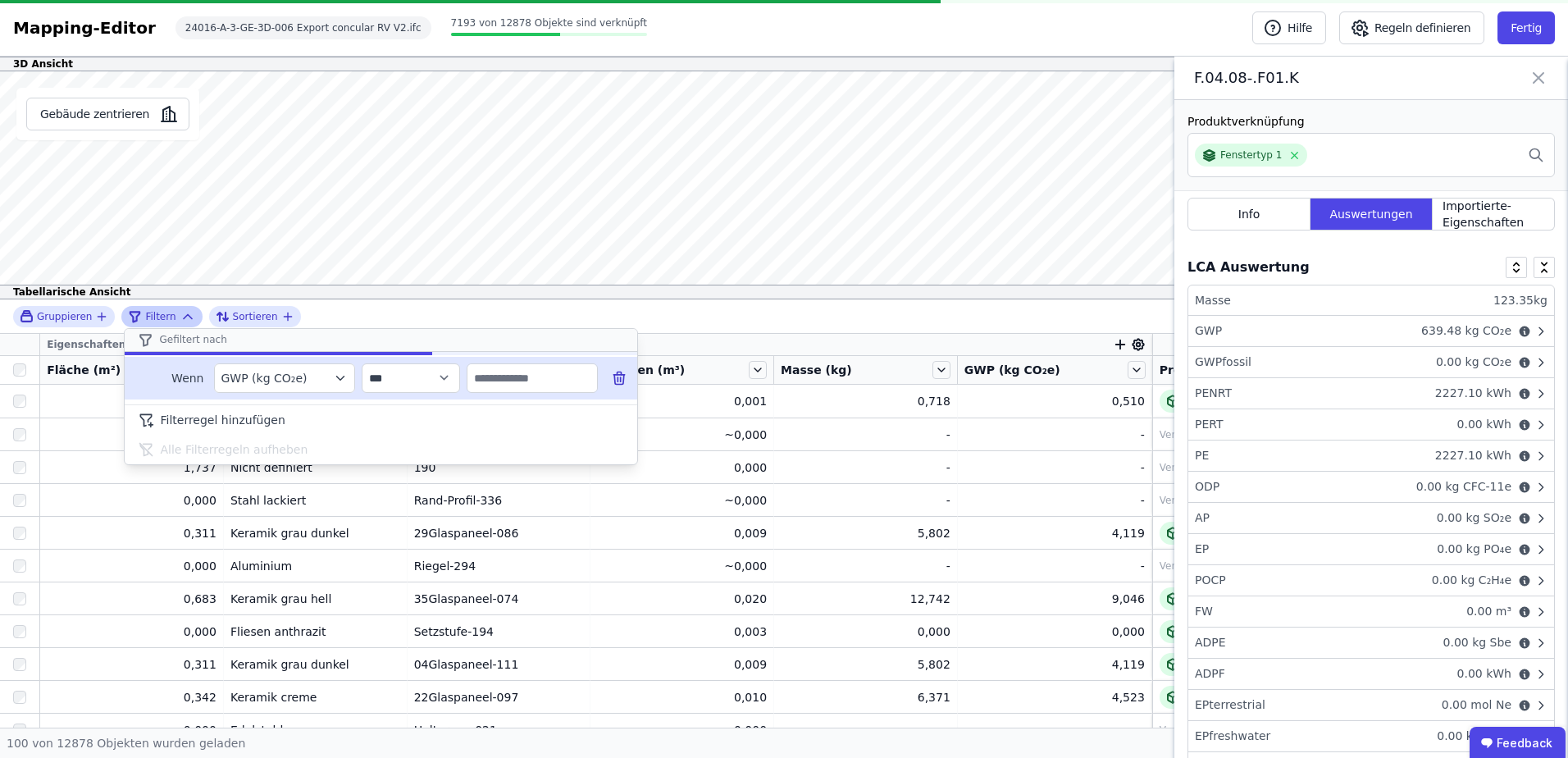
click at [539, 381] on input "text" at bounding box center [532, 377] width 129 height 29
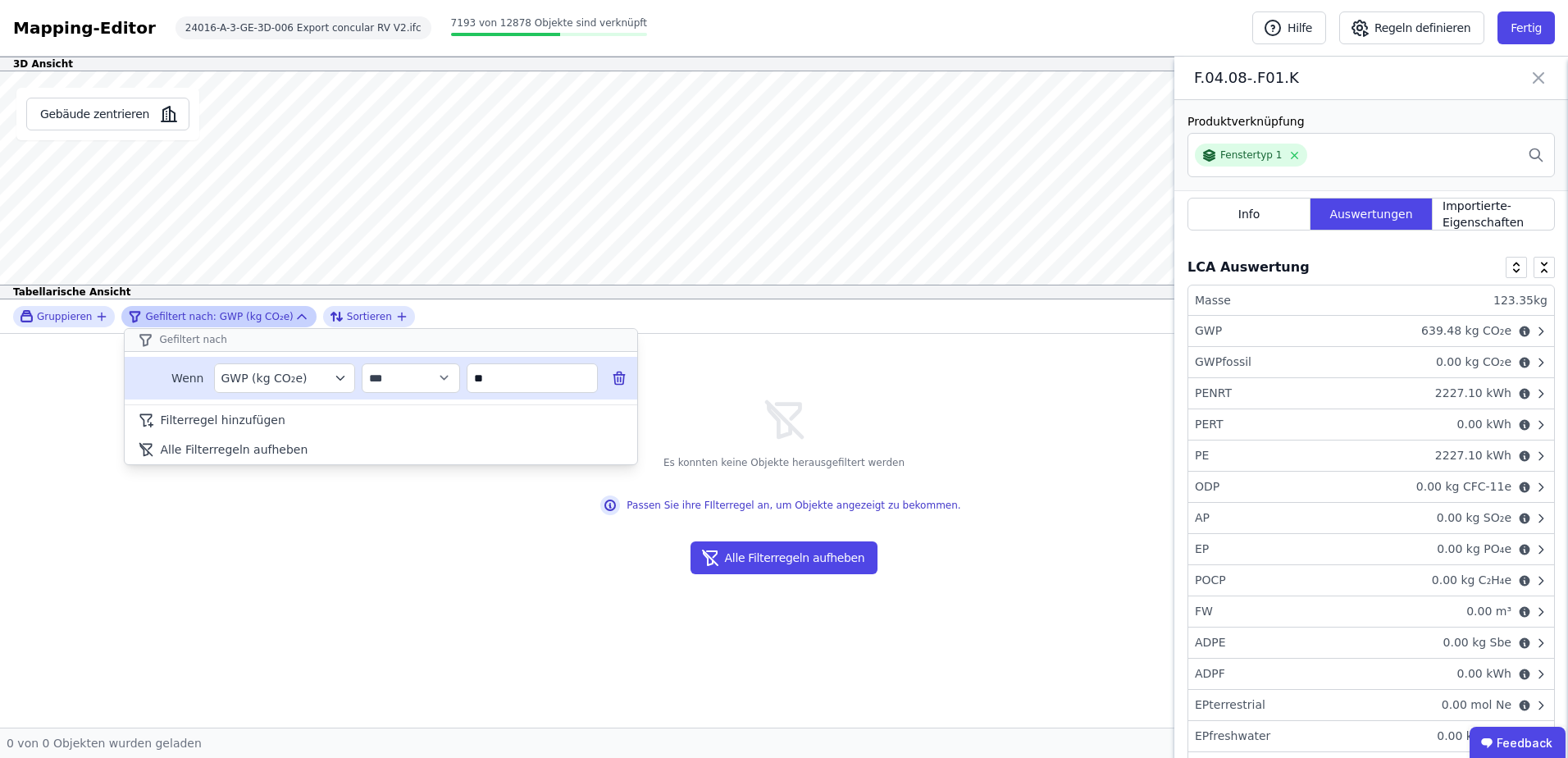
type input "*"
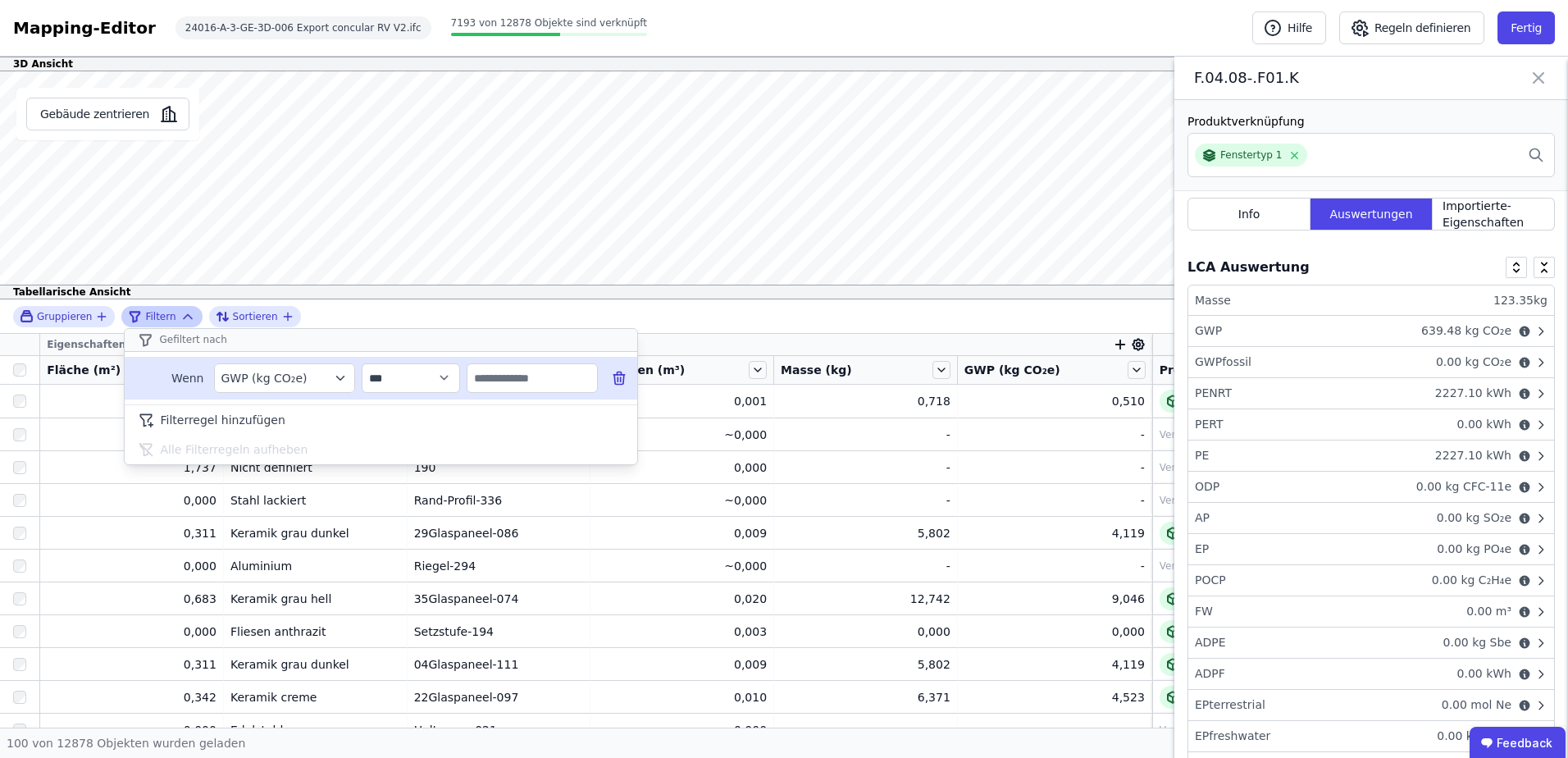
click at [621, 377] on icon at bounding box center [621, 379] width 0 height 4
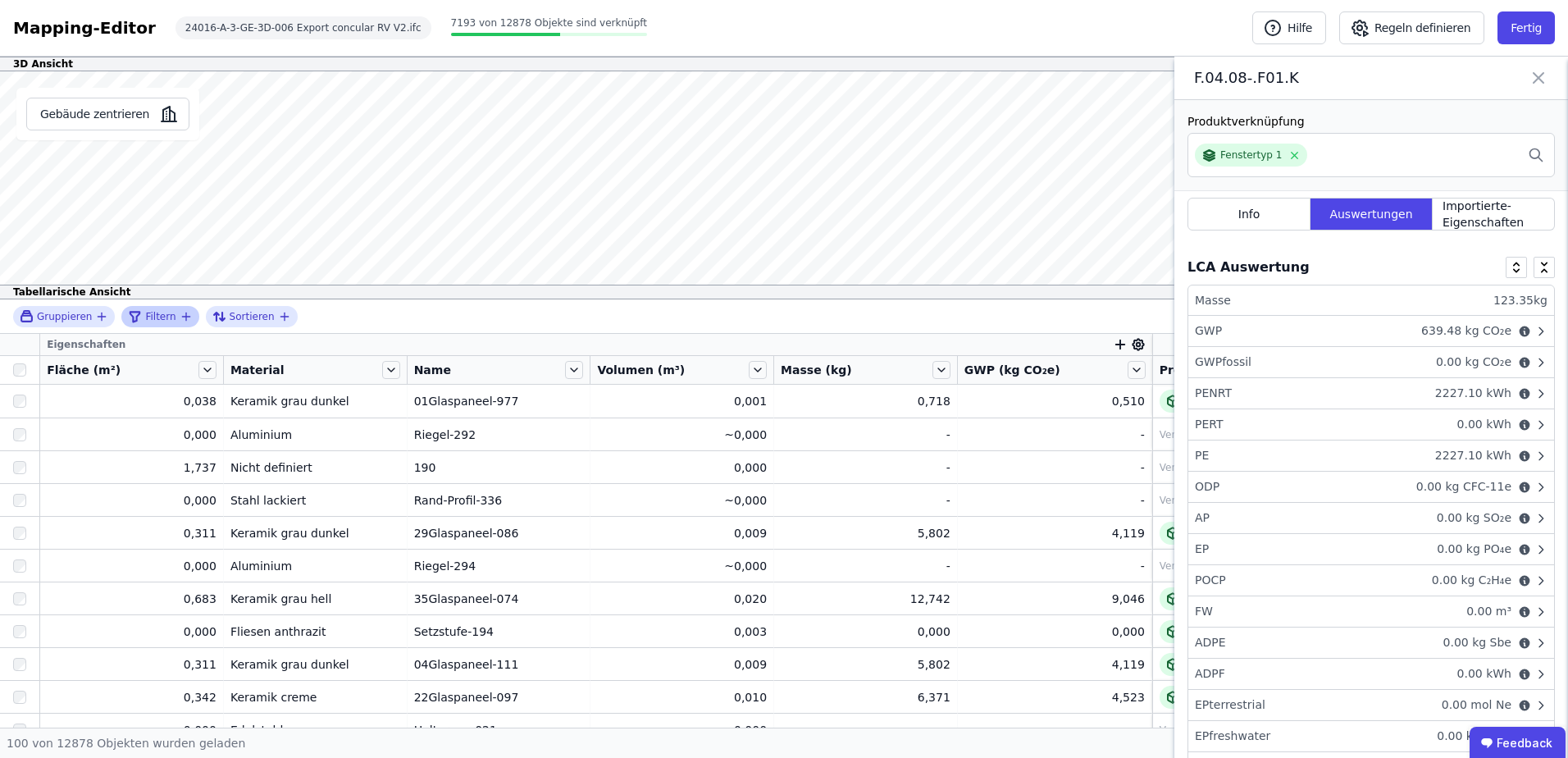
click at [1543, 73] on icon at bounding box center [1539, 78] width 10 height 9
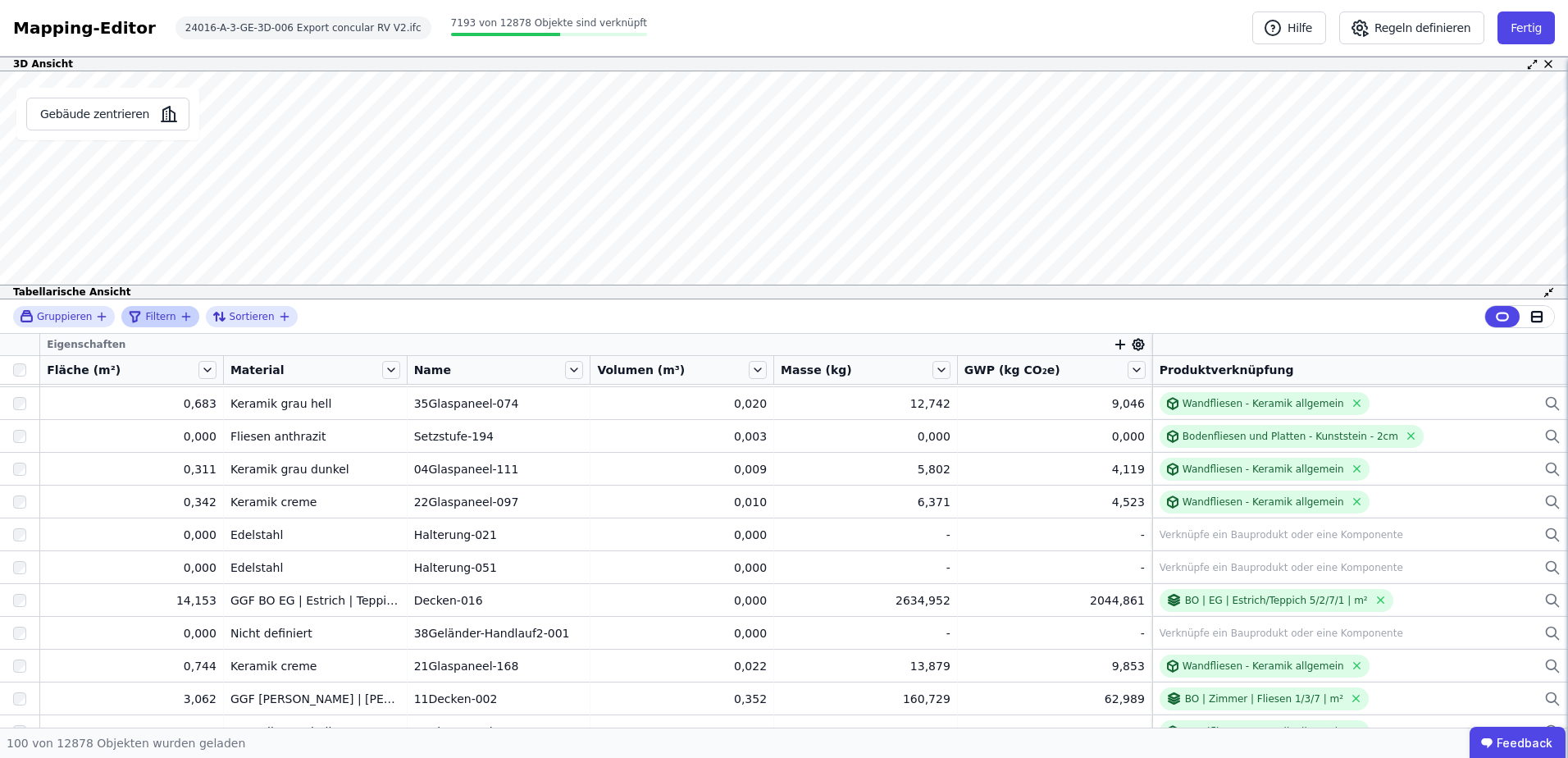
scroll to position [0, 0]
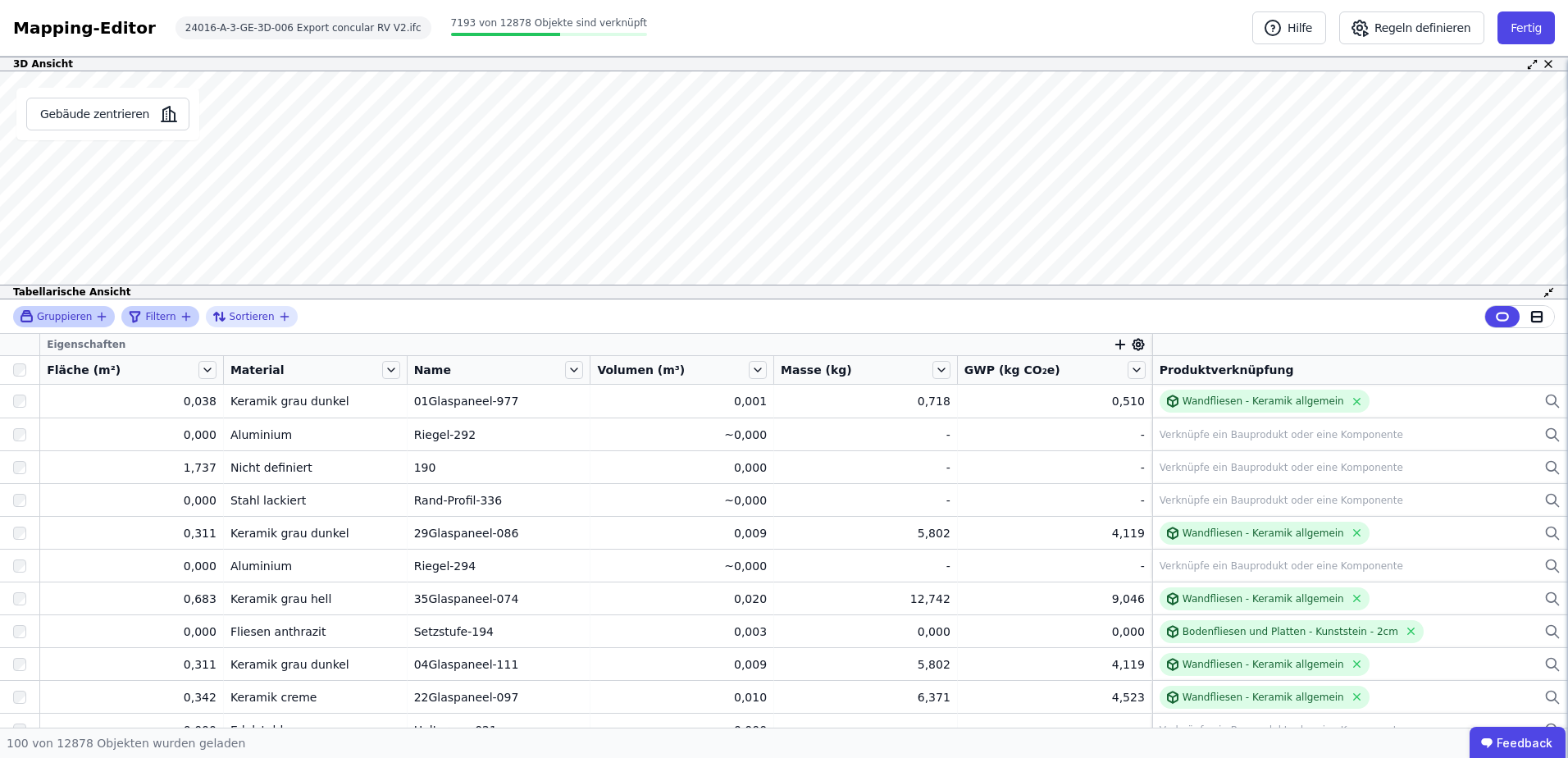
click at [80, 310] on span "Gruppieren" at bounding box center [65, 316] width 55 height 13
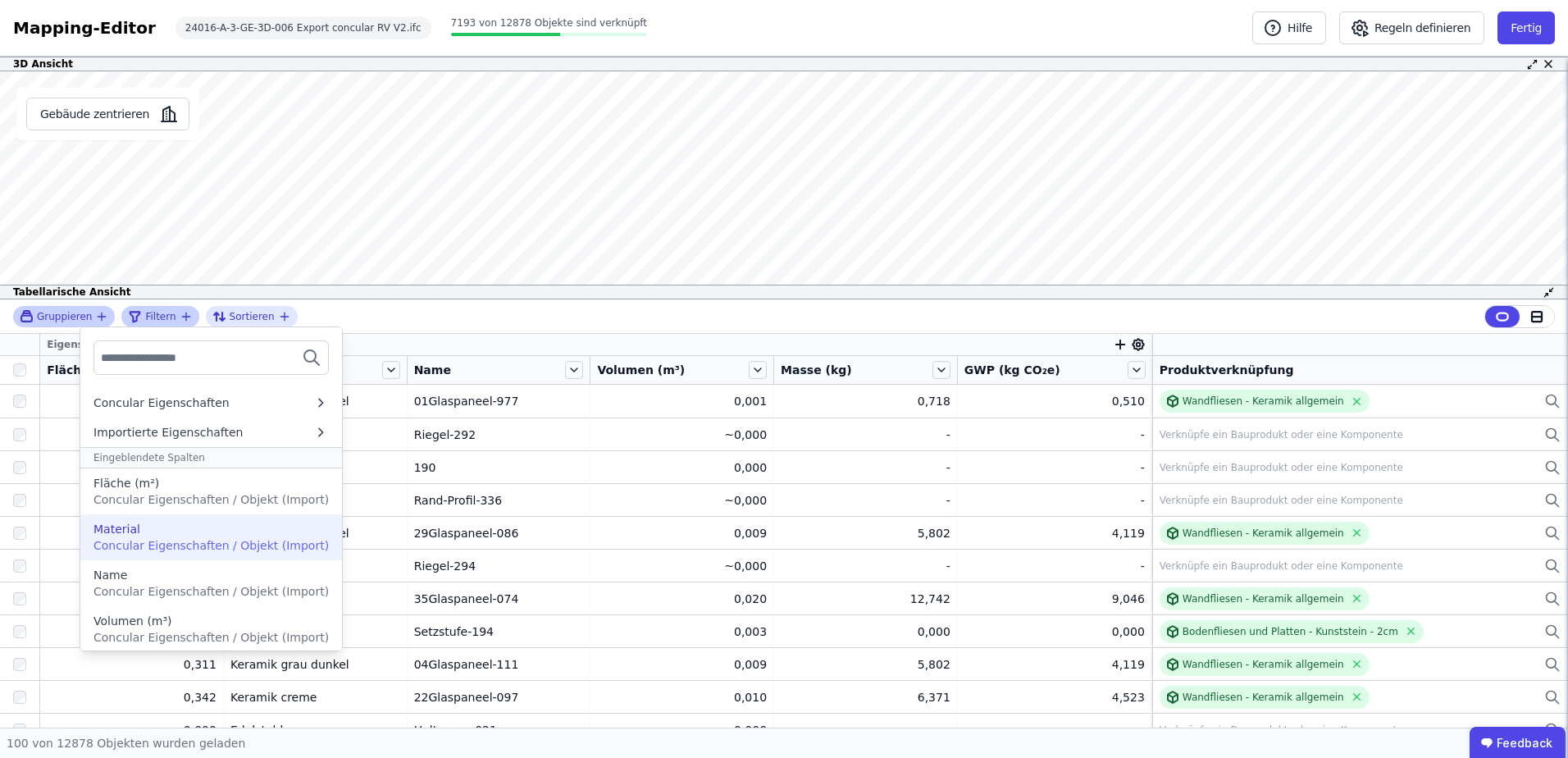
click at [177, 558] on div "Material Concular Eigenschaften / Objekt (Import)" at bounding box center [211, 537] width 261 height 46
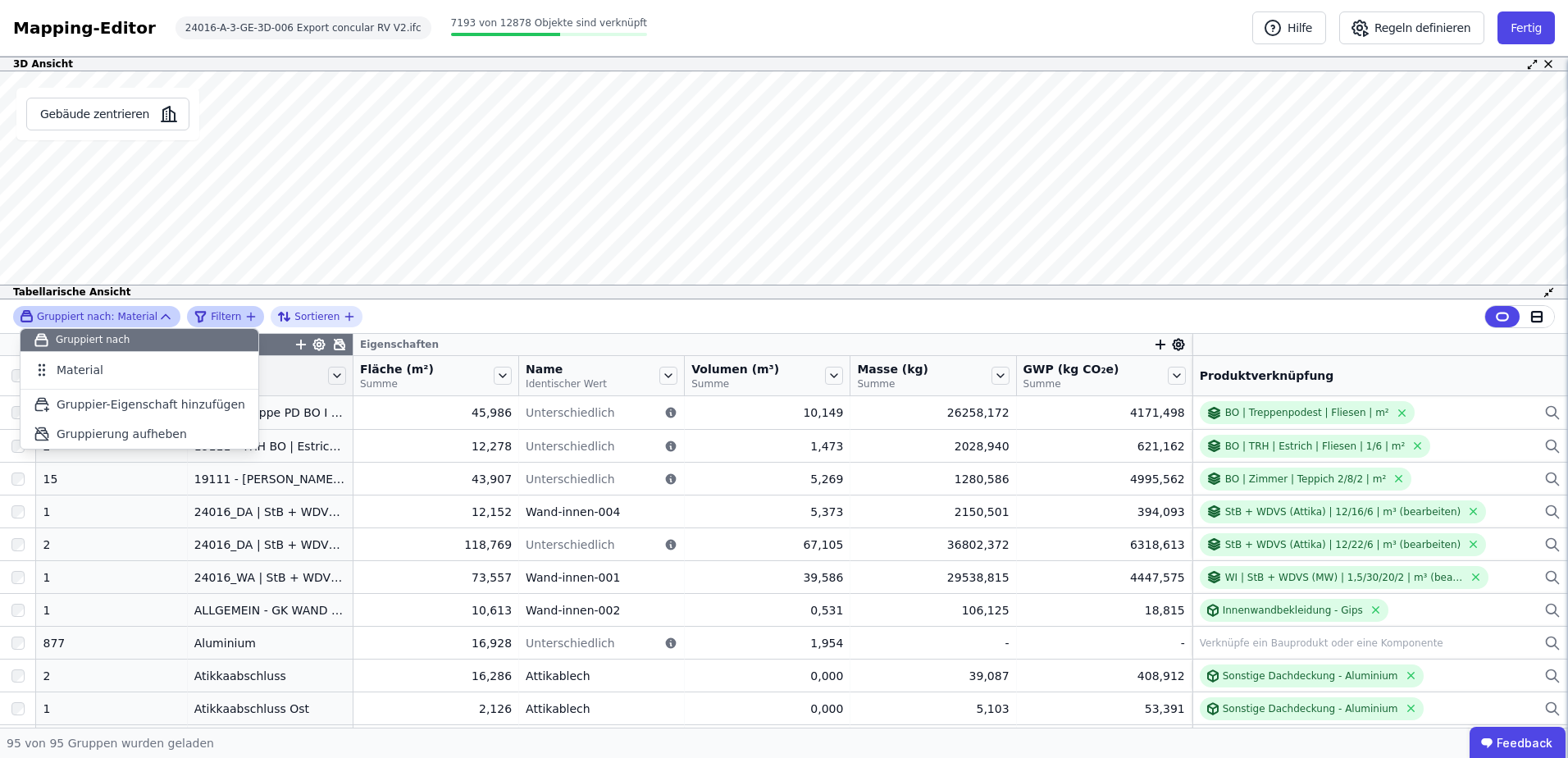
click at [208, 341] on div "Gruppiert nach" at bounding box center [140, 340] width 238 height 23
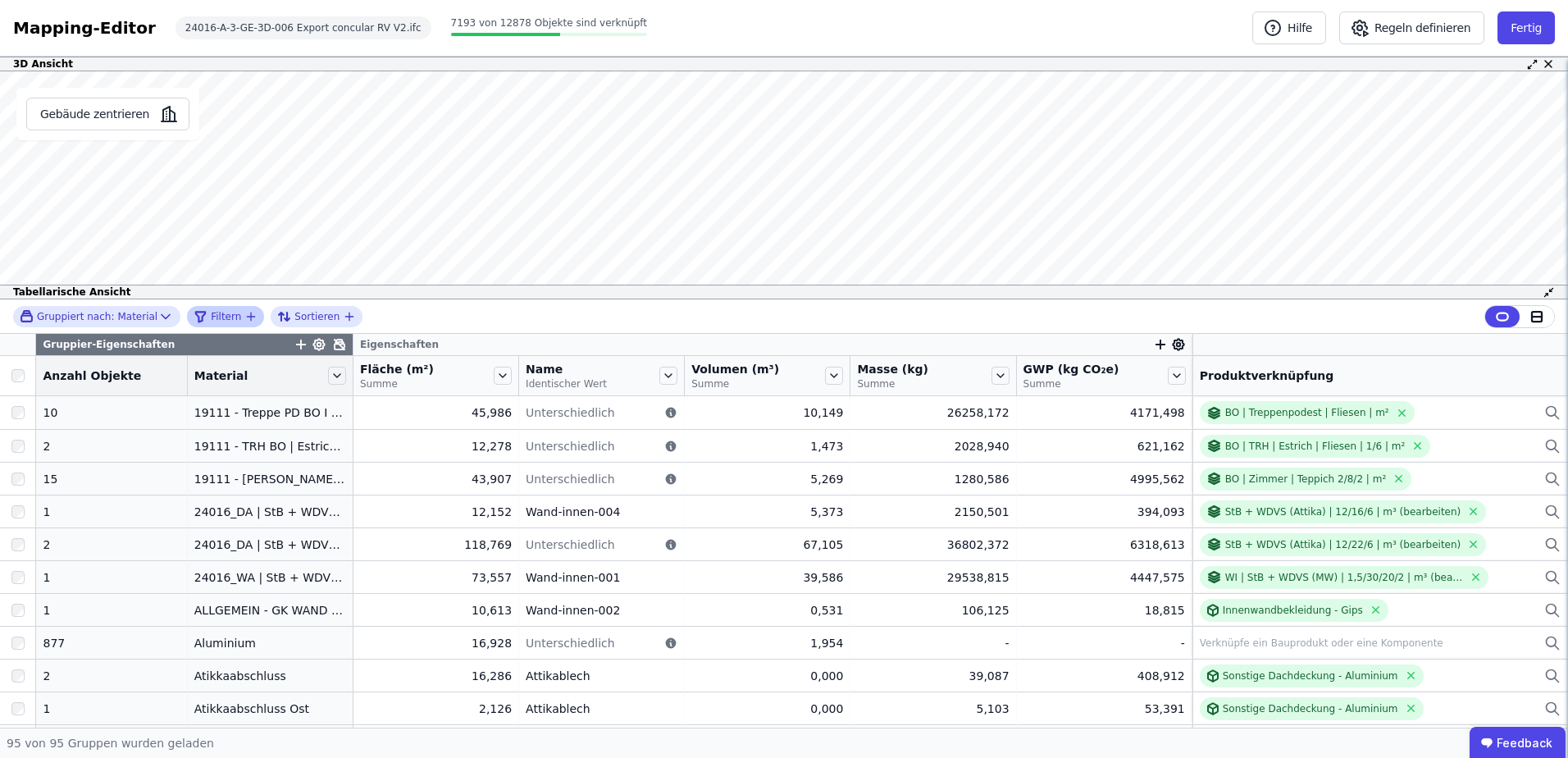
click at [394, 324] on div "Gruppiert nach: Material Filtern Sortieren" at bounding box center [784, 316] width 1568 height 34
click at [93, 311] on span "Gruppiert nach:" at bounding box center [75, 316] width 77 height 13
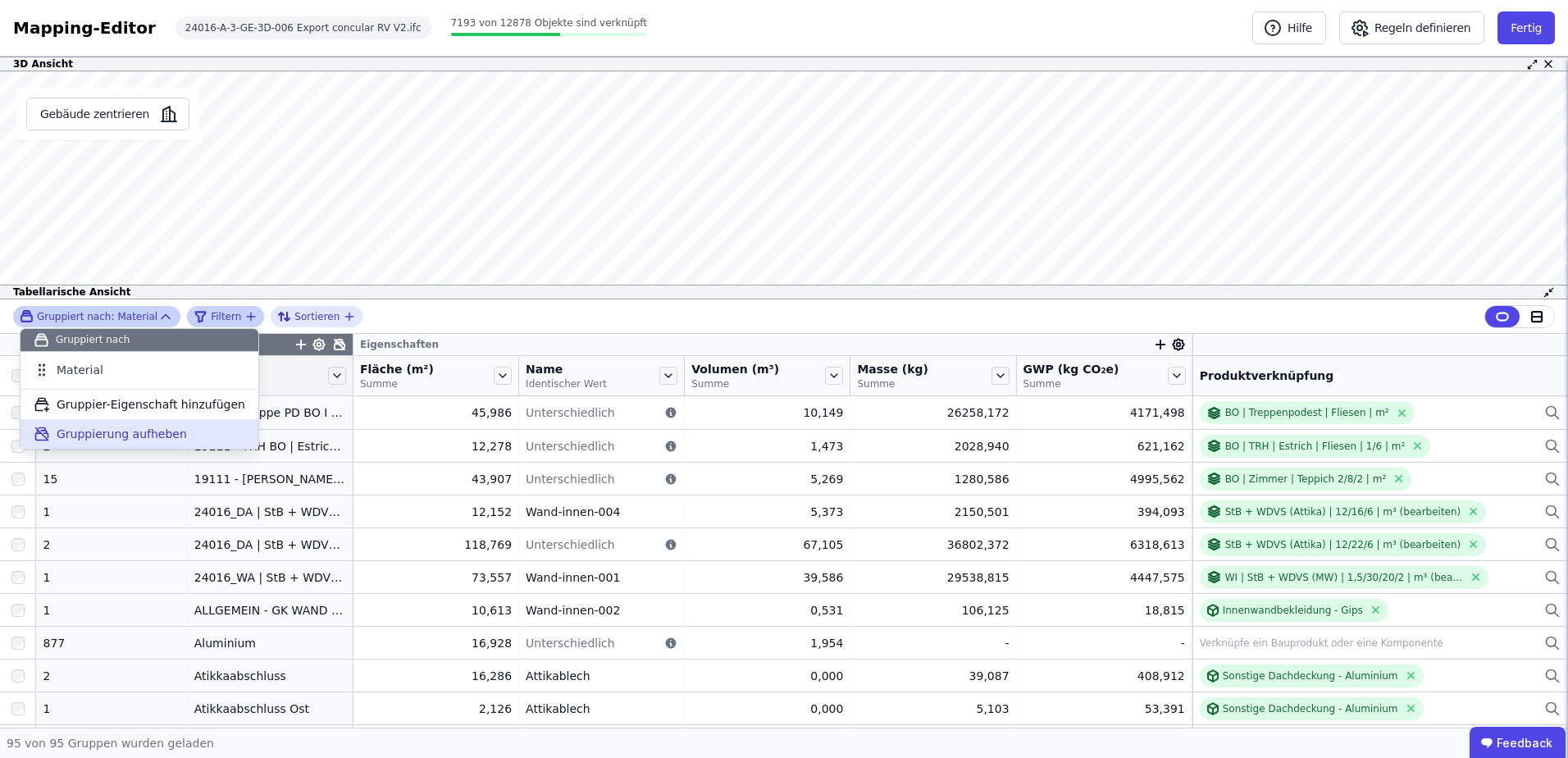
click at [124, 441] on span "Gruppierung aufheben" at bounding box center [122, 433] width 130 height 16
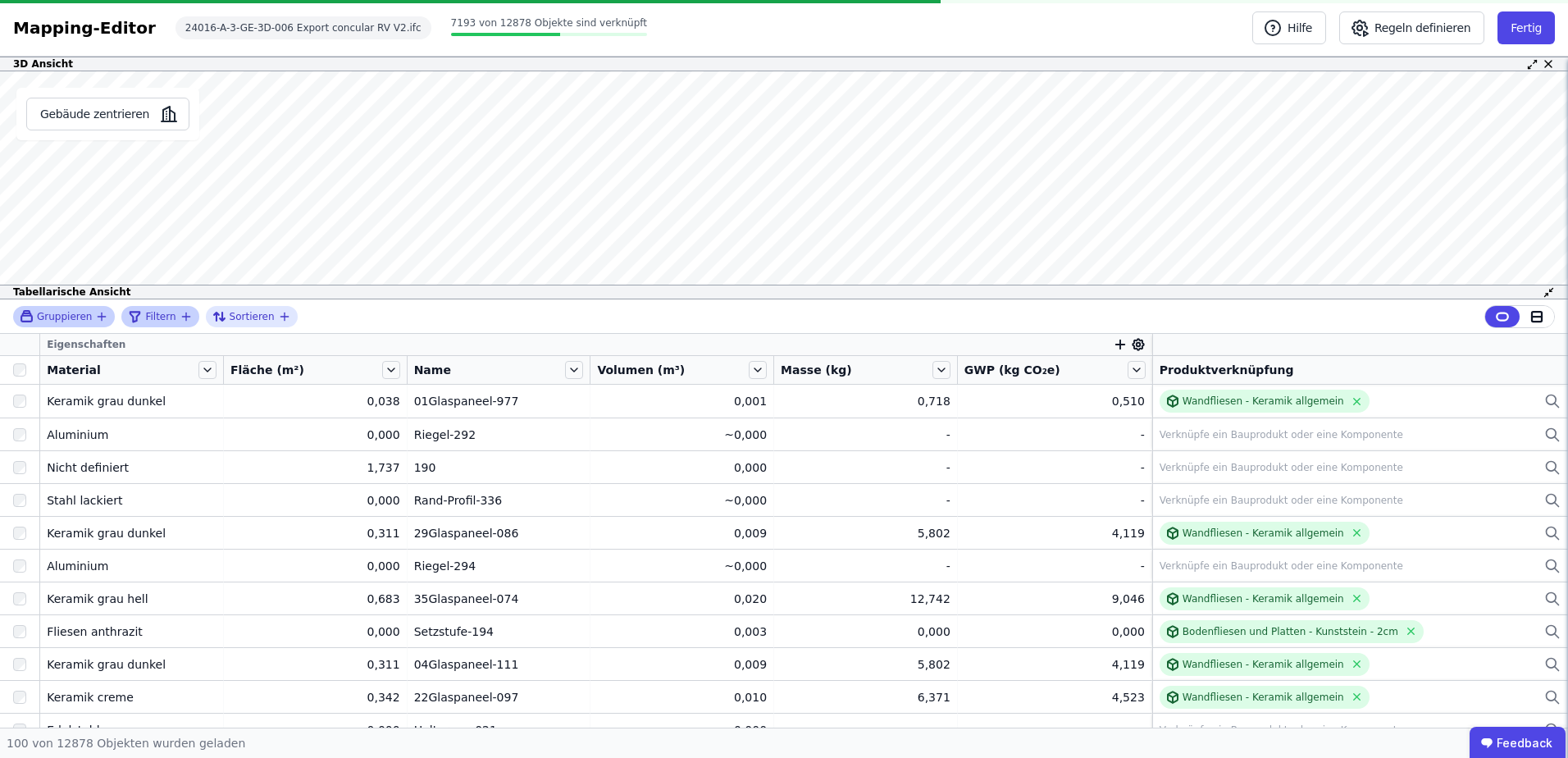
click at [95, 317] on icon "button" at bounding box center [102, 316] width 13 height 13
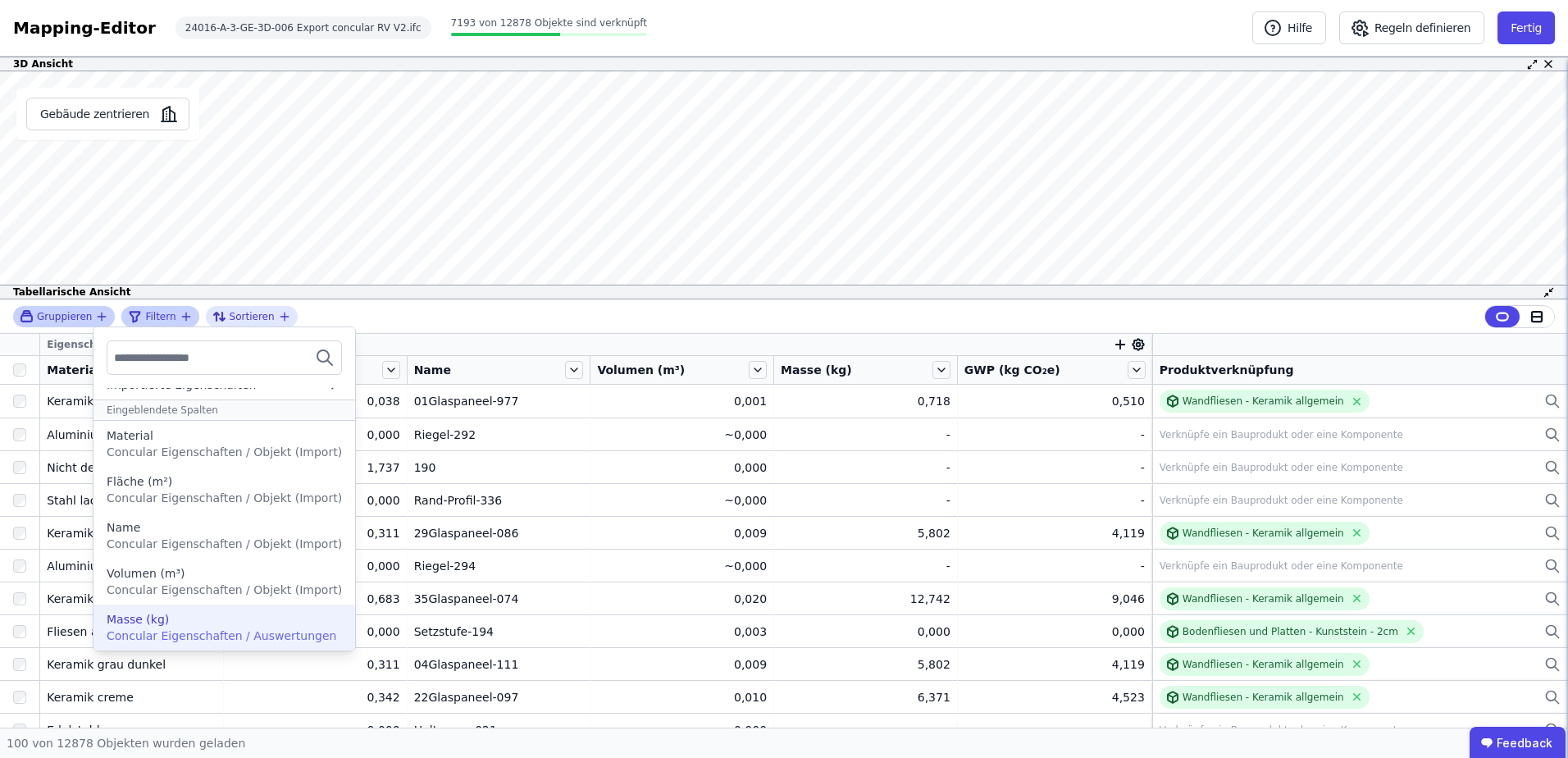
scroll to position [93, 0]
click at [497, 313] on div "Gruppieren Concular Eigenschaften Importierte Eigenschaften Eingeblendete Spalt…" at bounding box center [784, 316] width 1568 height 34
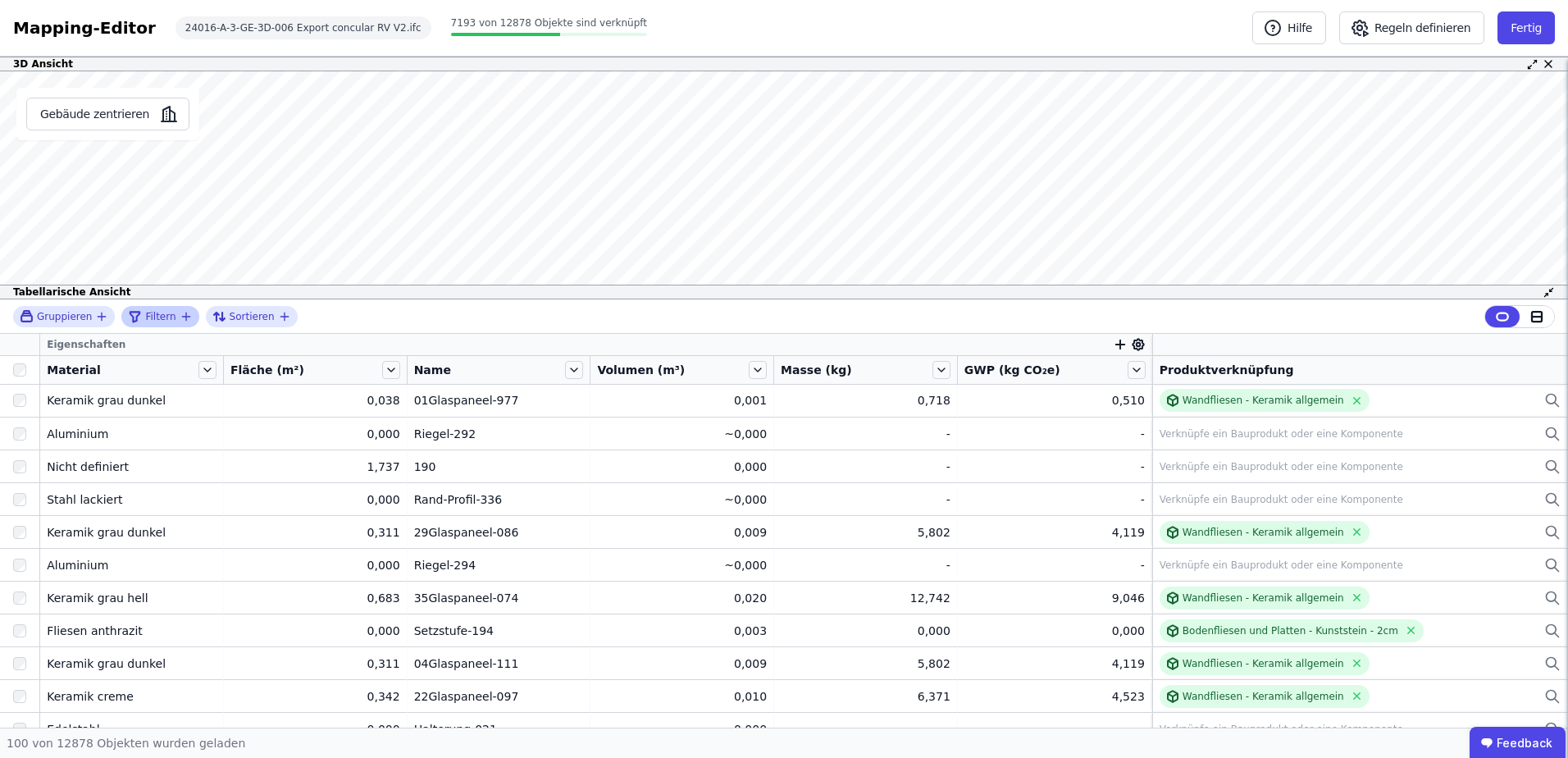
scroll to position [0, 0]
